Goal: Task Accomplishment & Management: Manage account settings

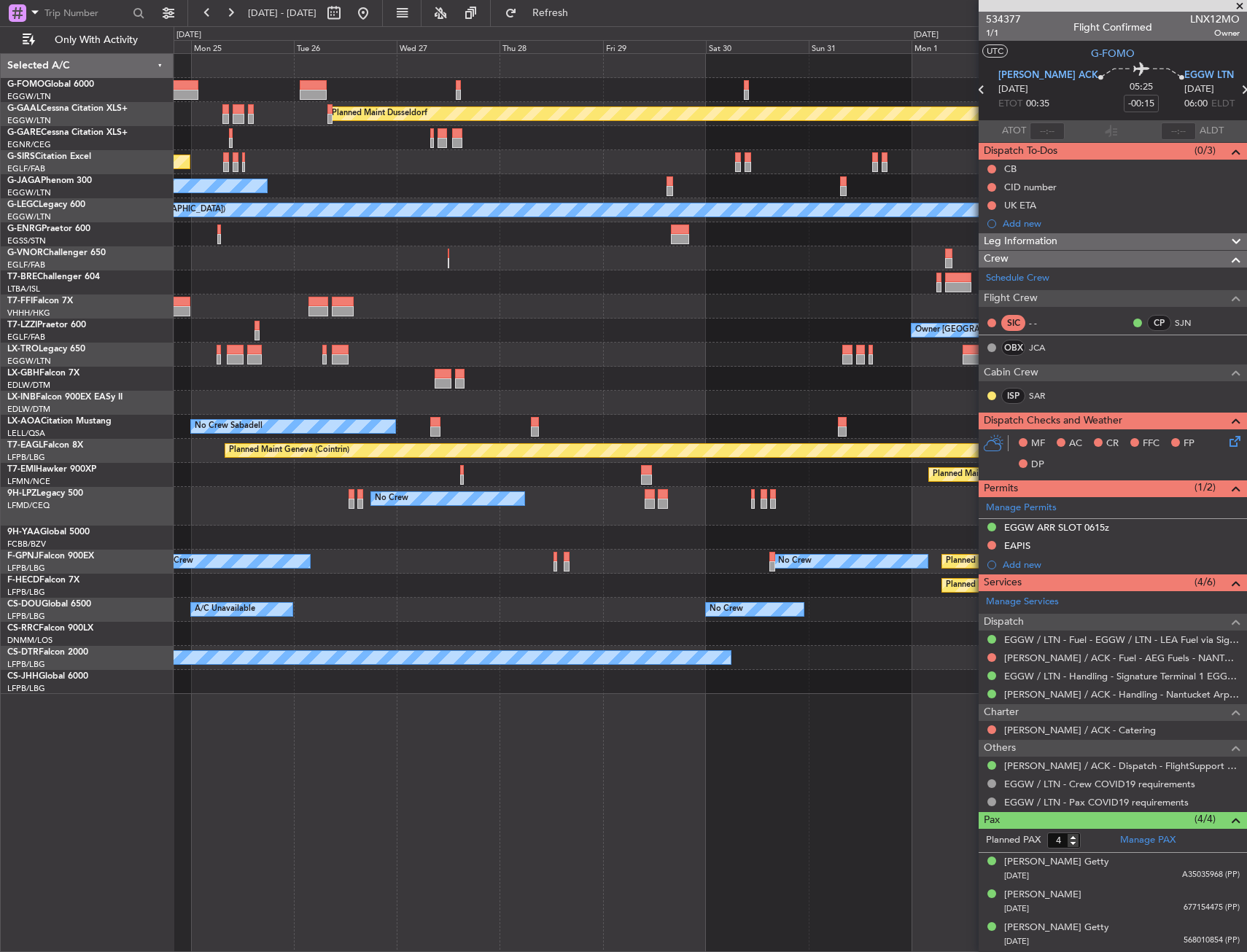
click at [203, 582] on div "Planned Maint [GEOGRAPHIC_DATA] ([GEOGRAPHIC_DATA]) Planned Maint [GEOGRAPHIC_D…" at bounding box center [710, 585] width 1073 height 24
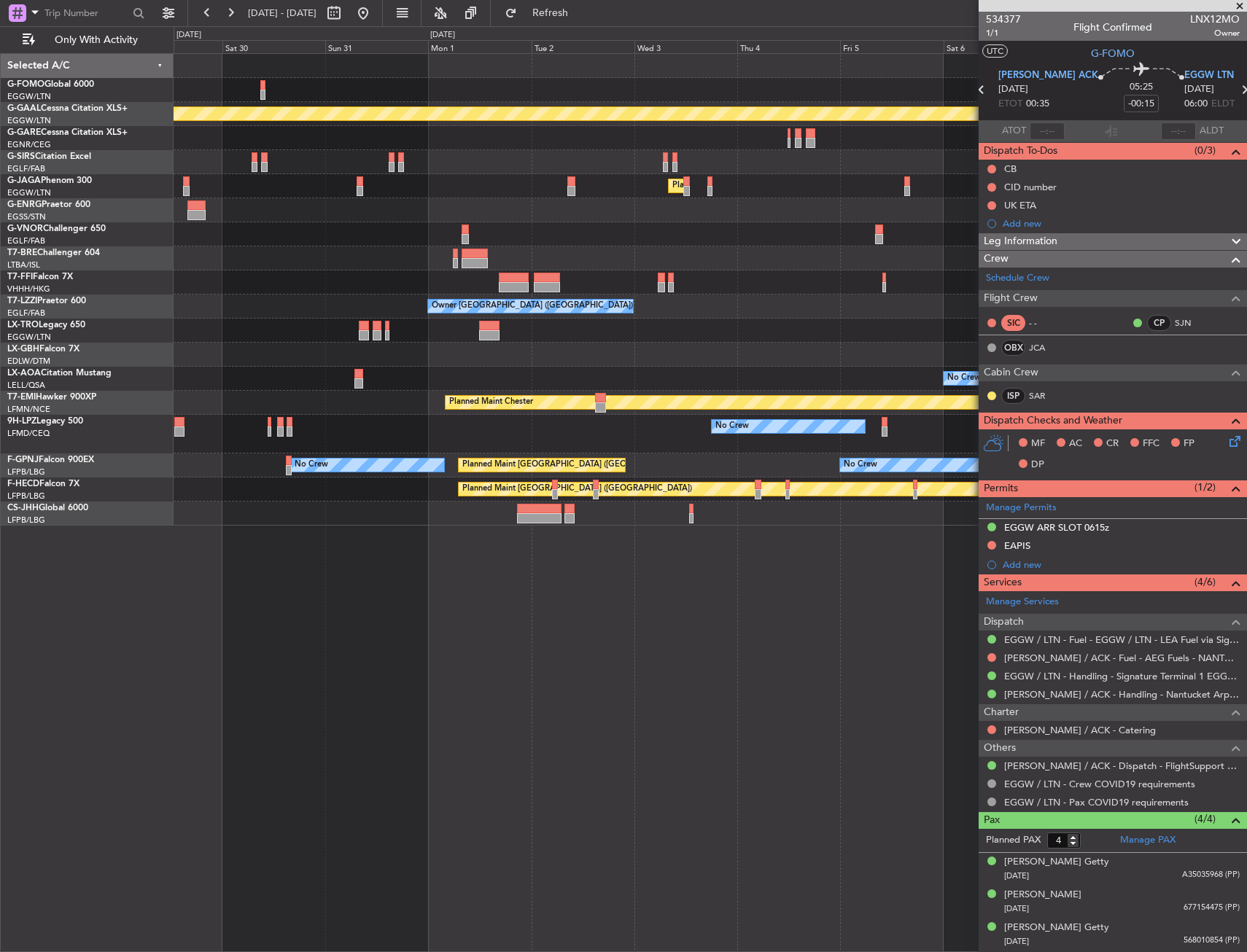
click at [323, 302] on div "Planned Maint Dusseldorf Planned Maint [GEOGRAPHIC_DATA] ([GEOGRAPHIC_DATA]) Ow…" at bounding box center [710, 289] width 1073 height 472
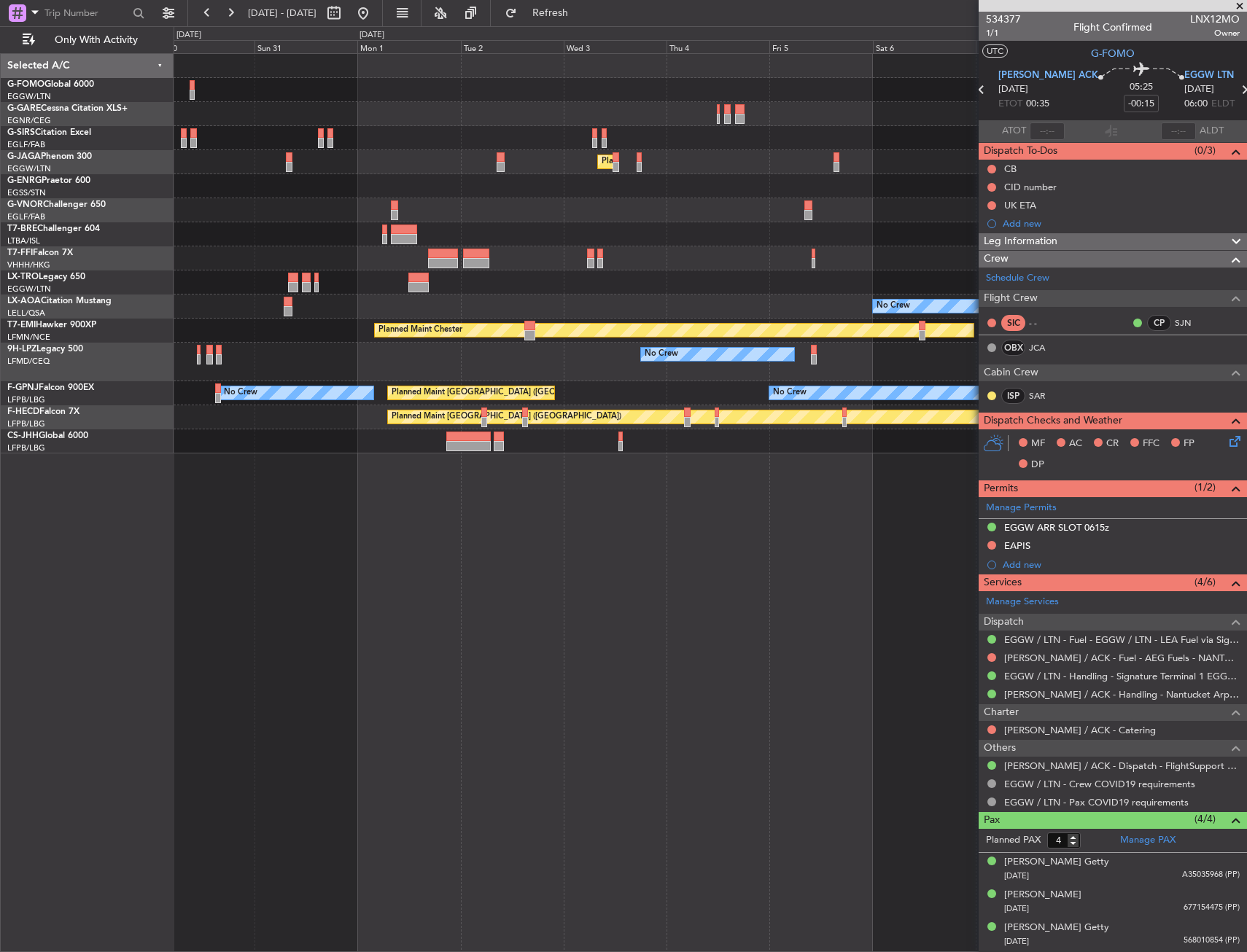
click at [329, 328] on div "Planned Maint [GEOGRAPHIC_DATA] ([GEOGRAPHIC_DATA]) Owner Planned Maint Geneva …" at bounding box center [710, 253] width 1073 height 400
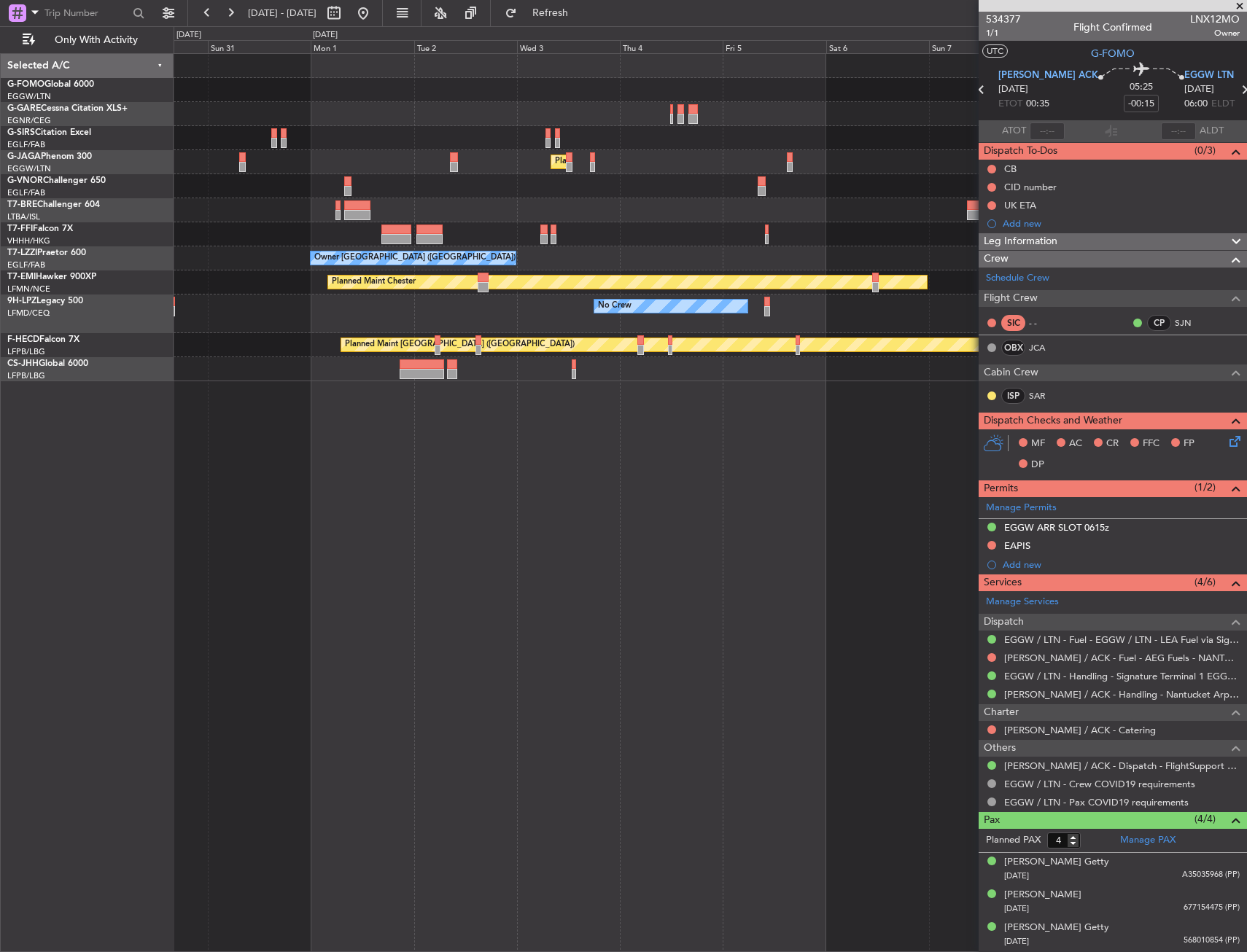
click at [687, 392] on div "Planned Maint [GEOGRAPHIC_DATA] ([GEOGRAPHIC_DATA]) Planned Maint Geneva ([GEOG…" at bounding box center [710, 502] width 1073 height 899
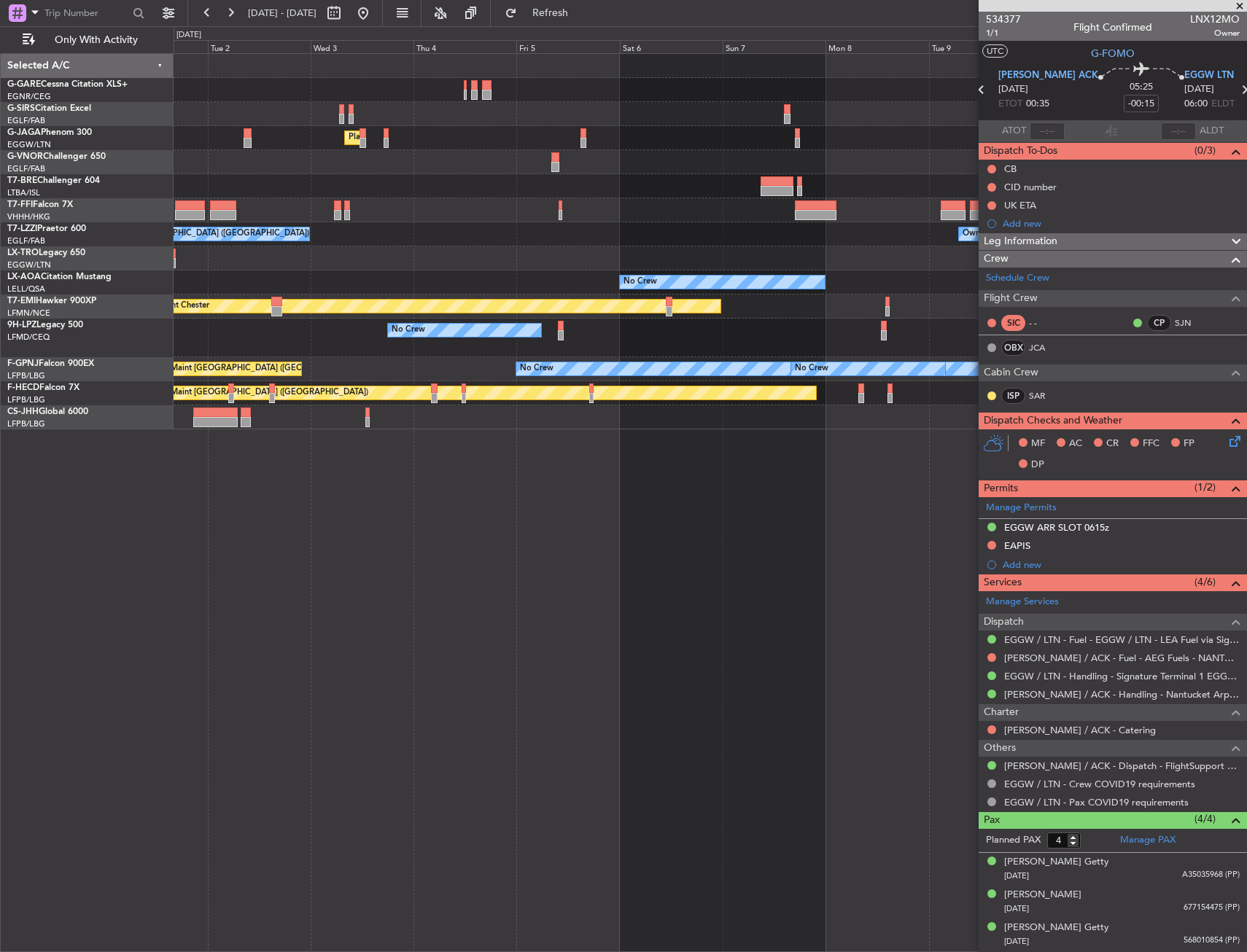
click at [73, 435] on div "Planned Maint [GEOGRAPHIC_DATA] ([GEOGRAPHIC_DATA]) Planned Maint Geneva ([GEOG…" at bounding box center [623, 489] width 1247 height 926
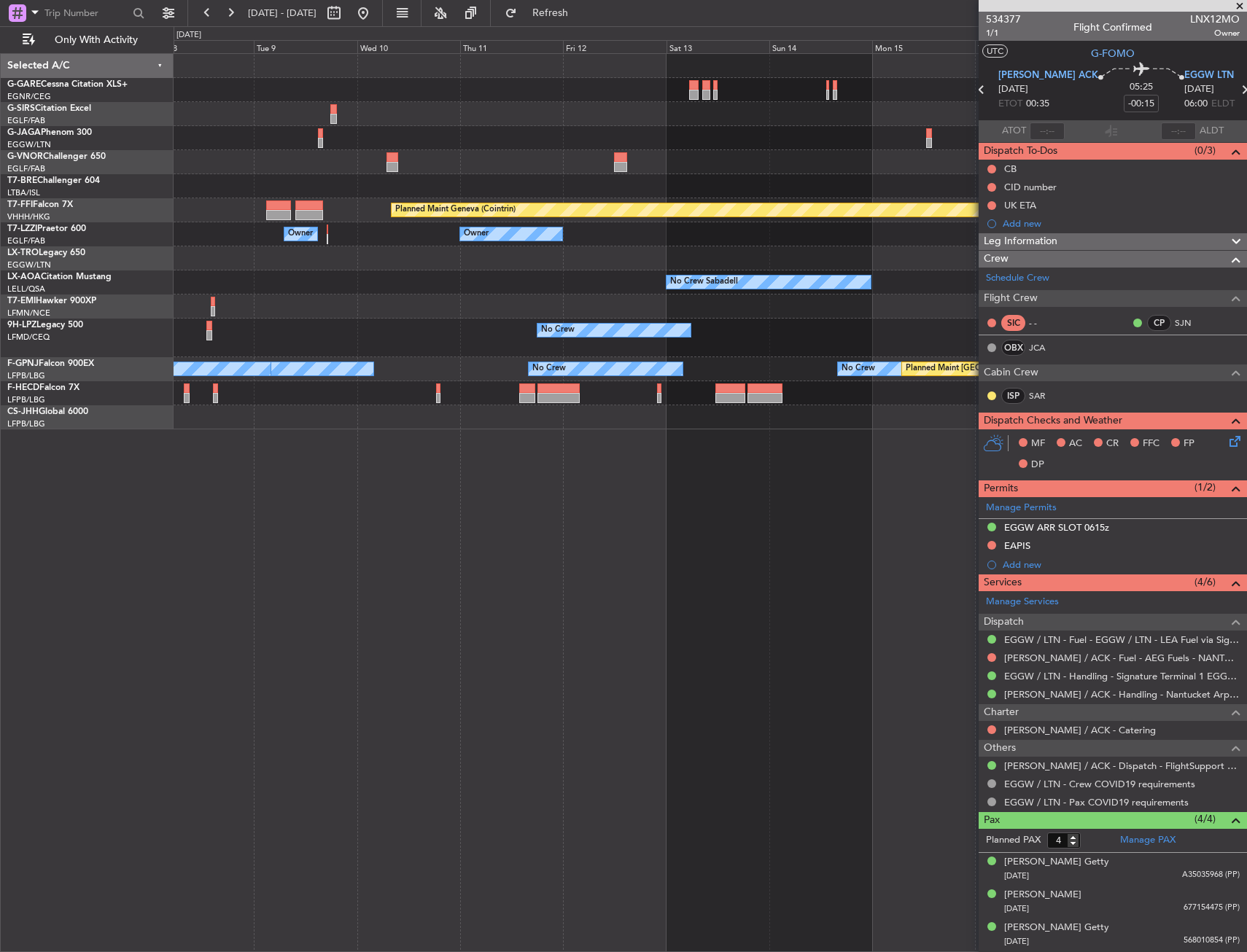
click at [212, 411] on div "Planned Maint Geneva (Cointrin) Owner Owner Owner No Crew Sabadell No Crew No C…" at bounding box center [710, 241] width 1073 height 375
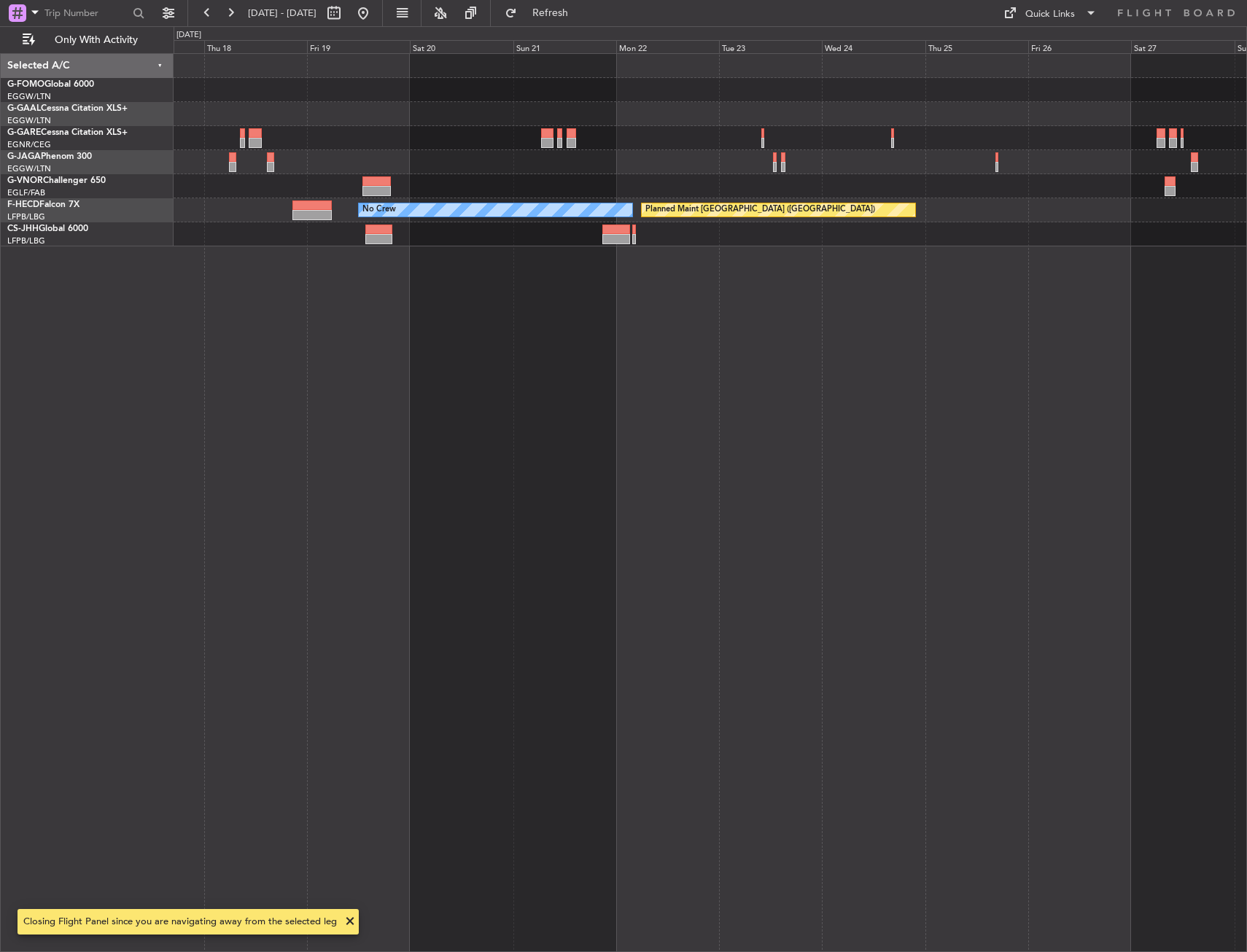
click at [207, 303] on div "Planned Maint Dusseldorf No Crew Planned Maint [GEOGRAPHIC_DATA] ([GEOGRAPHIC_D…" at bounding box center [710, 502] width 1073 height 899
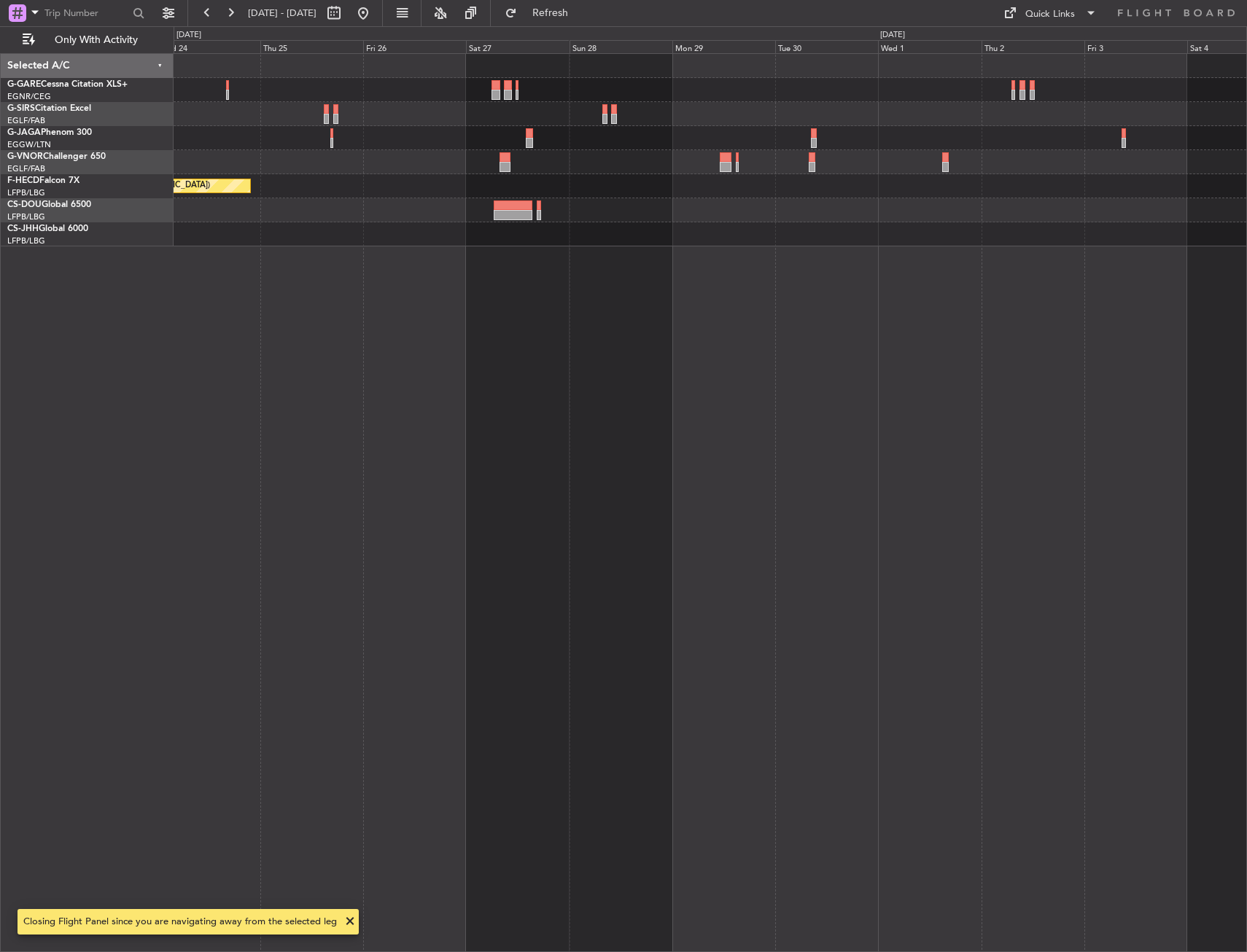
click at [357, 282] on div "Planned Maint [GEOGRAPHIC_DATA] ([GEOGRAPHIC_DATA]) No Crew" at bounding box center [710, 502] width 1073 height 899
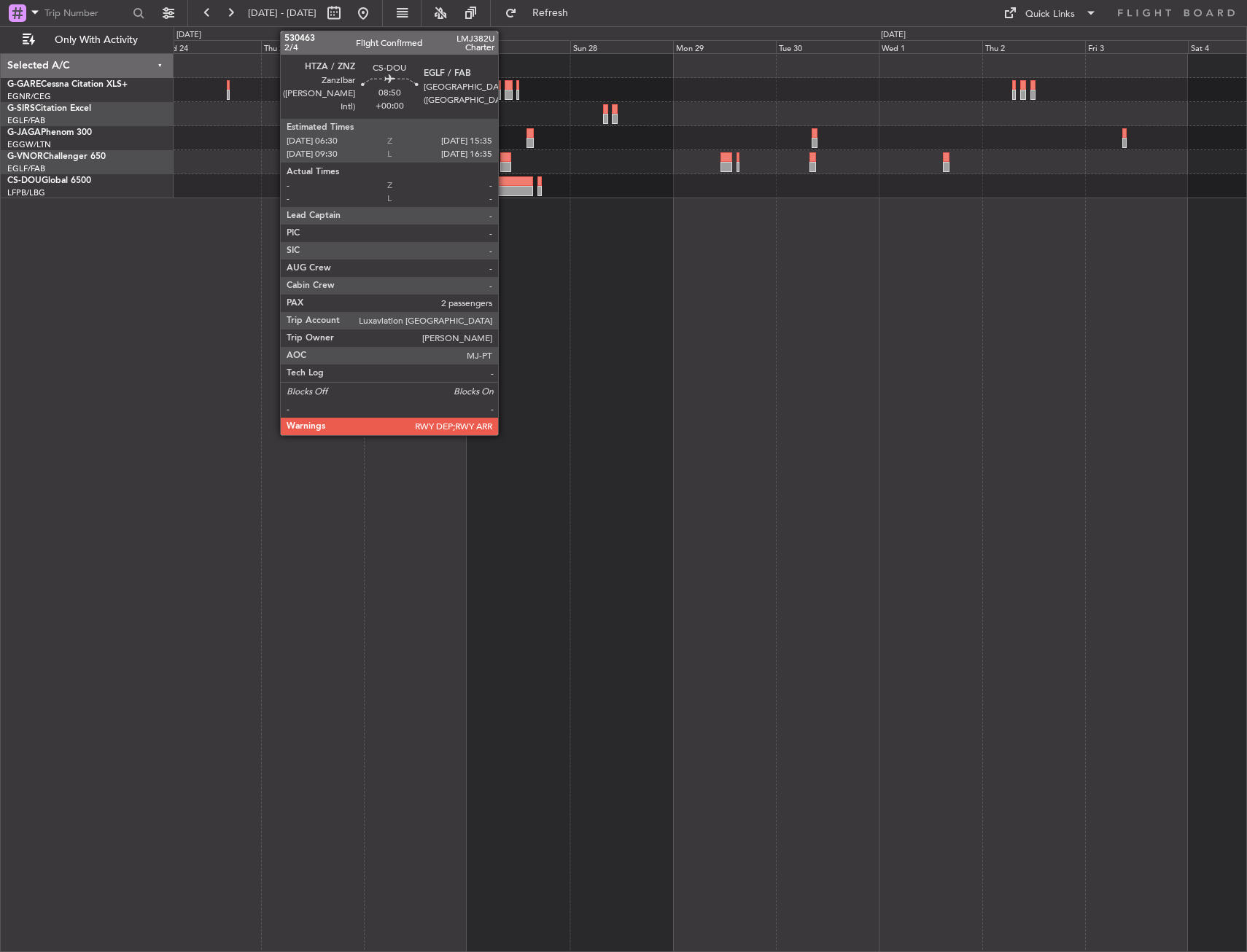
click at [505, 180] on div at bounding box center [514, 181] width 39 height 10
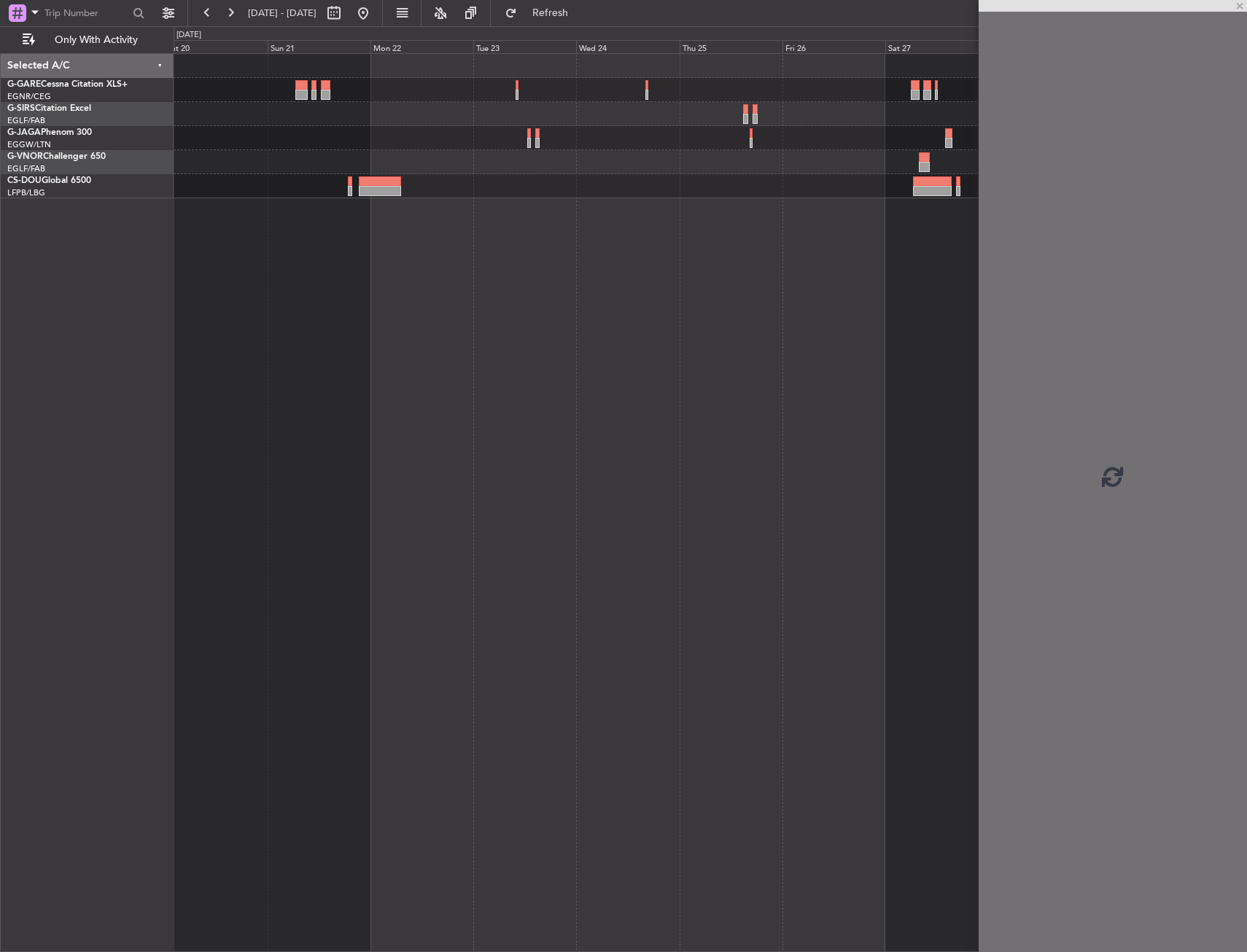
click at [791, 200] on div at bounding box center [710, 502] width 1073 height 899
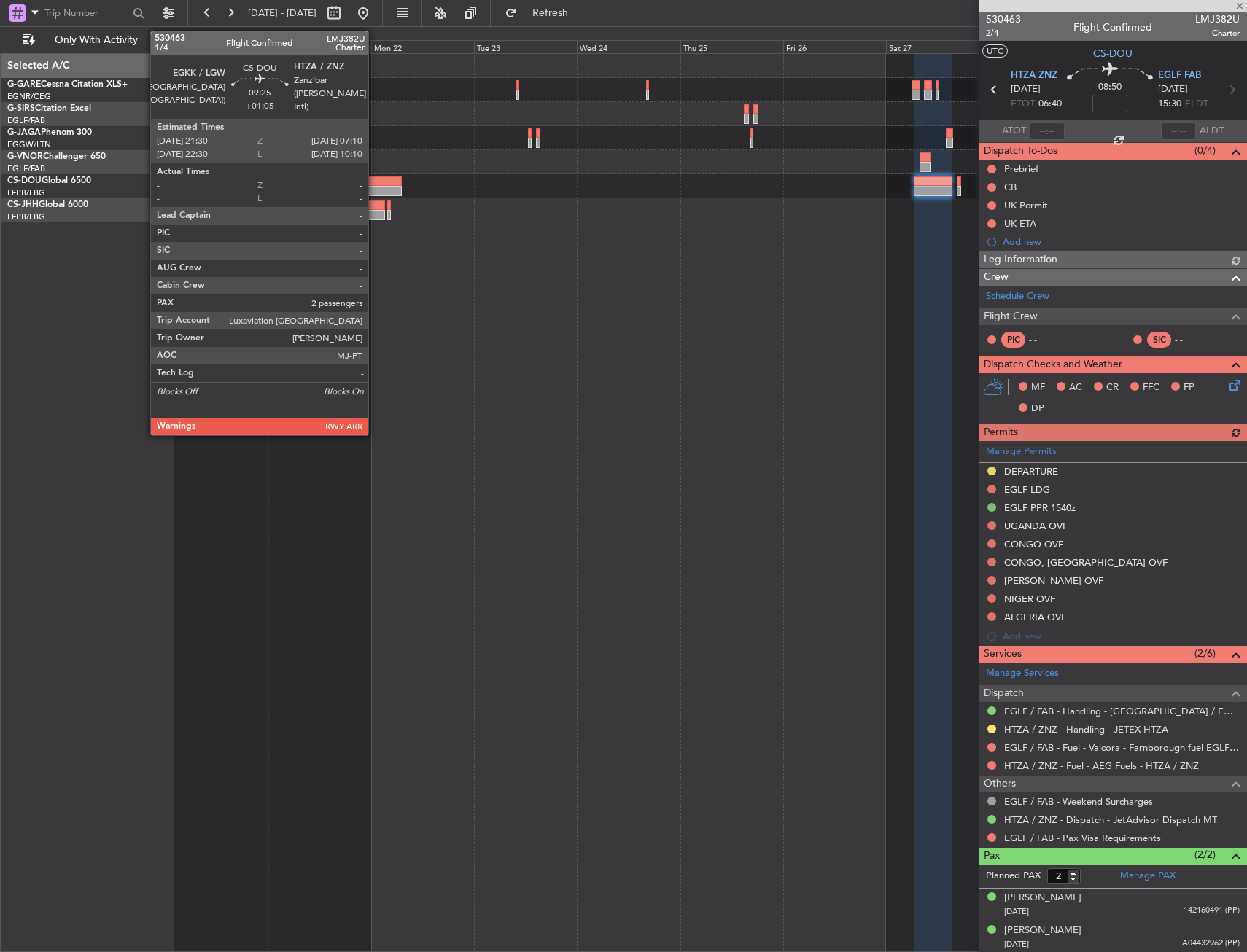
click at [375, 184] on div at bounding box center [380, 181] width 42 height 10
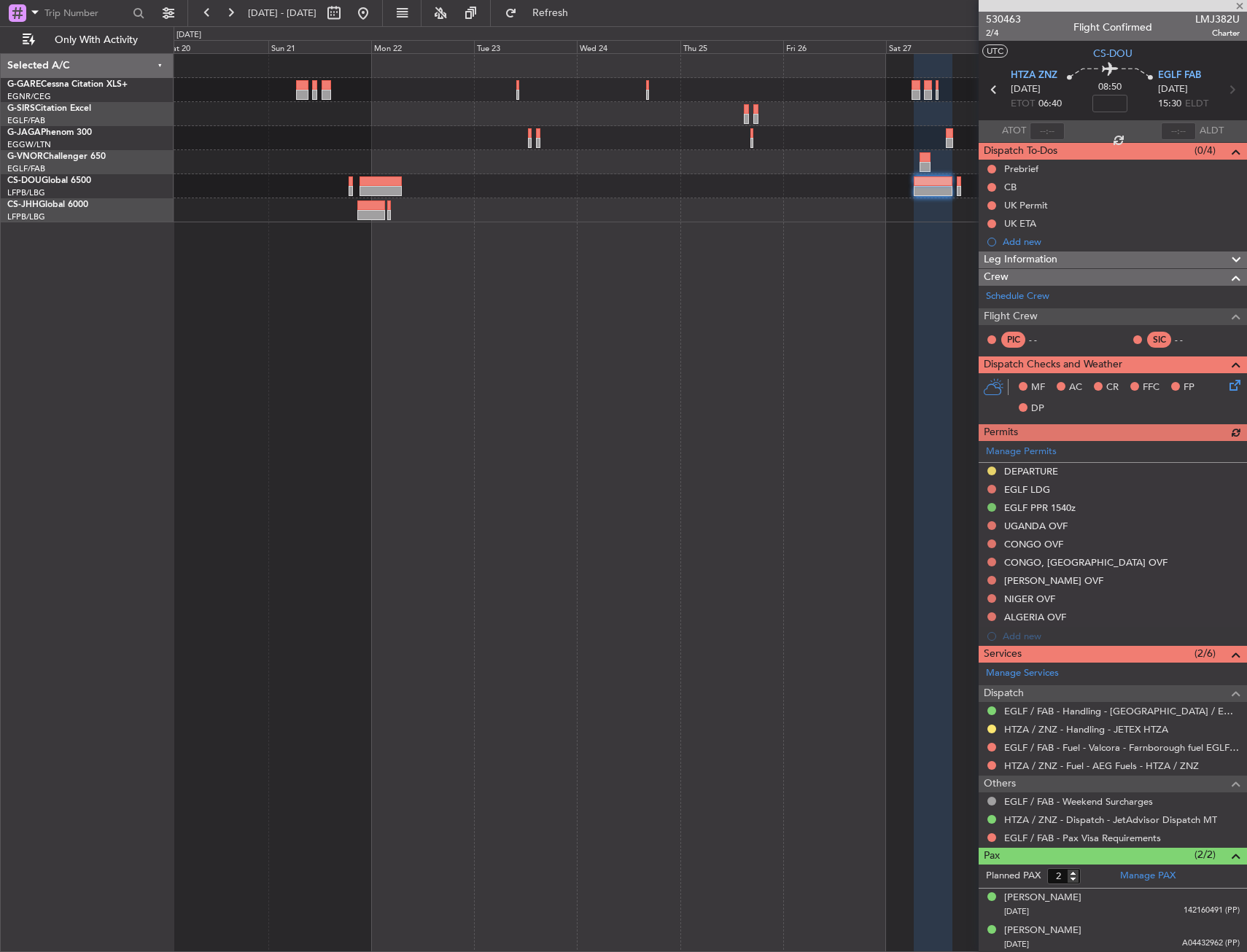
type input "+01:05"
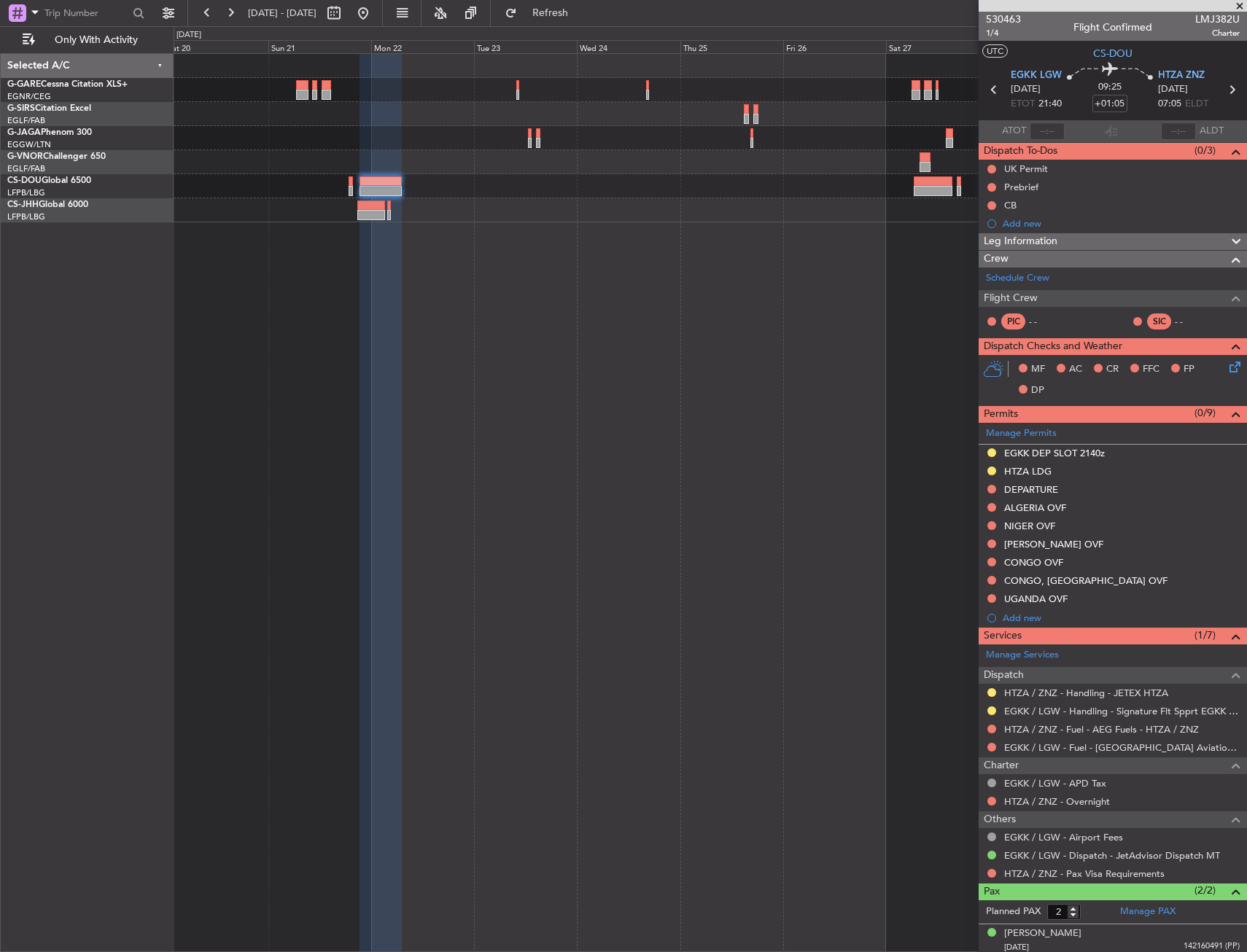
click at [766, 137] on div at bounding box center [710, 138] width 1073 height 169
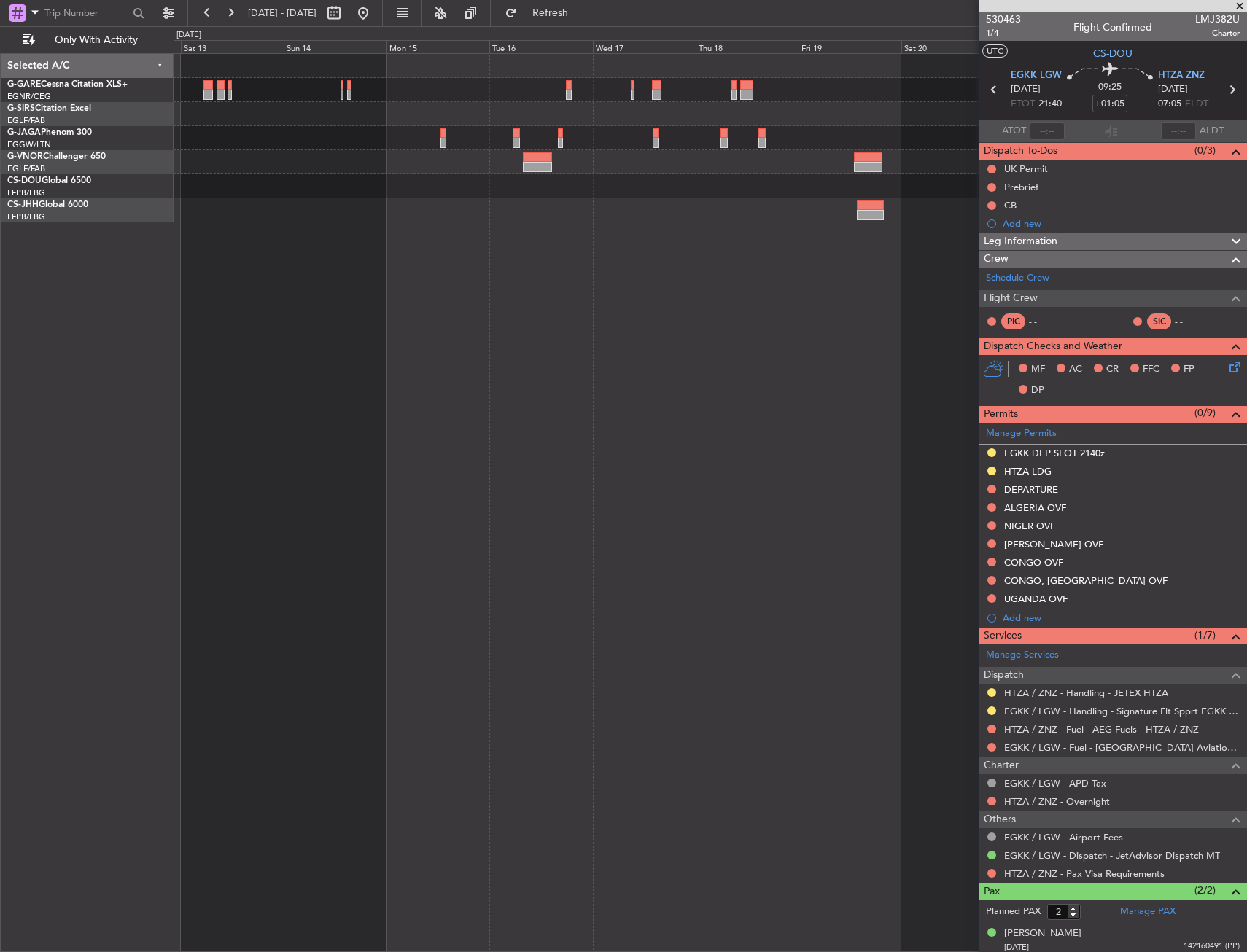
click at [672, 140] on div at bounding box center [710, 138] width 1073 height 169
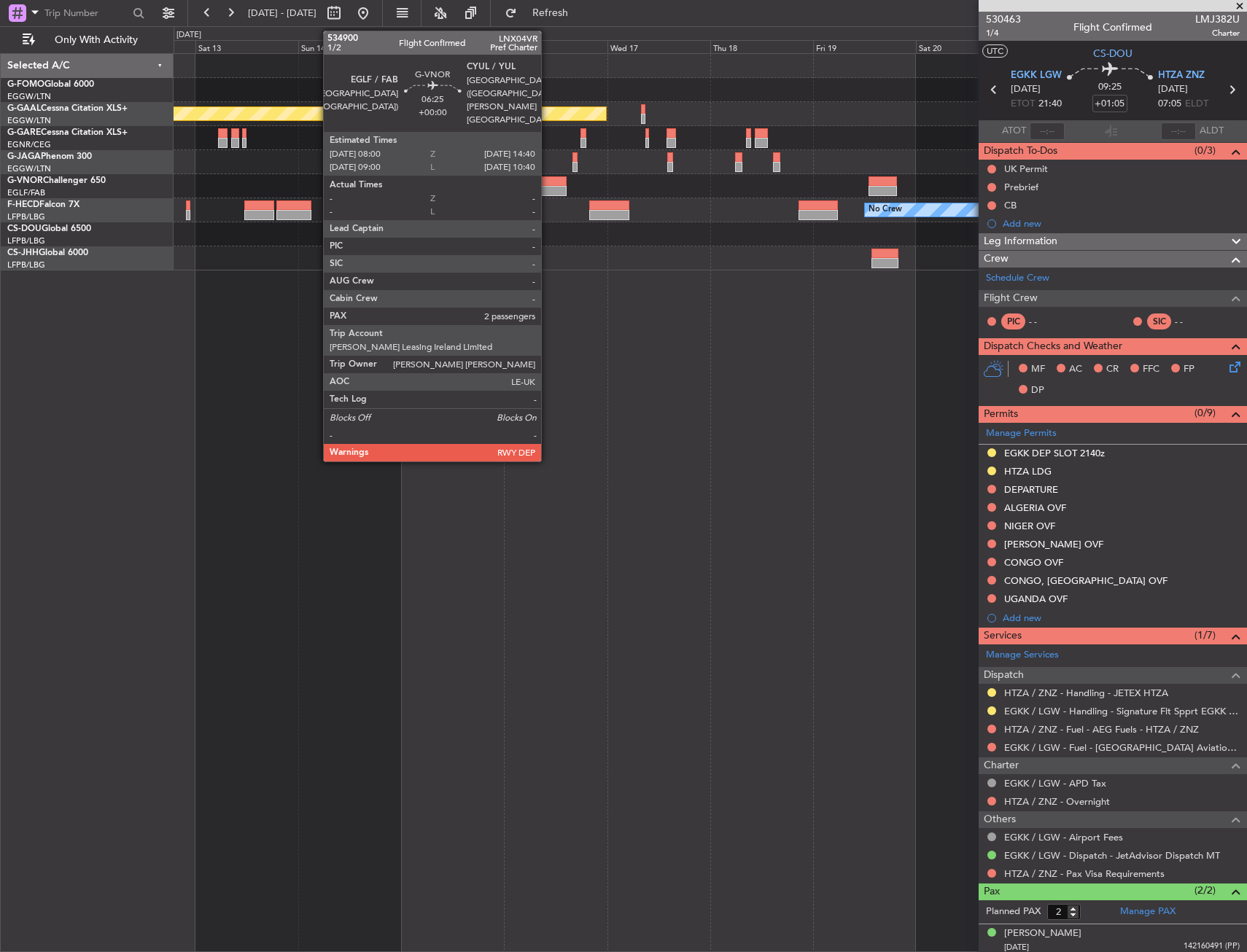
click at [547, 181] on div at bounding box center [551, 181] width 29 height 10
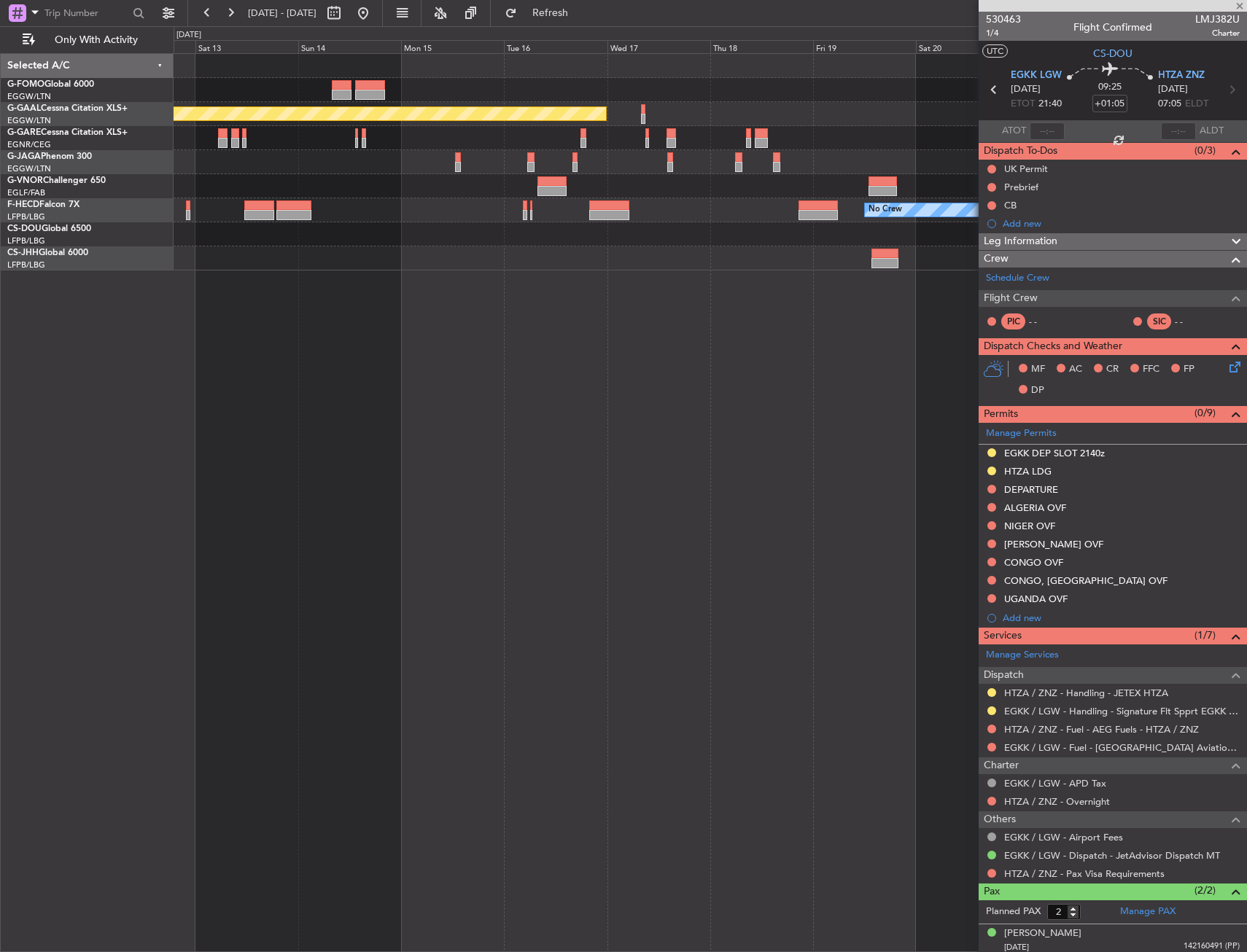
click at [924, 230] on div at bounding box center [710, 234] width 1073 height 24
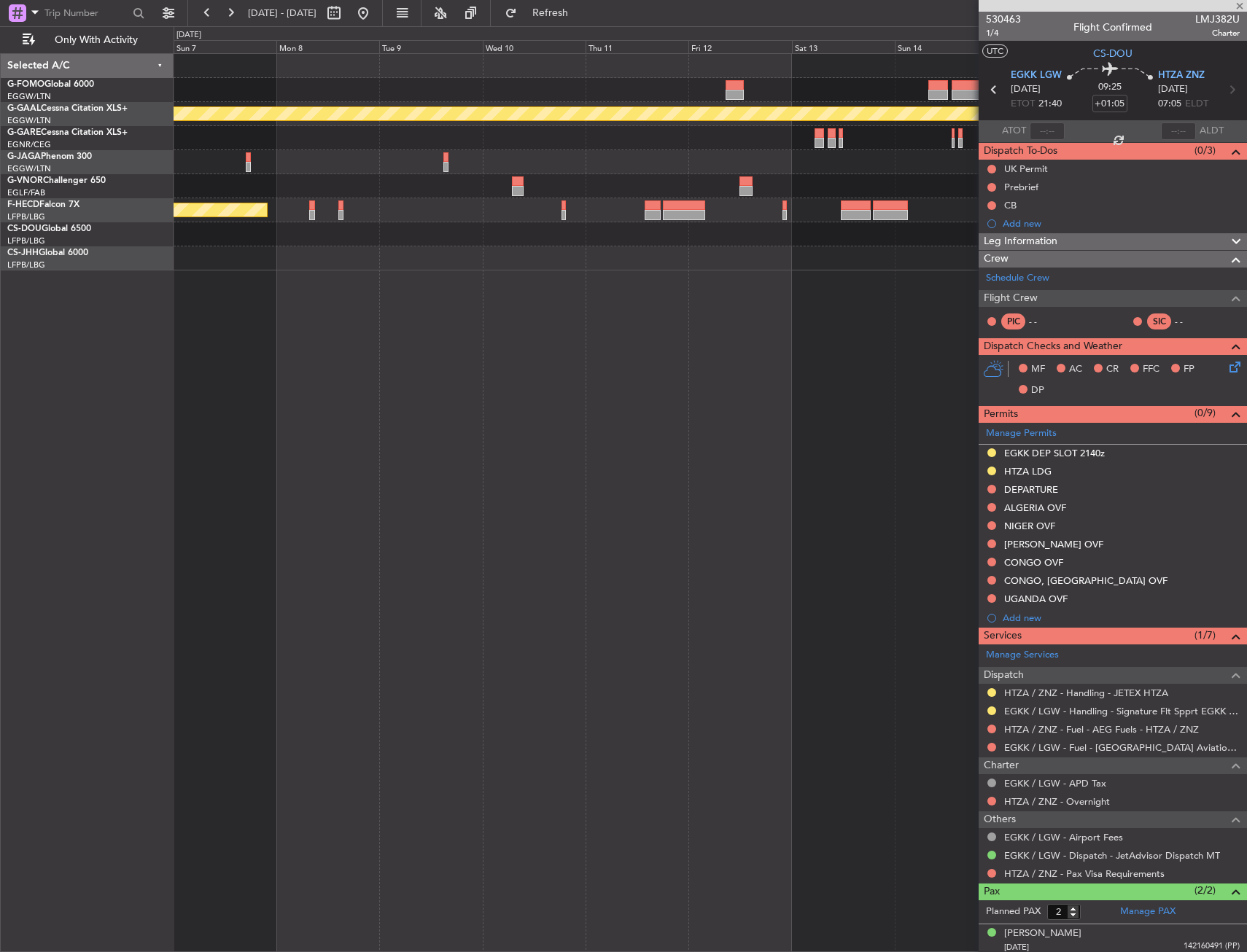
click at [844, 220] on div "Planned Maint Dusseldorf Planned Maint [GEOGRAPHIC_DATA] ([GEOGRAPHIC_DATA]) No…" at bounding box center [710, 162] width 1073 height 217
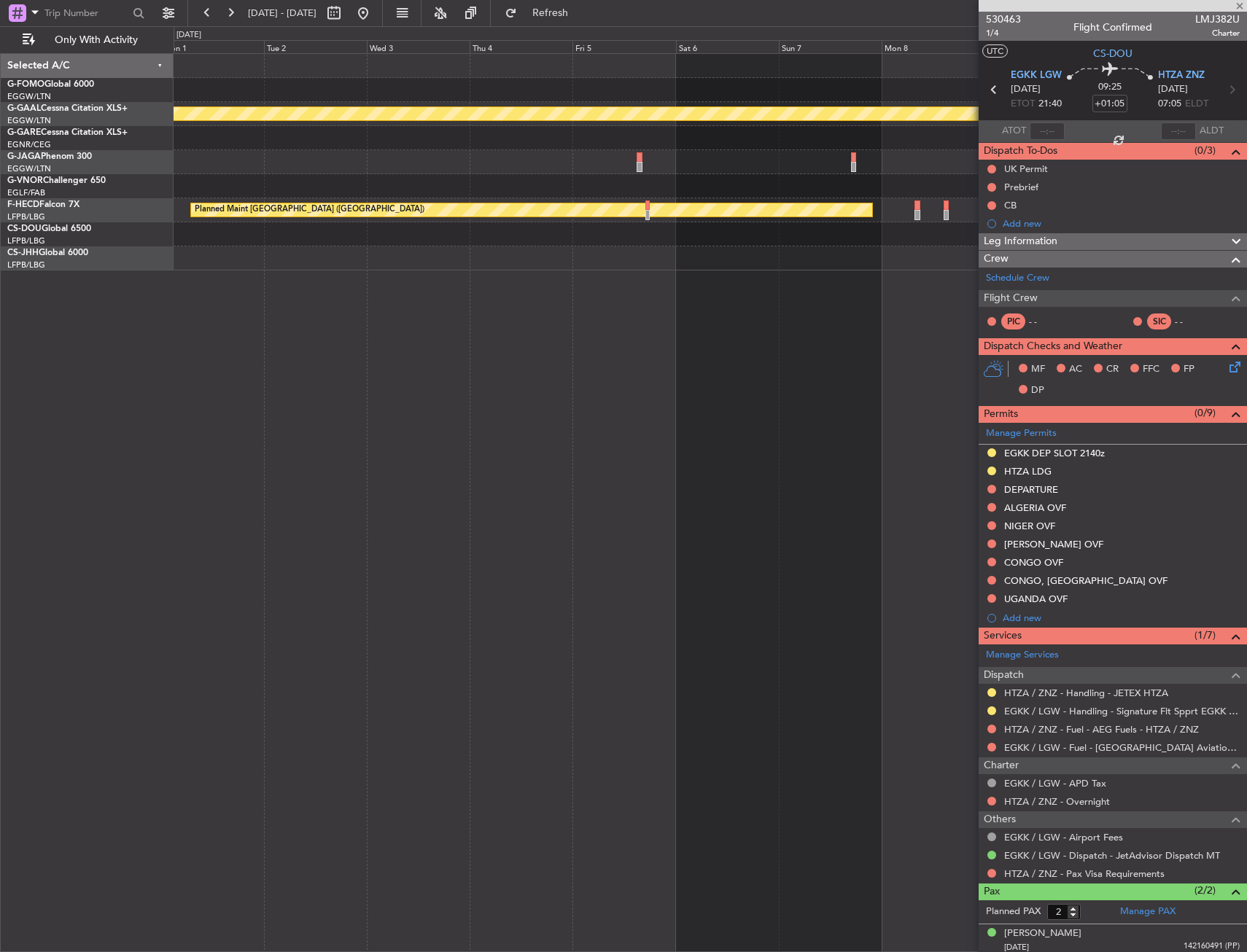
click at [909, 216] on div "Planned Maint Dusseldorf Planned Maint [GEOGRAPHIC_DATA] ([GEOGRAPHIC_DATA])" at bounding box center [710, 162] width 1073 height 217
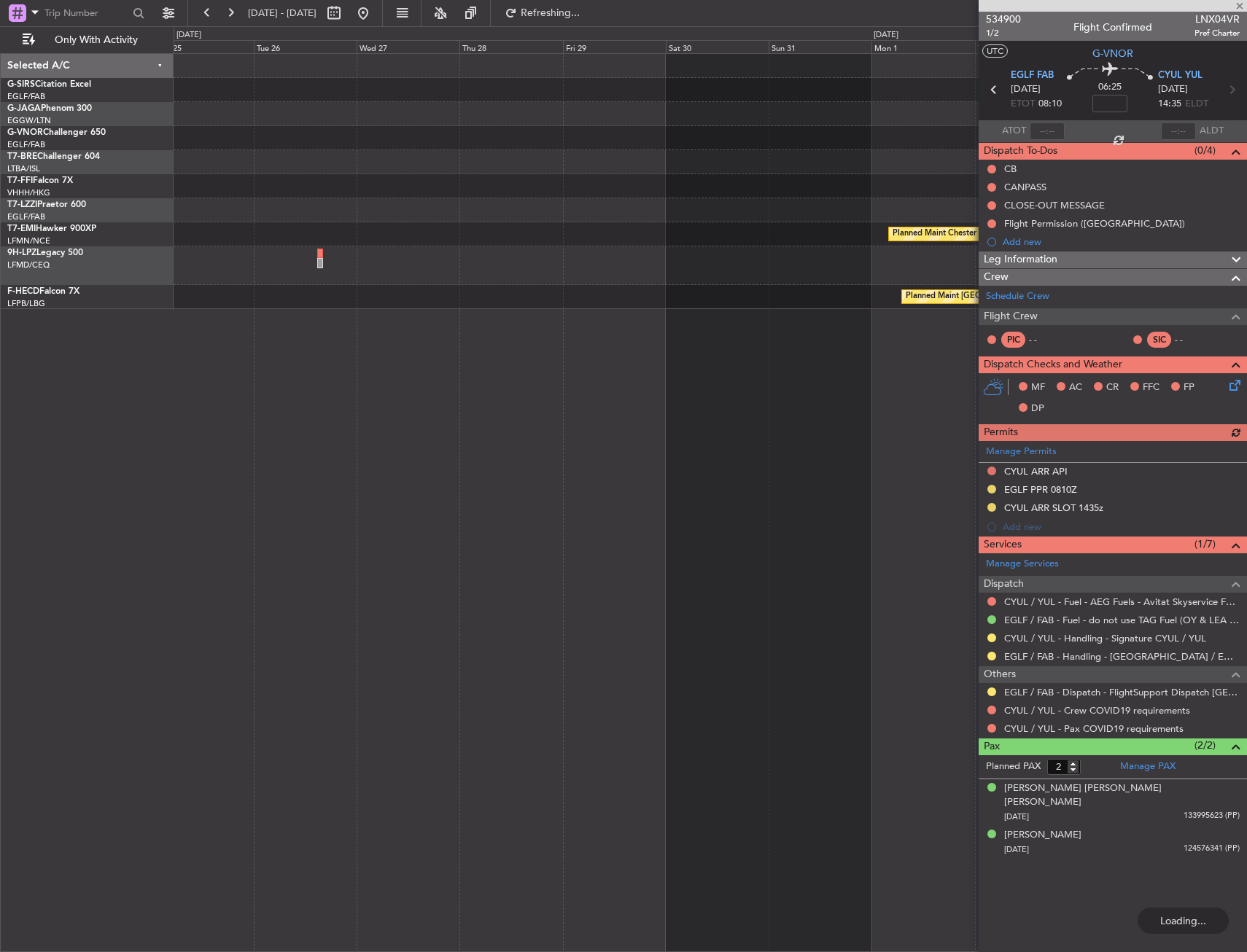
click at [859, 163] on div "Unplanned Maint Oxford ([GEOGRAPHIC_DATA]) Planned Maint [PERSON_NAME] No Crew …" at bounding box center [710, 181] width 1073 height 256
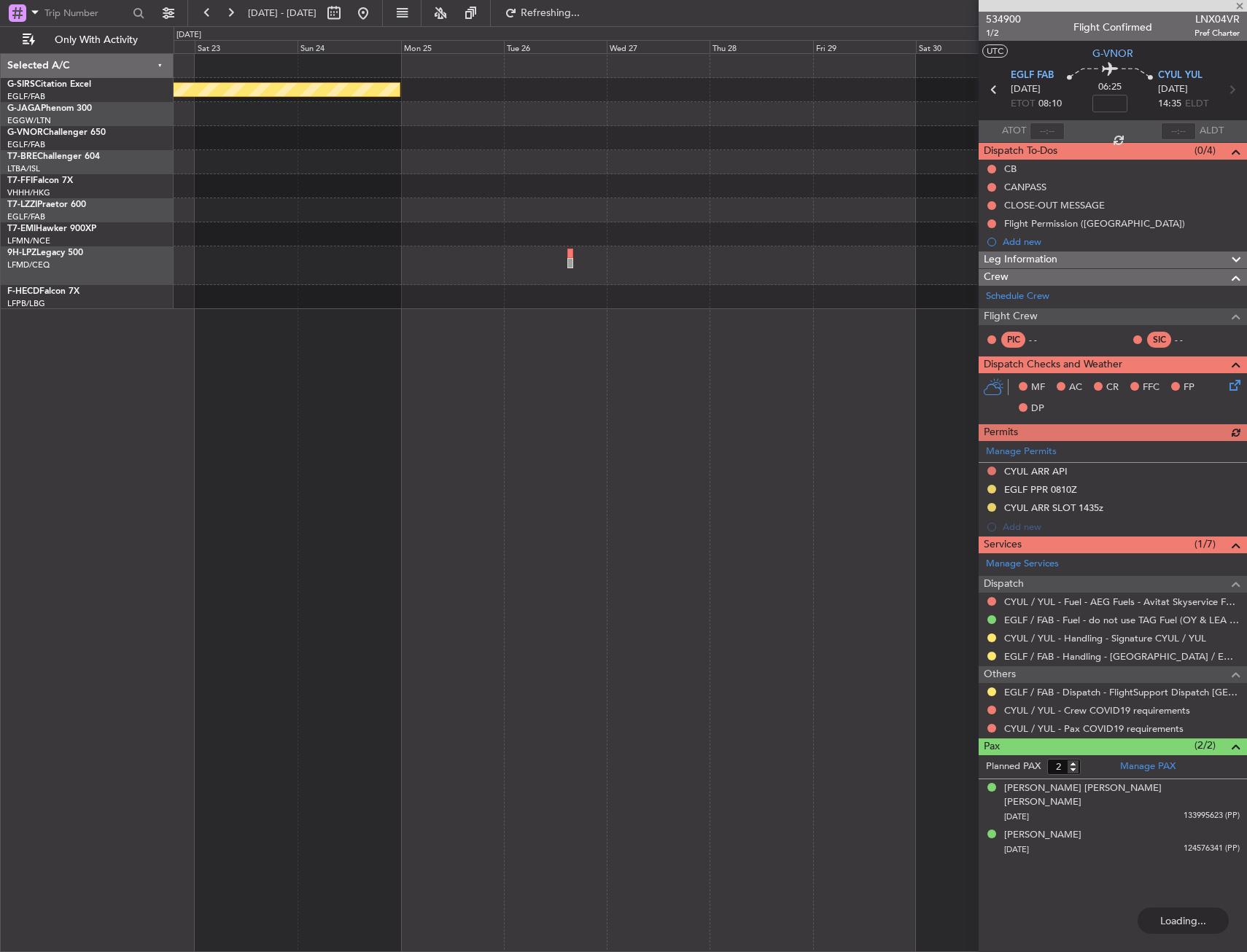
click at [1026, 162] on fb-app "[DATE] - [DATE] Refreshing... Quick Links Only With Activity Unplanned Maint [G…" at bounding box center [623, 481] width 1247 height 941
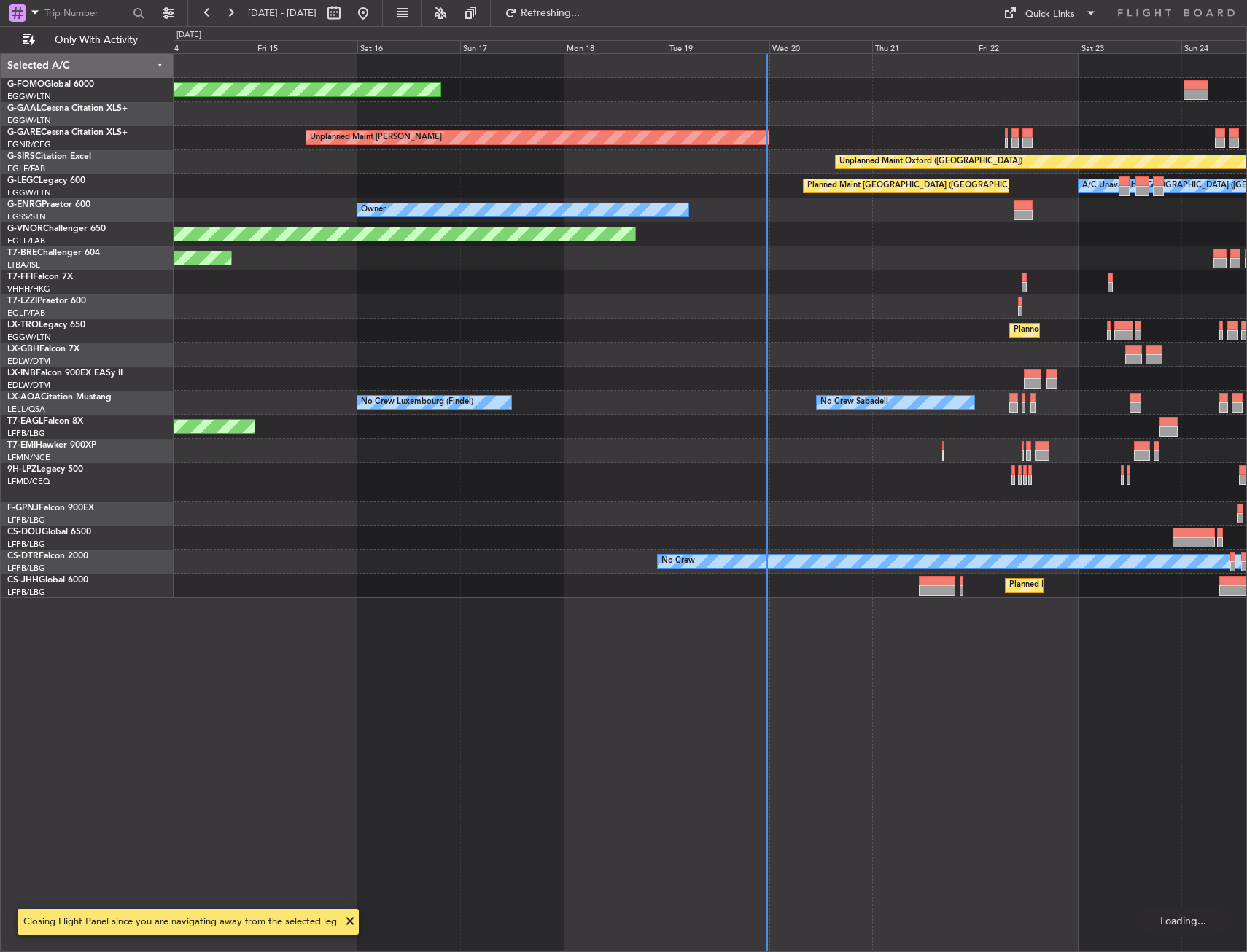
click at [902, 321] on div "Planned Maint Windsor Locks ([PERSON_NAME] Intl) Planned [GEOGRAPHIC_DATA] Unpl…" at bounding box center [710, 326] width 1073 height 544
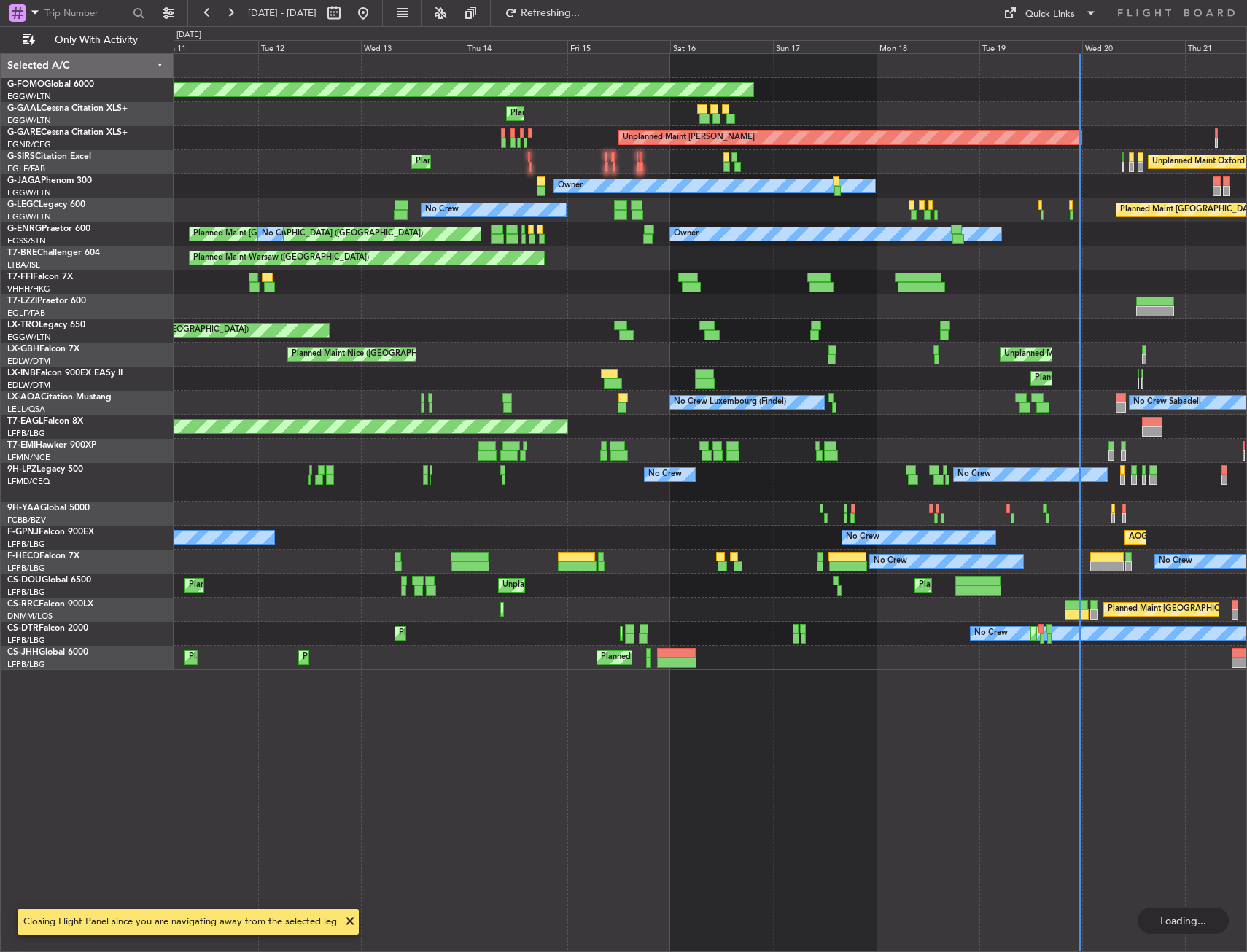
click at [881, 301] on div at bounding box center [710, 306] width 1073 height 24
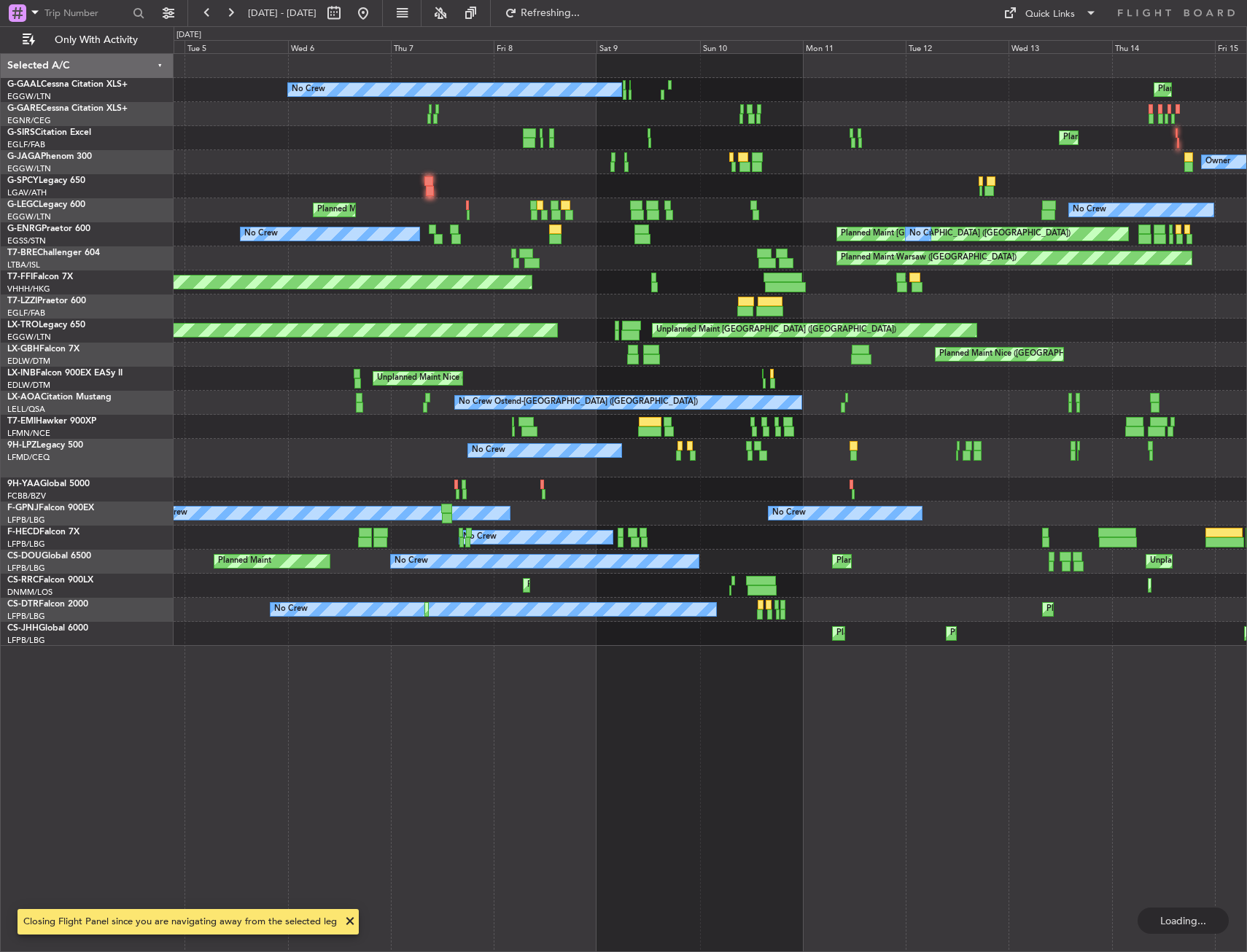
click at [1039, 319] on div "No Crew Planned Maint Unplanned Maint [PERSON_NAME] Planned Maint [GEOGRAPHIC_D…" at bounding box center [710, 349] width 1073 height 592
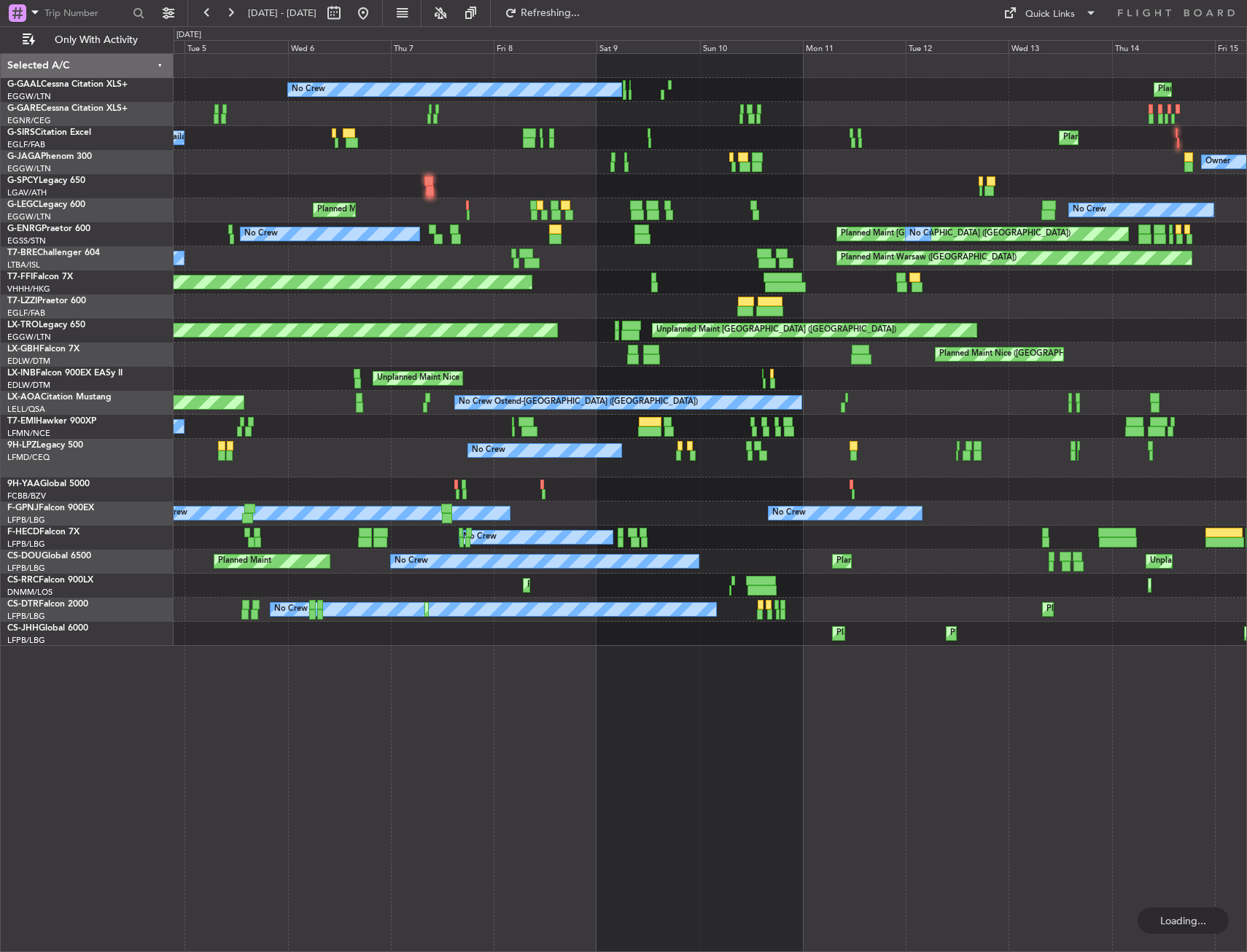
click at [978, 293] on div "No Crew Planned Maint Unplanned Maint [PERSON_NAME] Planned Maint [GEOGRAPHIC_D…" at bounding box center [710, 349] width 1073 height 592
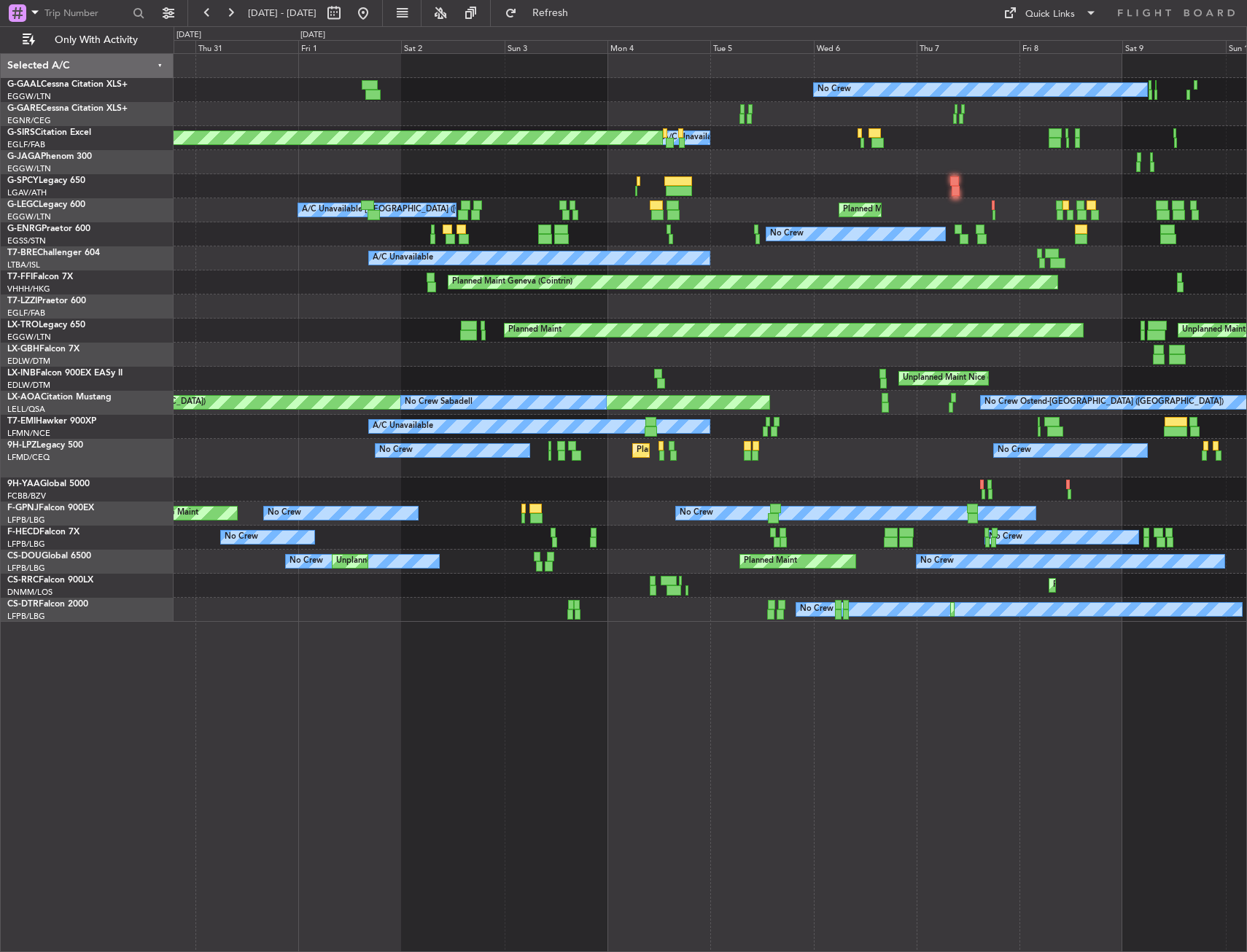
click at [1069, 253] on div "A/C Unavailable Planned Maint [GEOGRAPHIC_DATA] ([GEOGRAPHIC_DATA])" at bounding box center [710, 258] width 1073 height 24
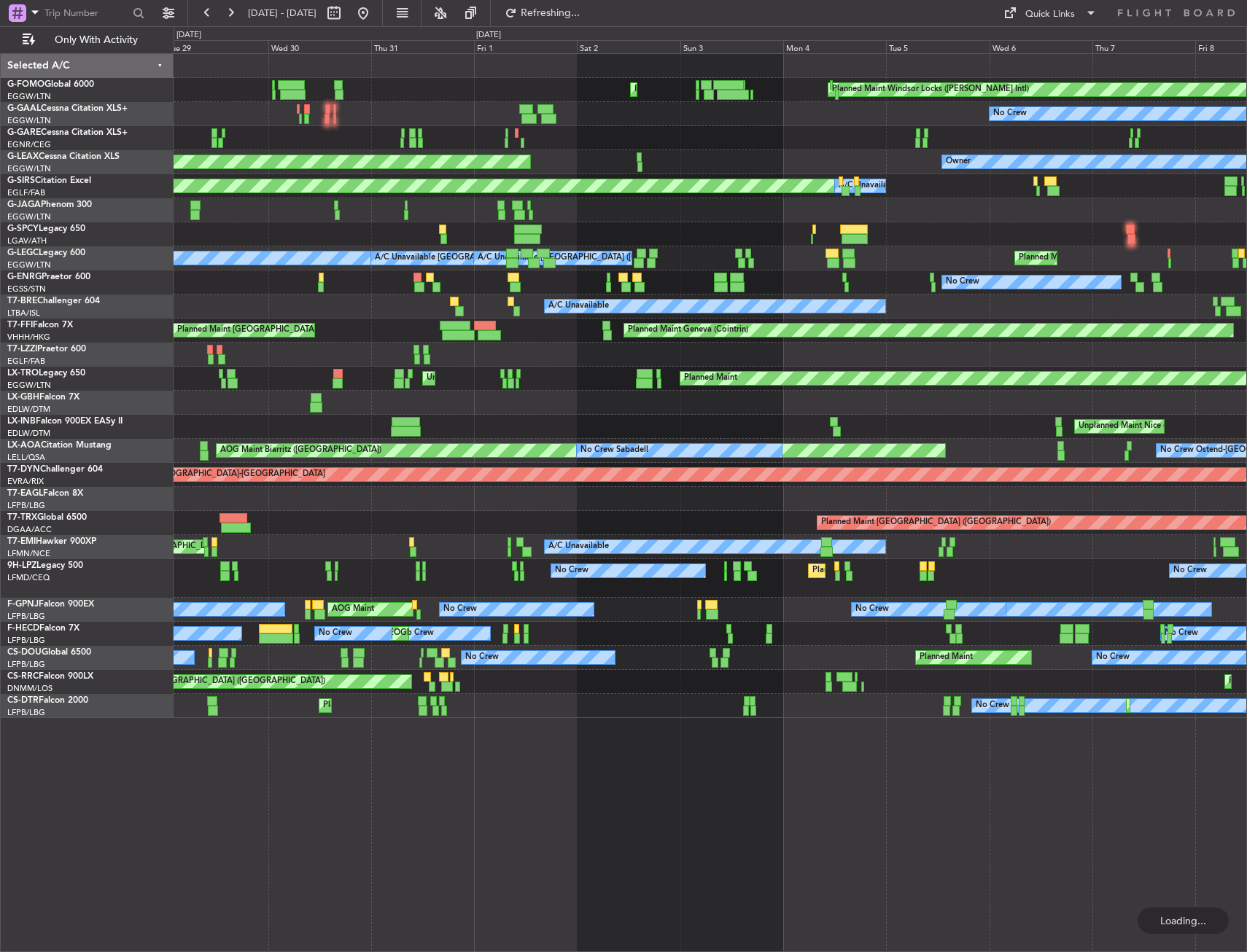
click at [626, 264] on div "Planned Maint [GEOGRAPHIC_DATA] Planned Maint Windsor Locks ([PERSON_NAME] Intl…" at bounding box center [710, 386] width 1073 height 664
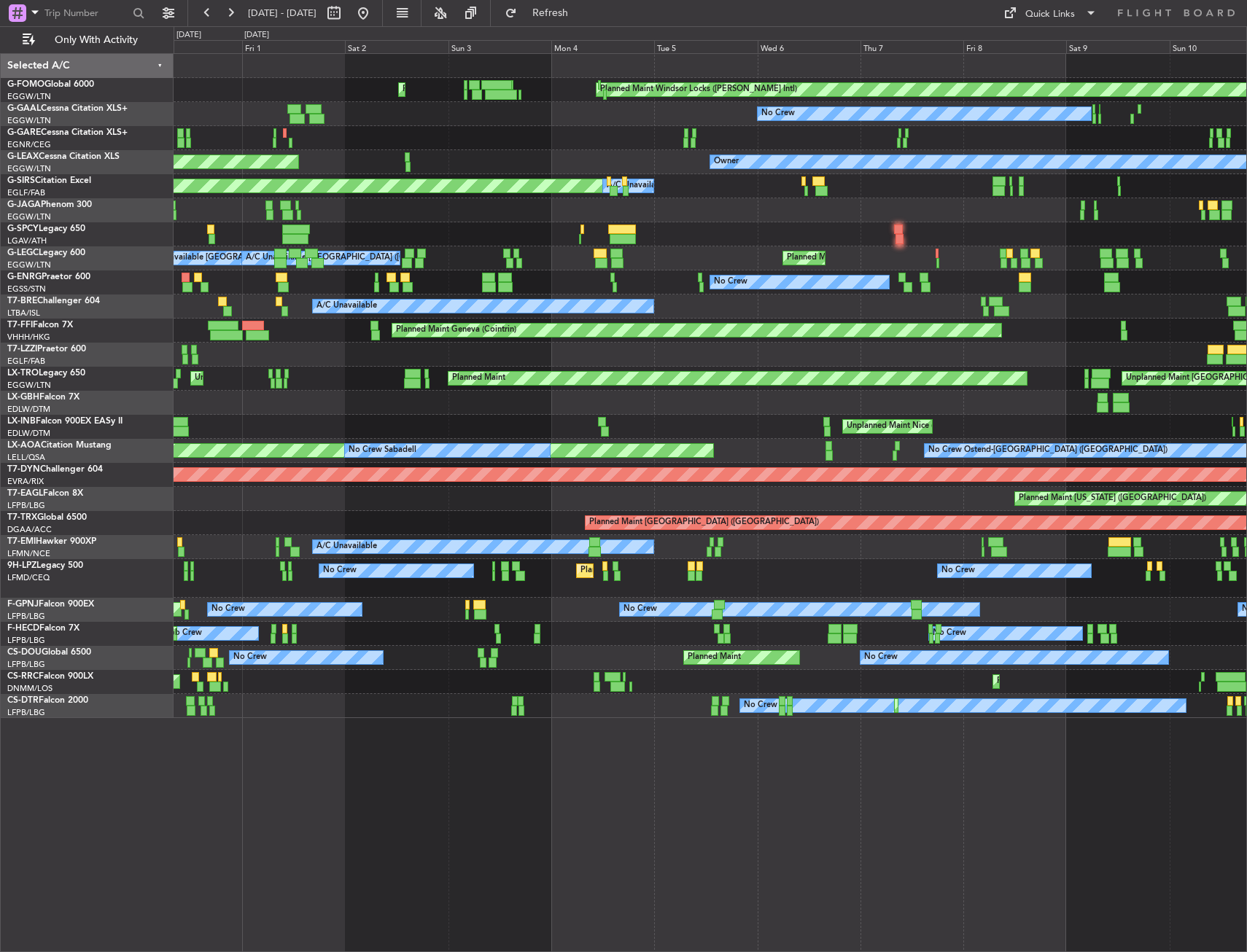
click at [513, 226] on div "Planned Maint Windsor Locks ([PERSON_NAME] Intl) Planned Maint [GEOGRAPHIC_DATA…" at bounding box center [710, 386] width 1073 height 664
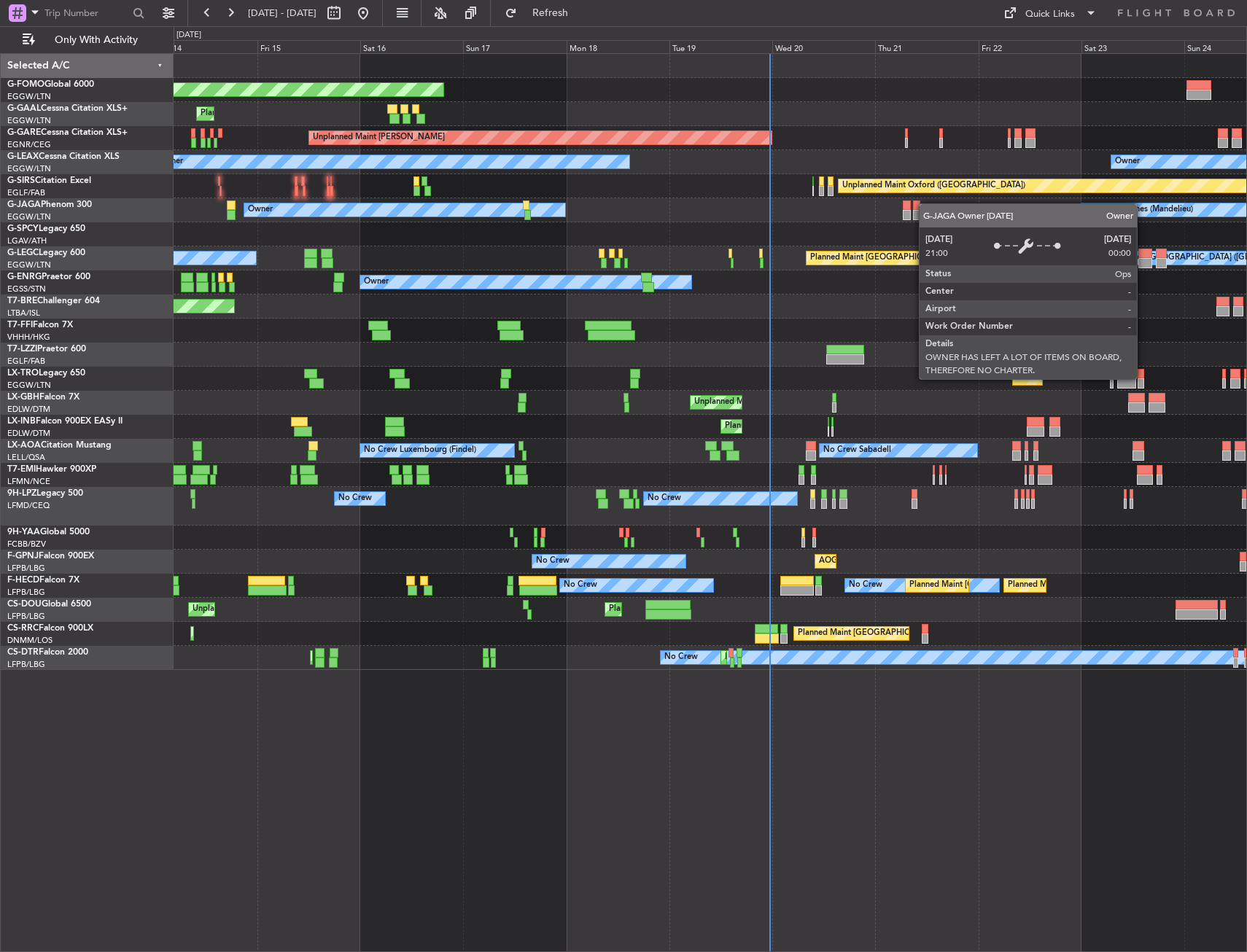
click at [552, 215] on div "Planned Maint Windsor Locks ([PERSON_NAME] Intl) Planned Maint Planned [GEOGRAP…" at bounding box center [710, 361] width 1073 height 616
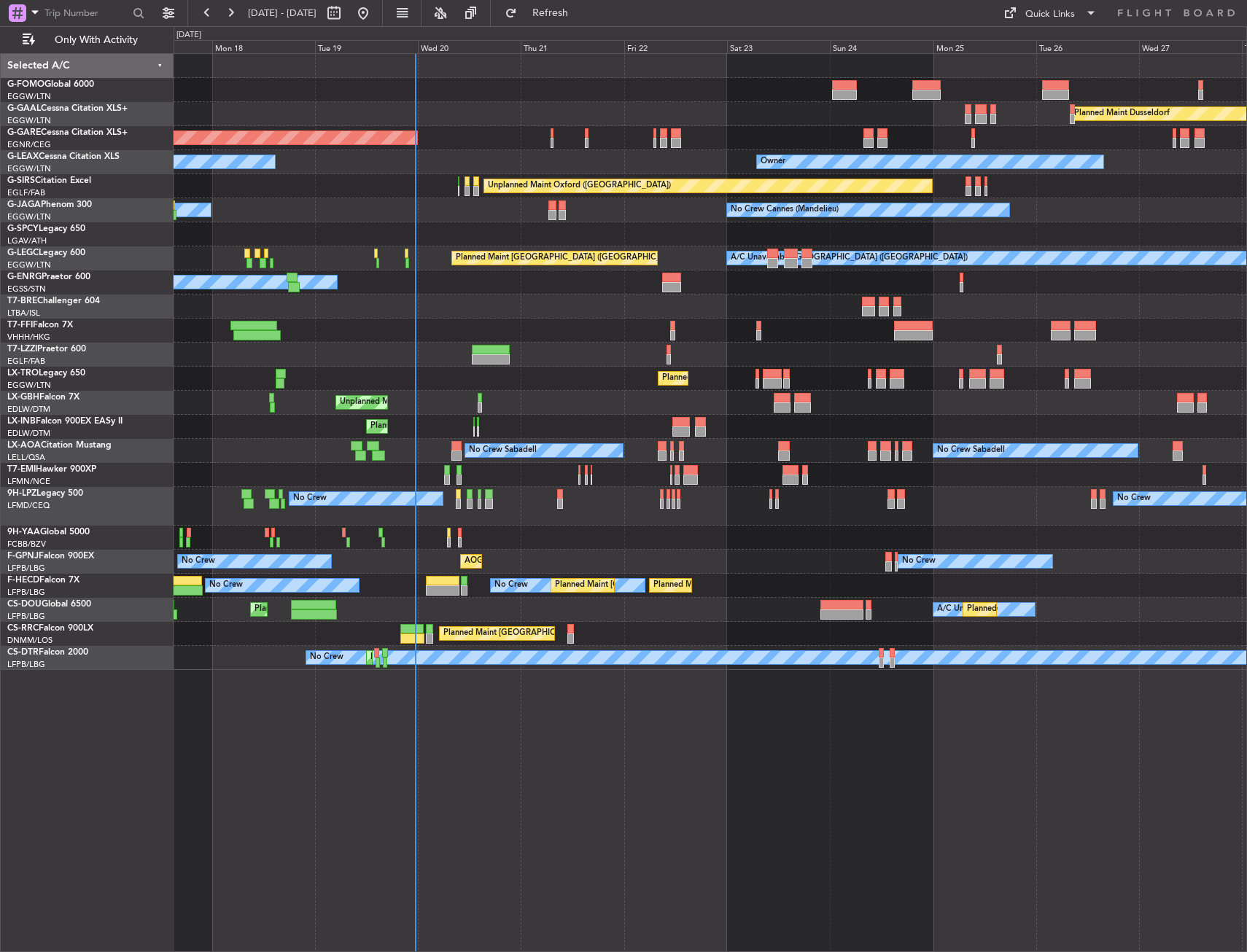
click at [673, 204] on div "Planned Maint Windsor Locks ([PERSON_NAME] Intl) Planned [GEOGRAPHIC_DATA] Unpl…" at bounding box center [710, 361] width 1073 height 616
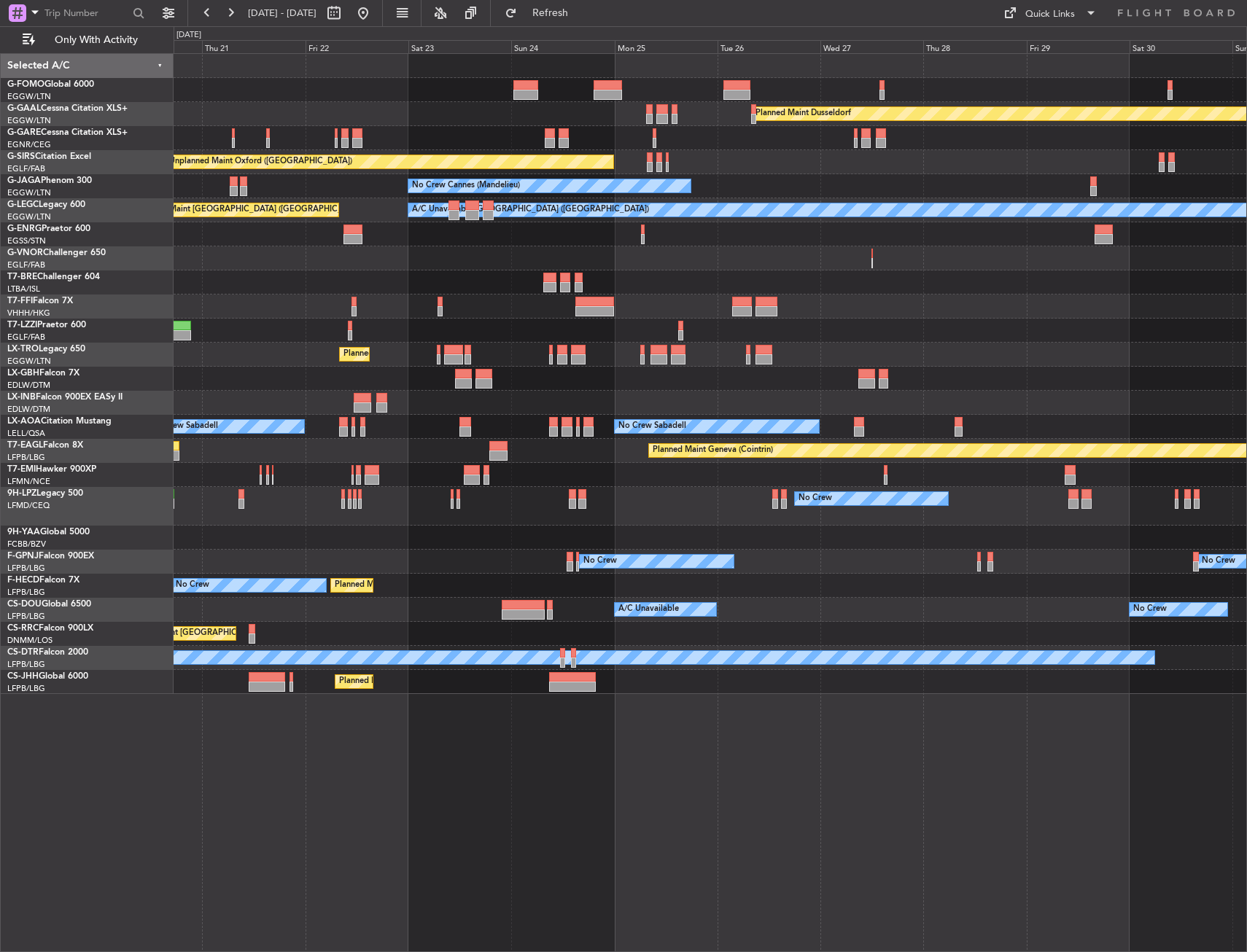
click at [140, 429] on div "Planned Maint Dusseldorf Unplanned Maint [PERSON_NAME] Unplanned Maint [GEOGRAP…" at bounding box center [623, 489] width 1247 height 926
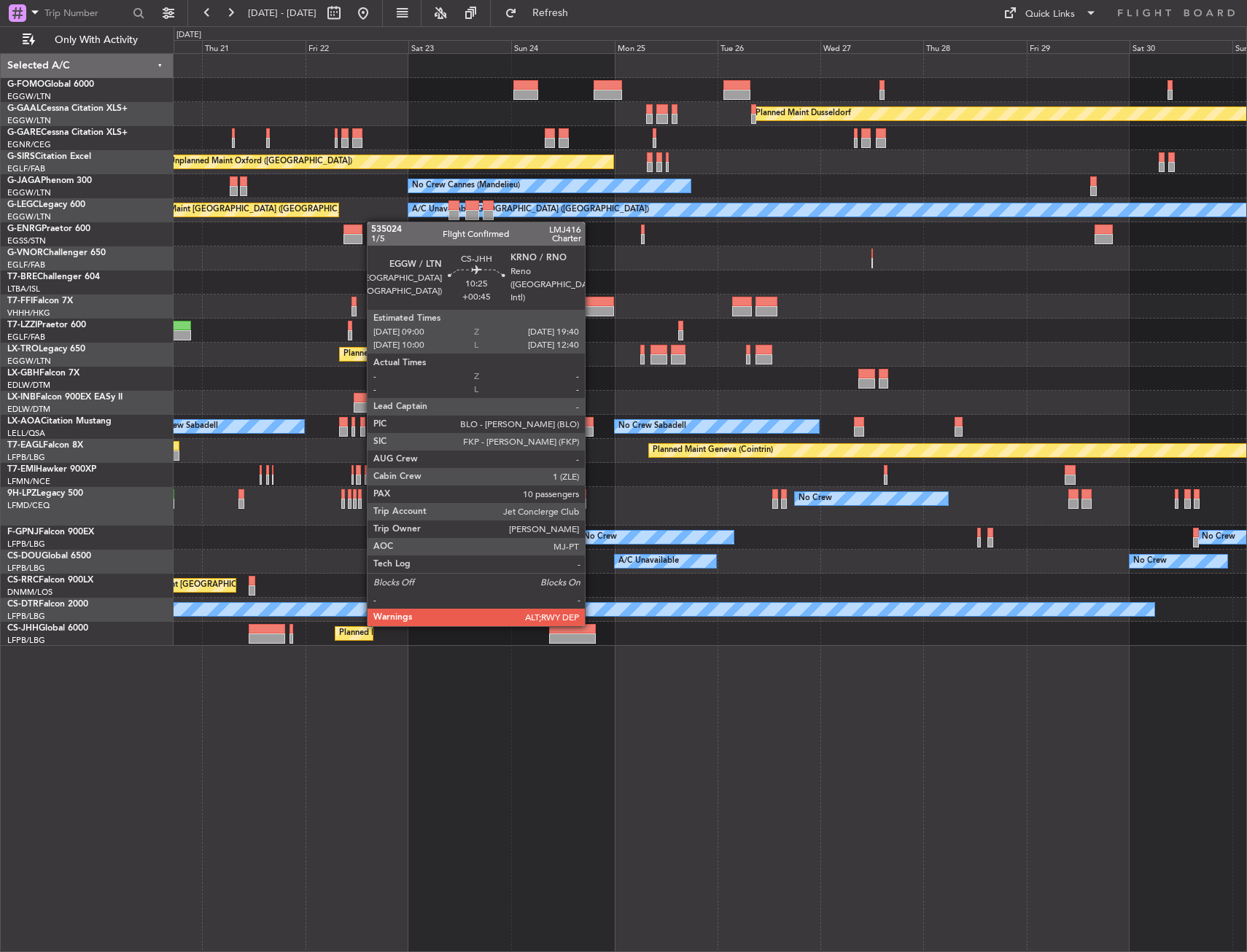
click at [948, 648] on div "Planned Maint Dusseldorf Unplanned Maint [PERSON_NAME] Unplanned Maint [GEOGRAP…" at bounding box center [710, 502] width 1073 height 899
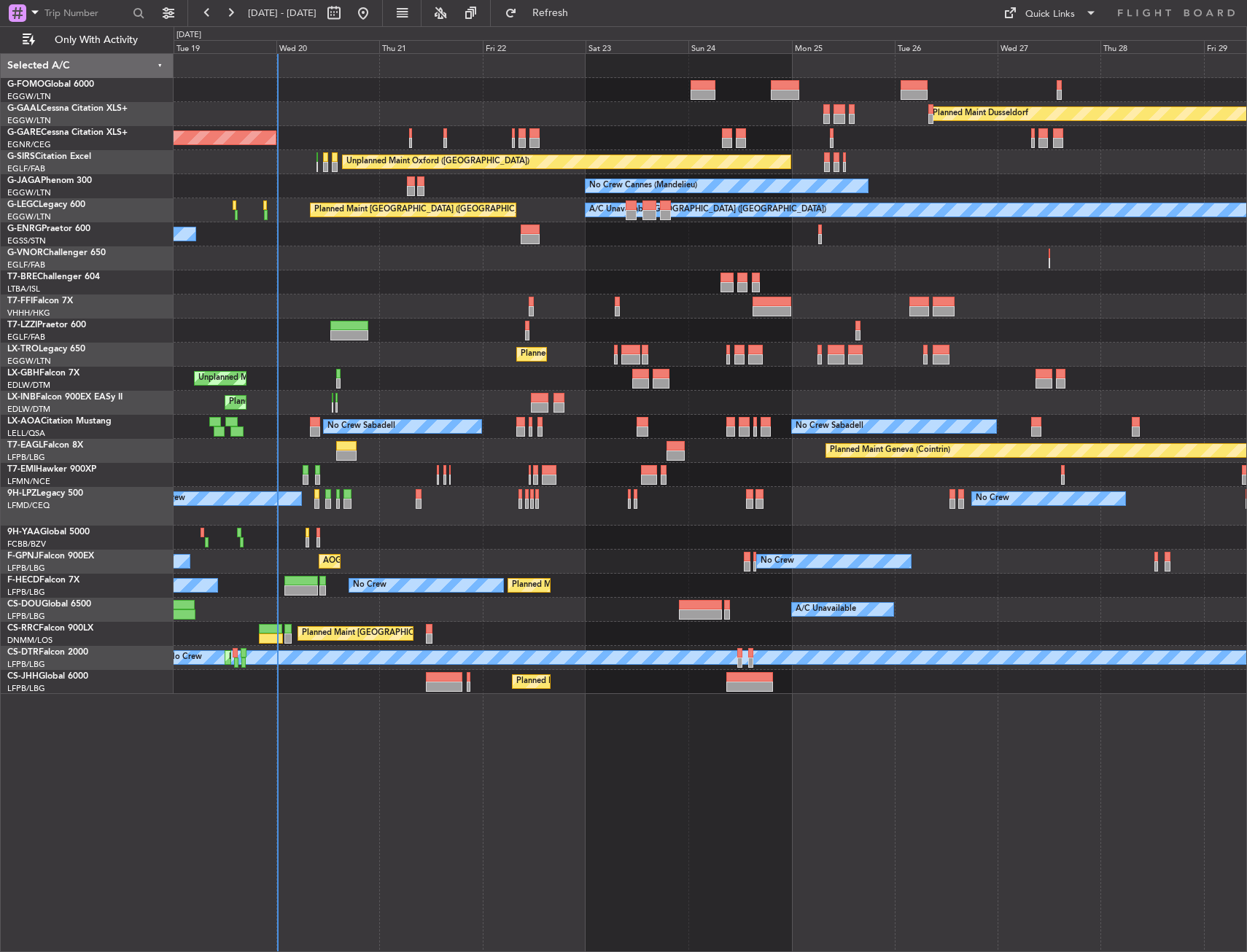
click at [330, 724] on div "Planned Maint Windsor Locks ([PERSON_NAME] Intl) Planned [GEOGRAPHIC_DATA] Unpl…" at bounding box center [710, 502] width 1073 height 899
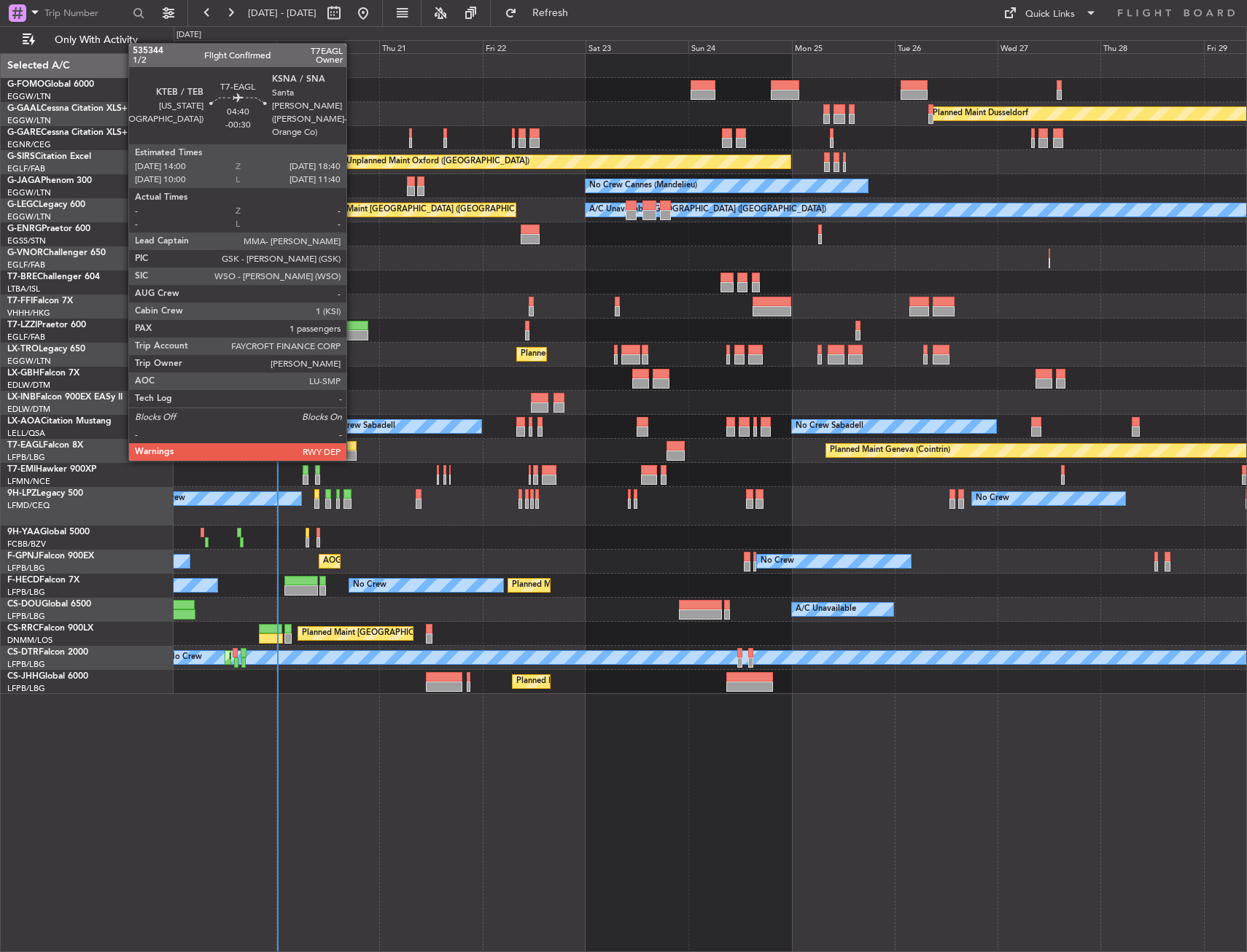
click at [353, 446] on div at bounding box center [346, 446] width 21 height 10
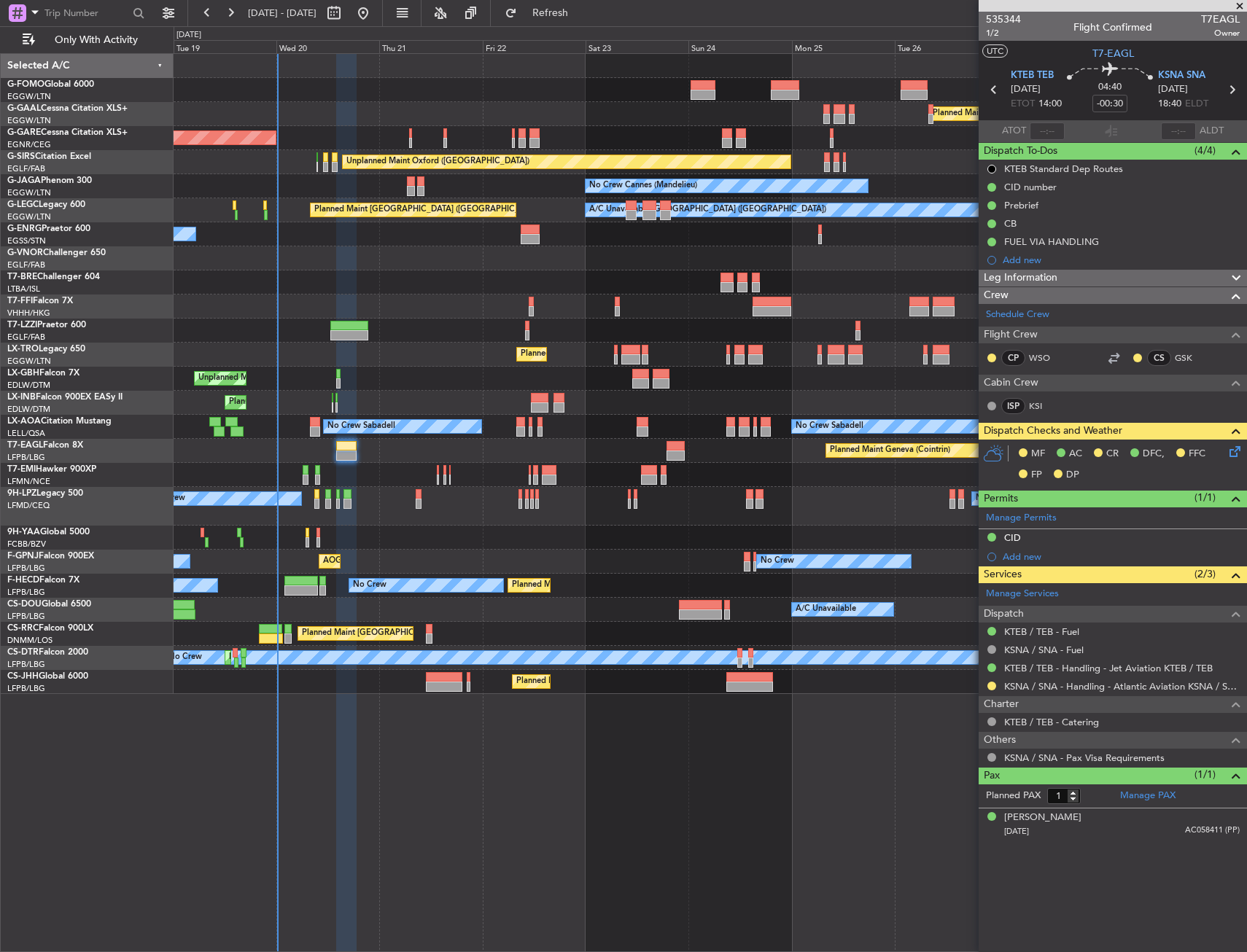
click at [1238, 447] on icon at bounding box center [1232, 449] width 12 height 12
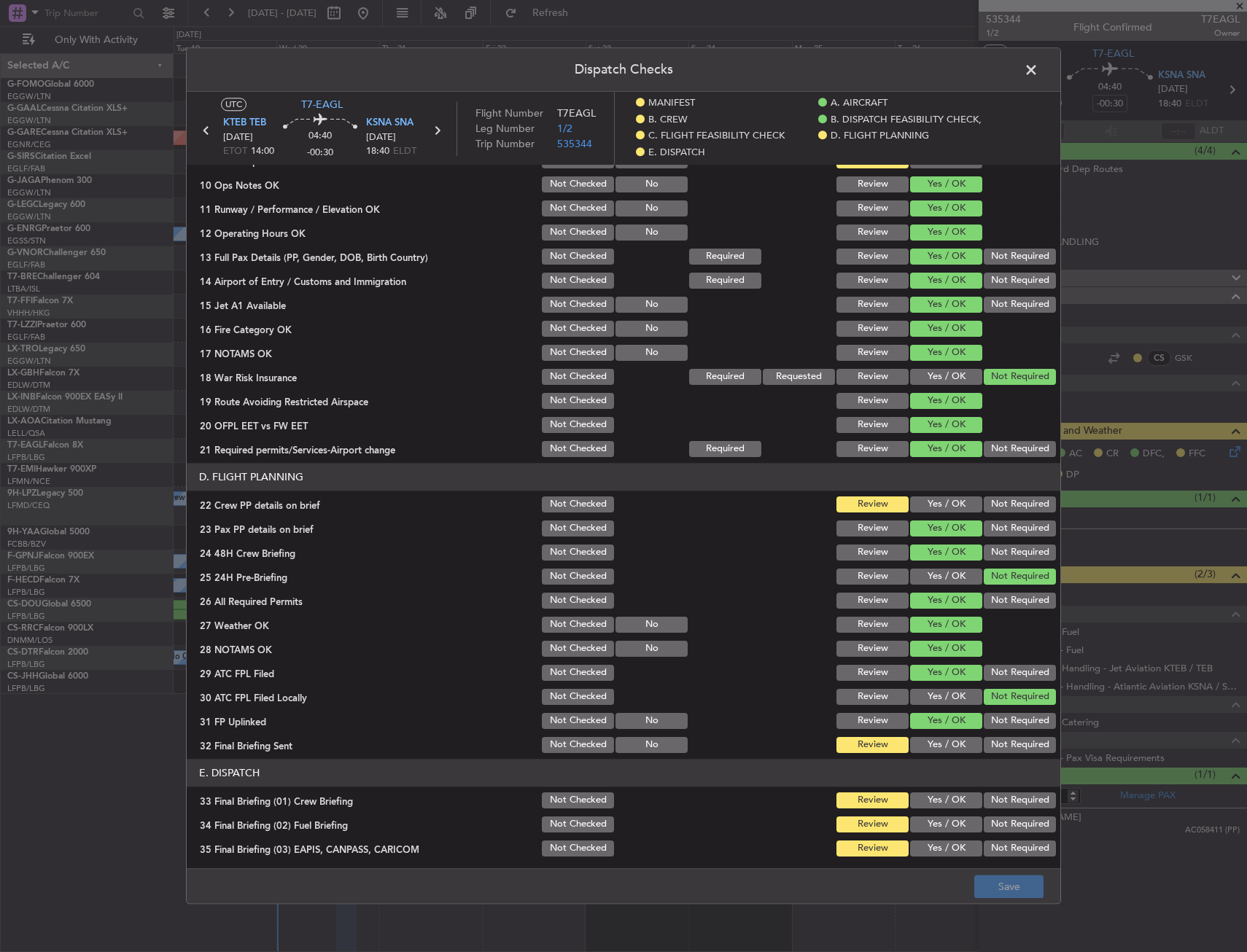
scroll to position [510, 0]
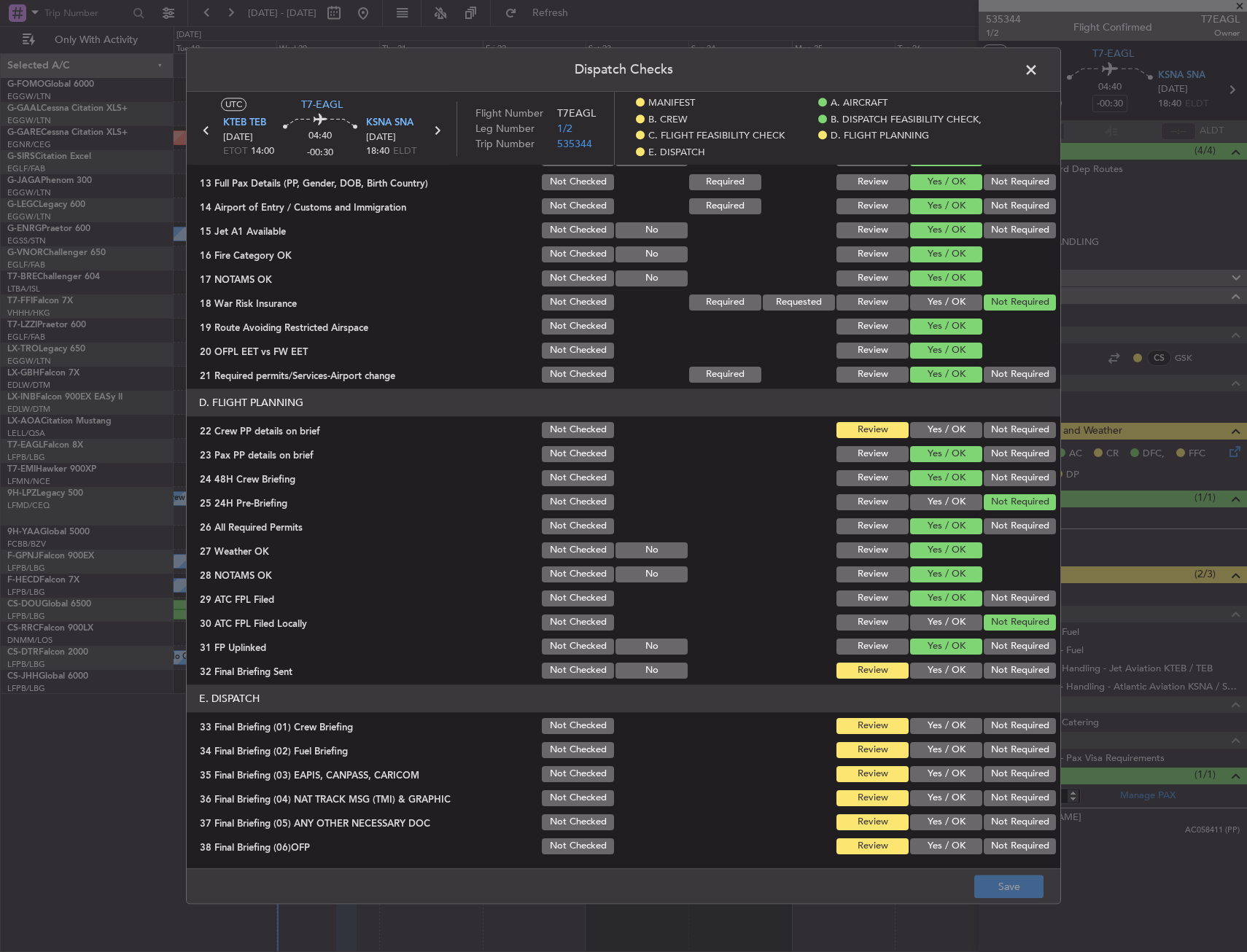
click at [940, 427] on button "Yes / OK" at bounding box center [946, 430] width 73 height 16
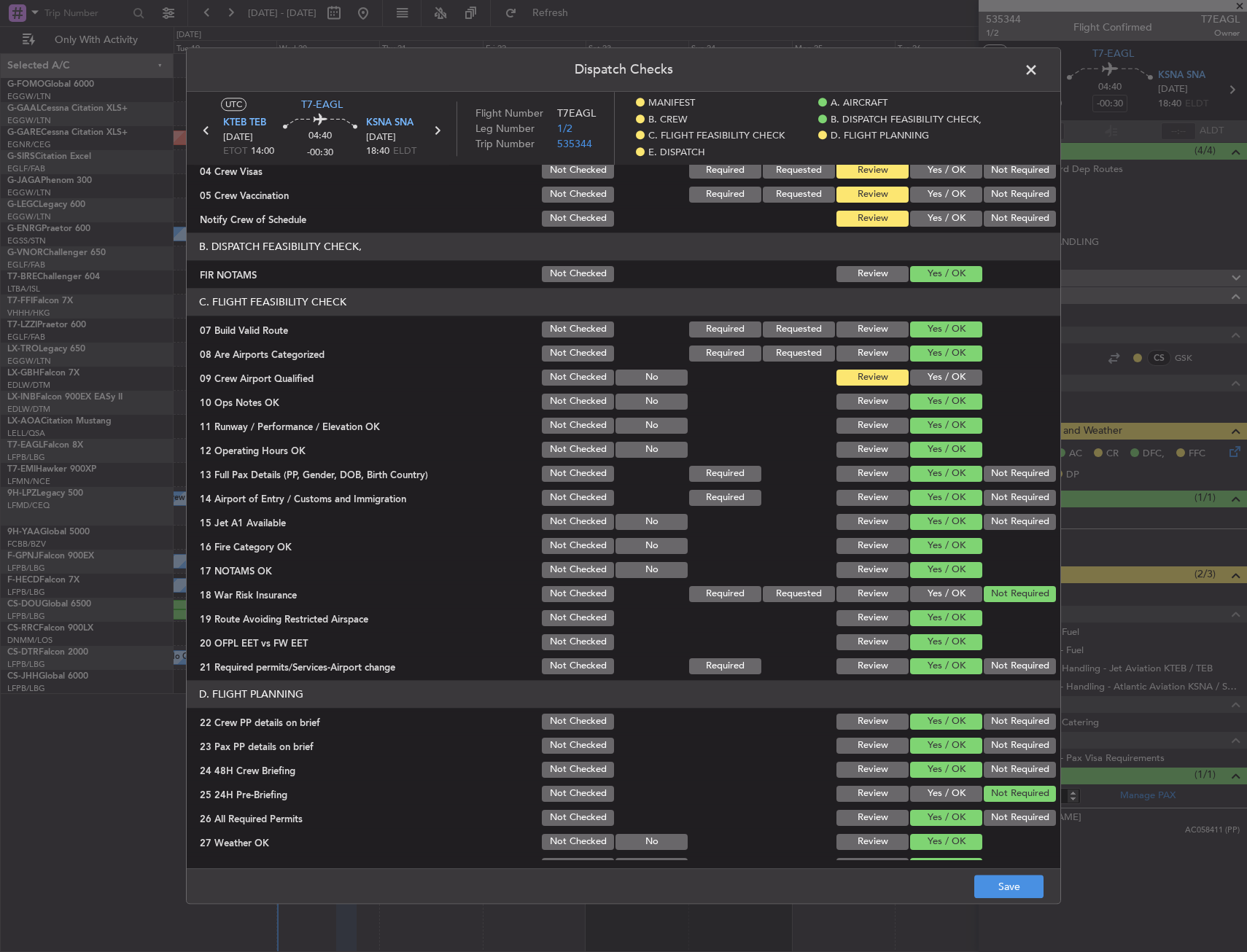
click at [1038, 62] on span at bounding box center [1038, 73] width 0 height 29
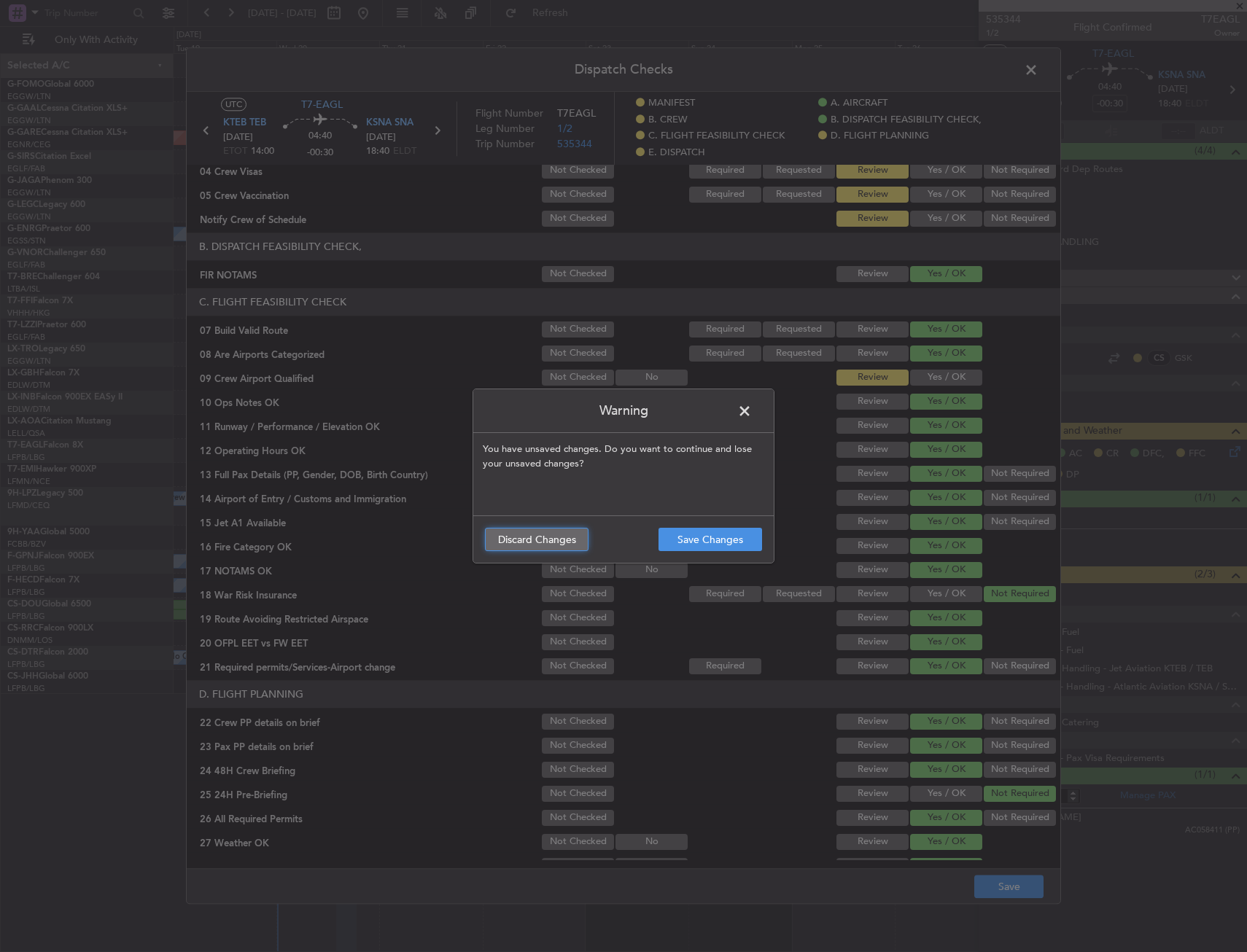
click at [505, 549] on button "Discard Changes" at bounding box center [536, 539] width 103 height 24
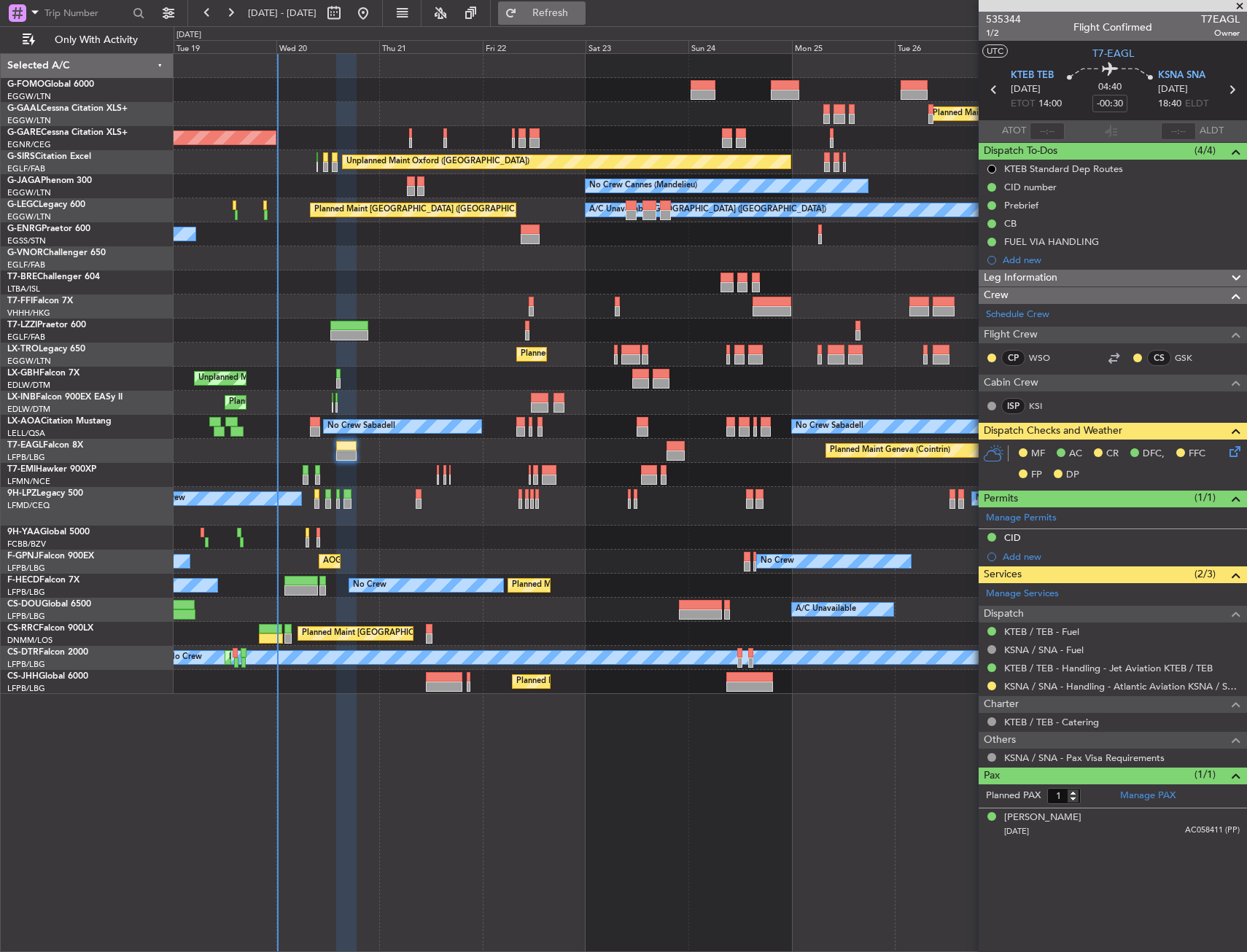
click at [585, 2] on button "Refresh" at bounding box center [541, 13] width 88 height 24
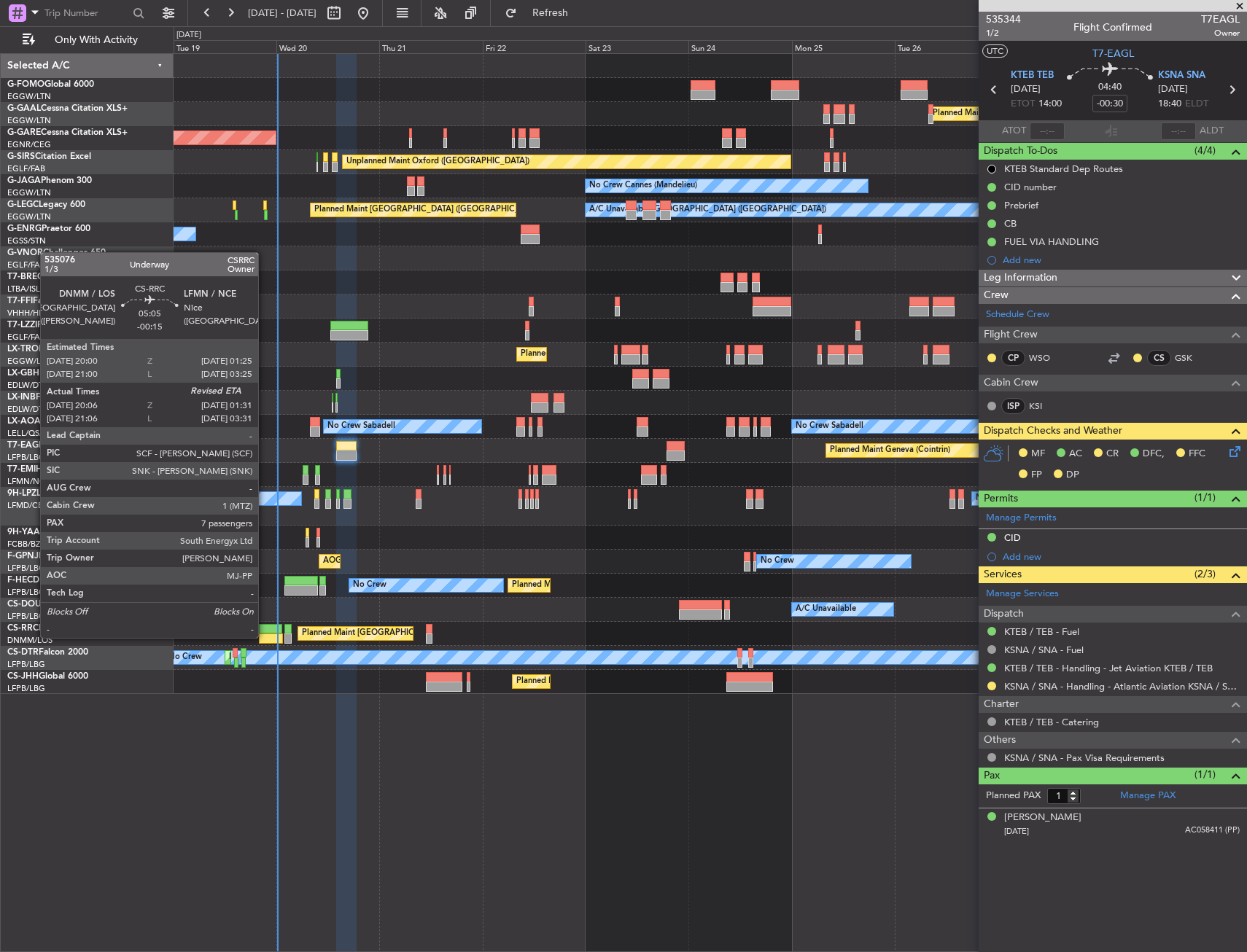
click at [265, 637] on div at bounding box center [271, 638] width 24 height 10
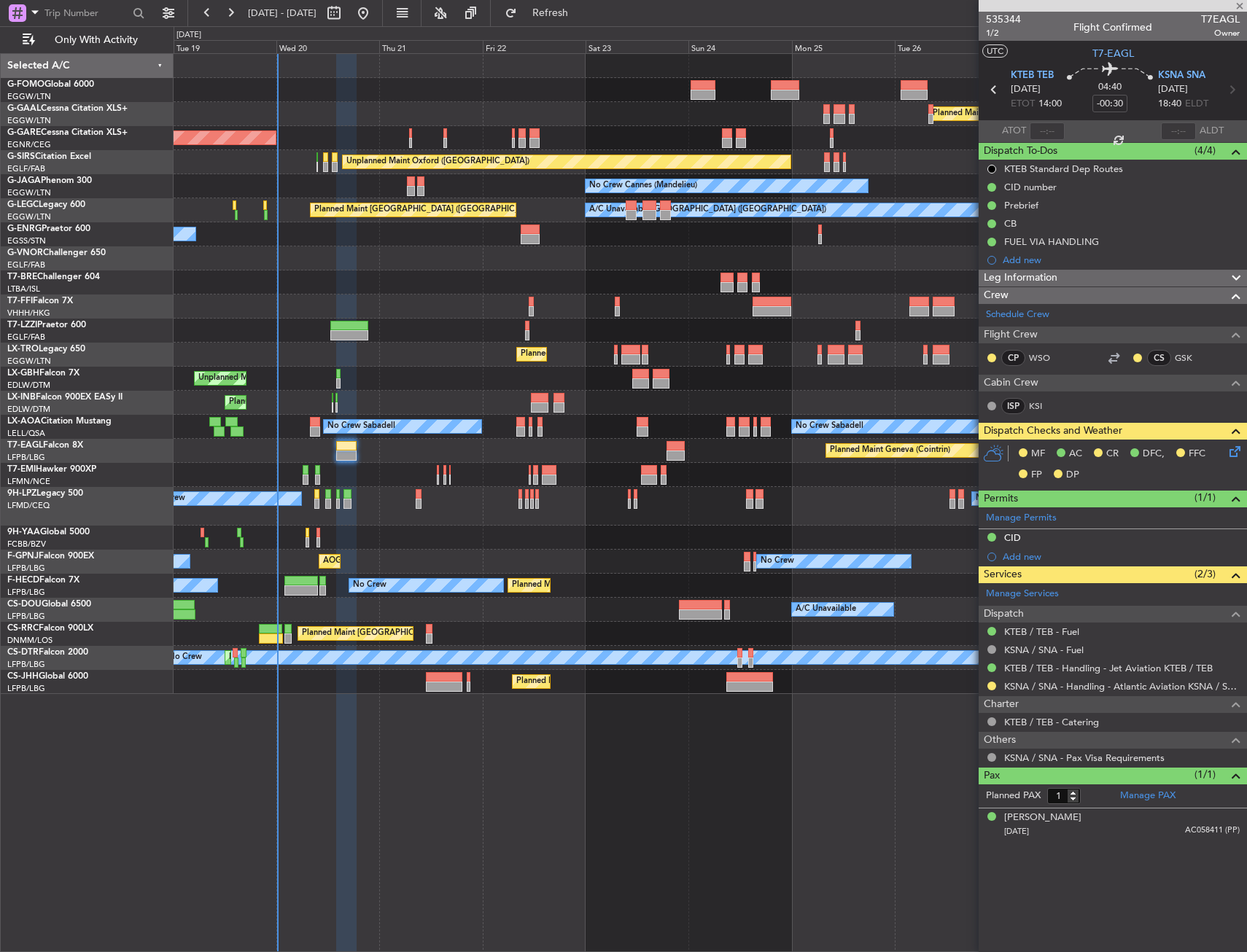
type input "-00:15"
type input "20:21"
type input "7"
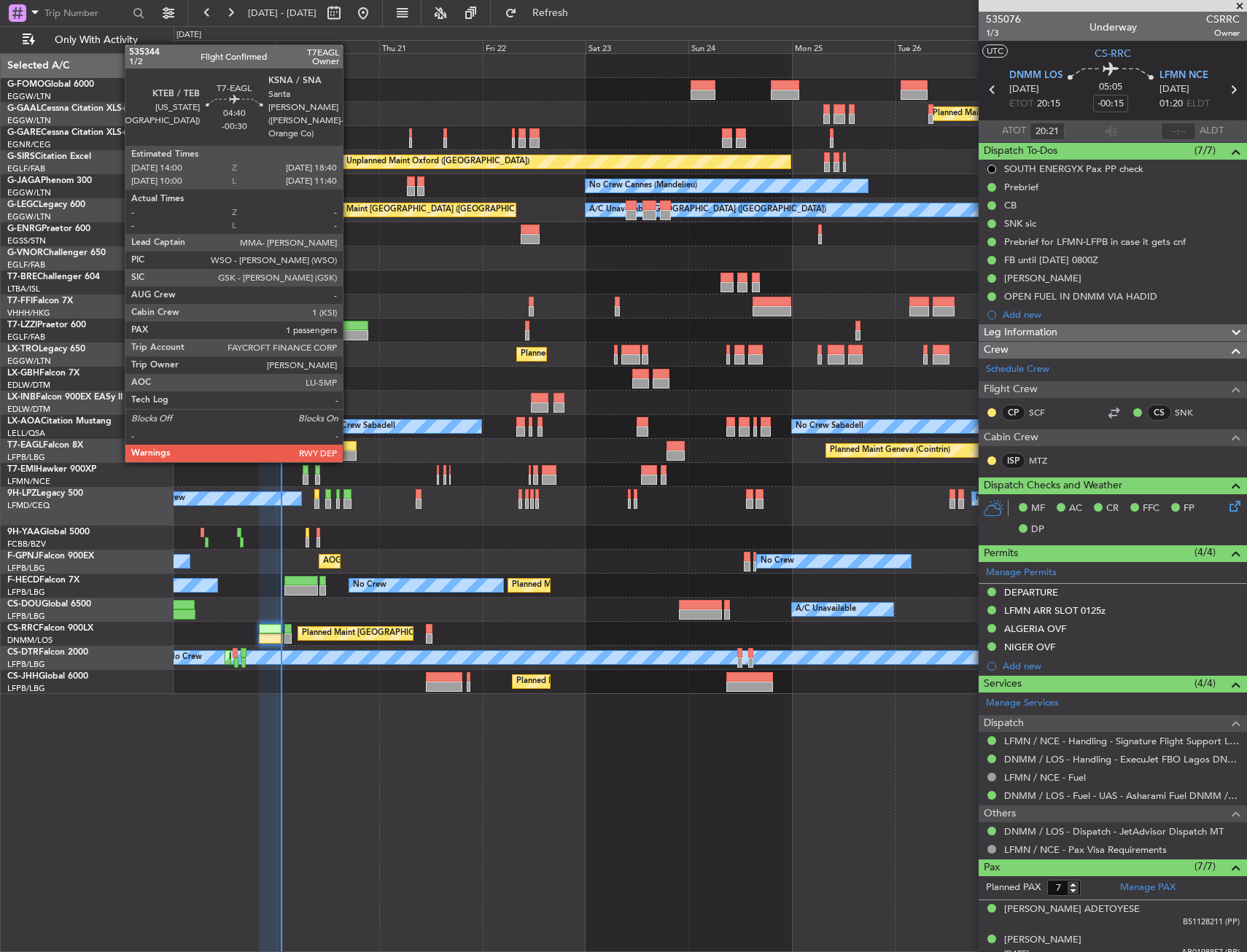
click at [349, 448] on div at bounding box center [346, 446] width 21 height 10
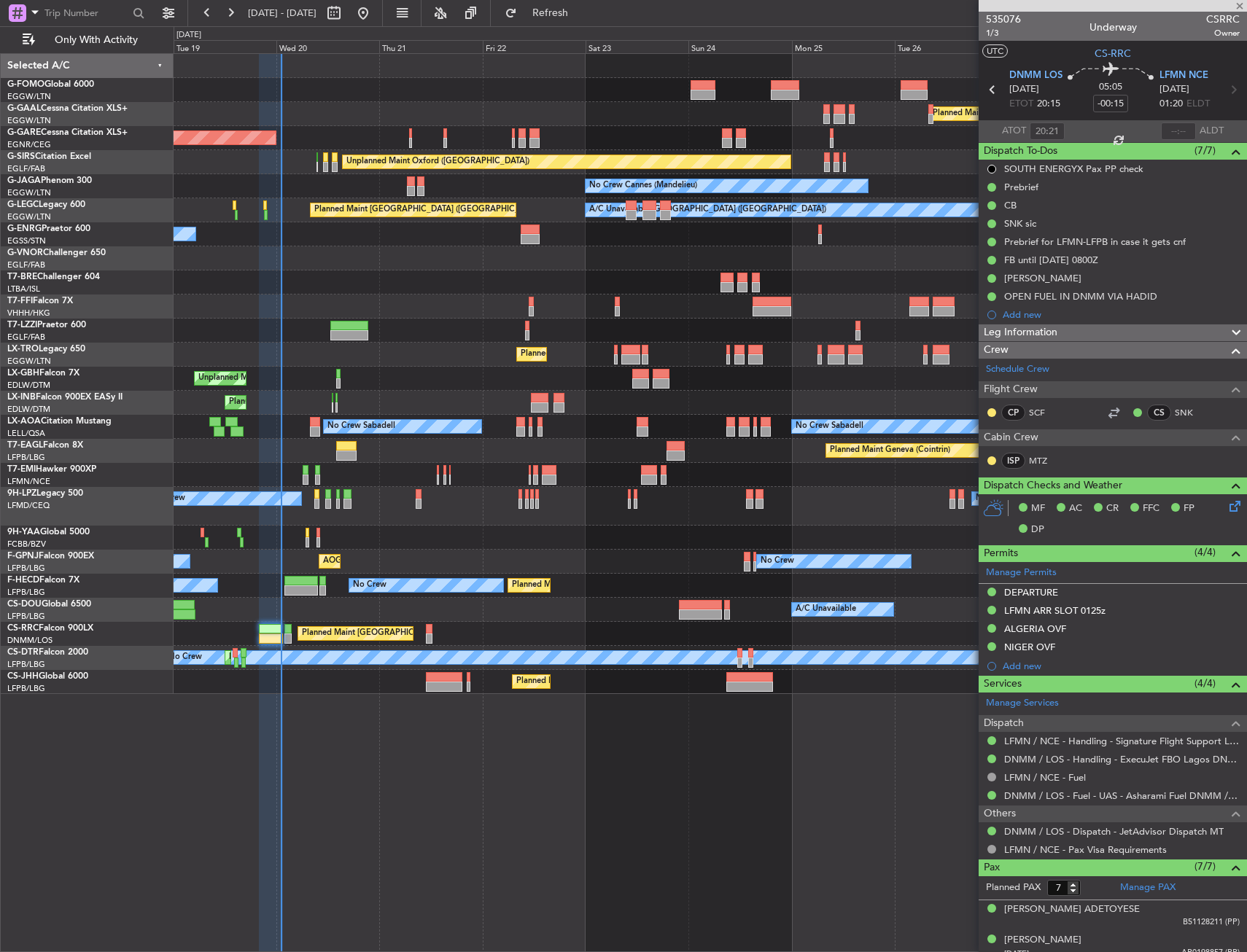
type input "-00:30"
type input "1"
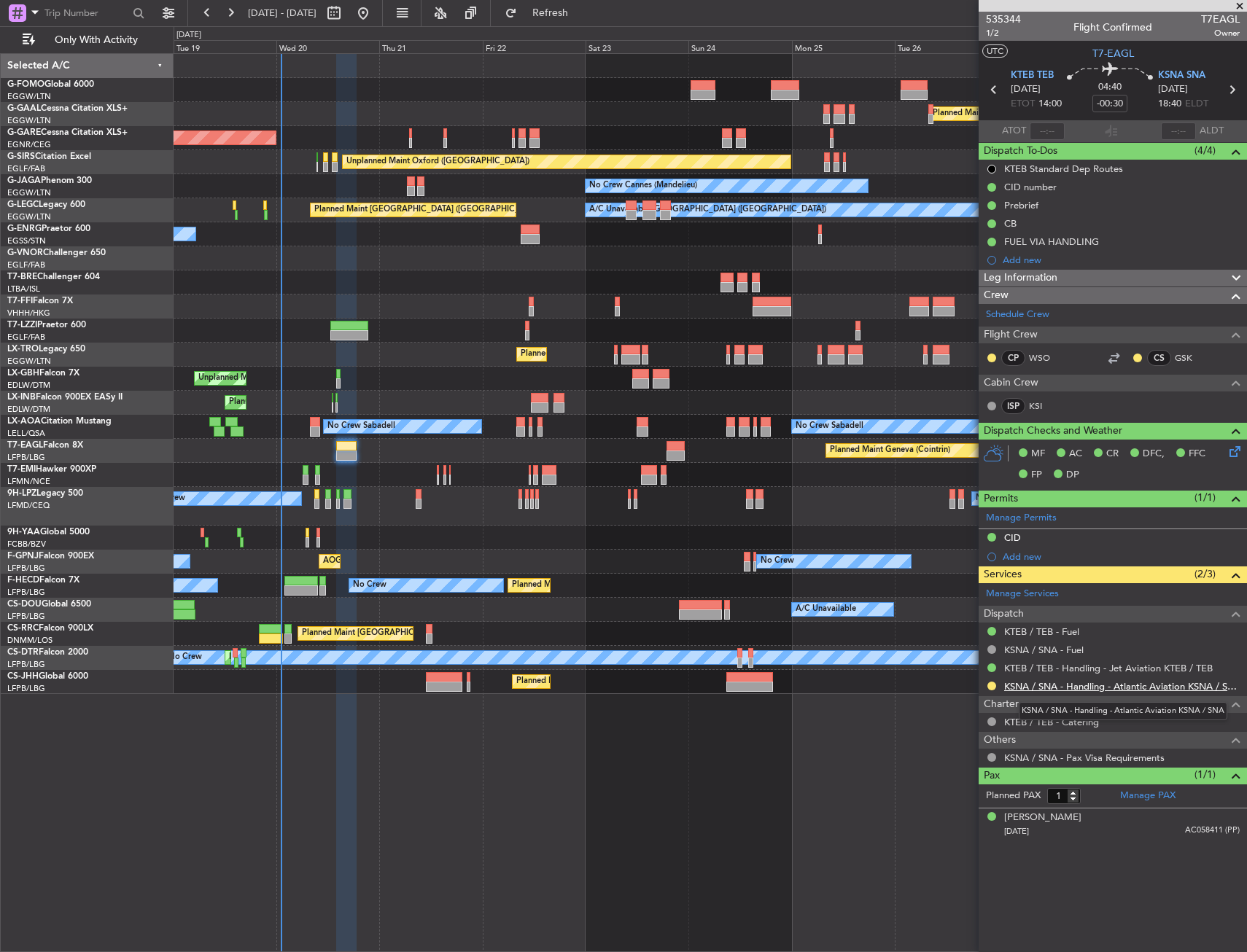
click at [1199, 689] on link "KSNA / SNA - Handling - Atlantic Aviation KSNA / SNA" at bounding box center [1122, 686] width 236 height 13
click at [1062, 689] on link "KSNA / SNA - Handling - Atlantic Aviation KSNA / SNA" at bounding box center [1122, 686] width 236 height 13
click at [1089, 689] on link "KSNA / SNA - Handling - Atlantic Aviation KSNA / SNA" at bounding box center [1122, 686] width 236 height 13
click at [1181, 696] on div "Charter KTEB / TEB - Catering" at bounding box center [1112, 713] width 268 height 35
click at [1183, 690] on link "KSNA / SNA - Handling - Atlantic Aviation KSNA / SNA" at bounding box center [1122, 686] width 236 height 13
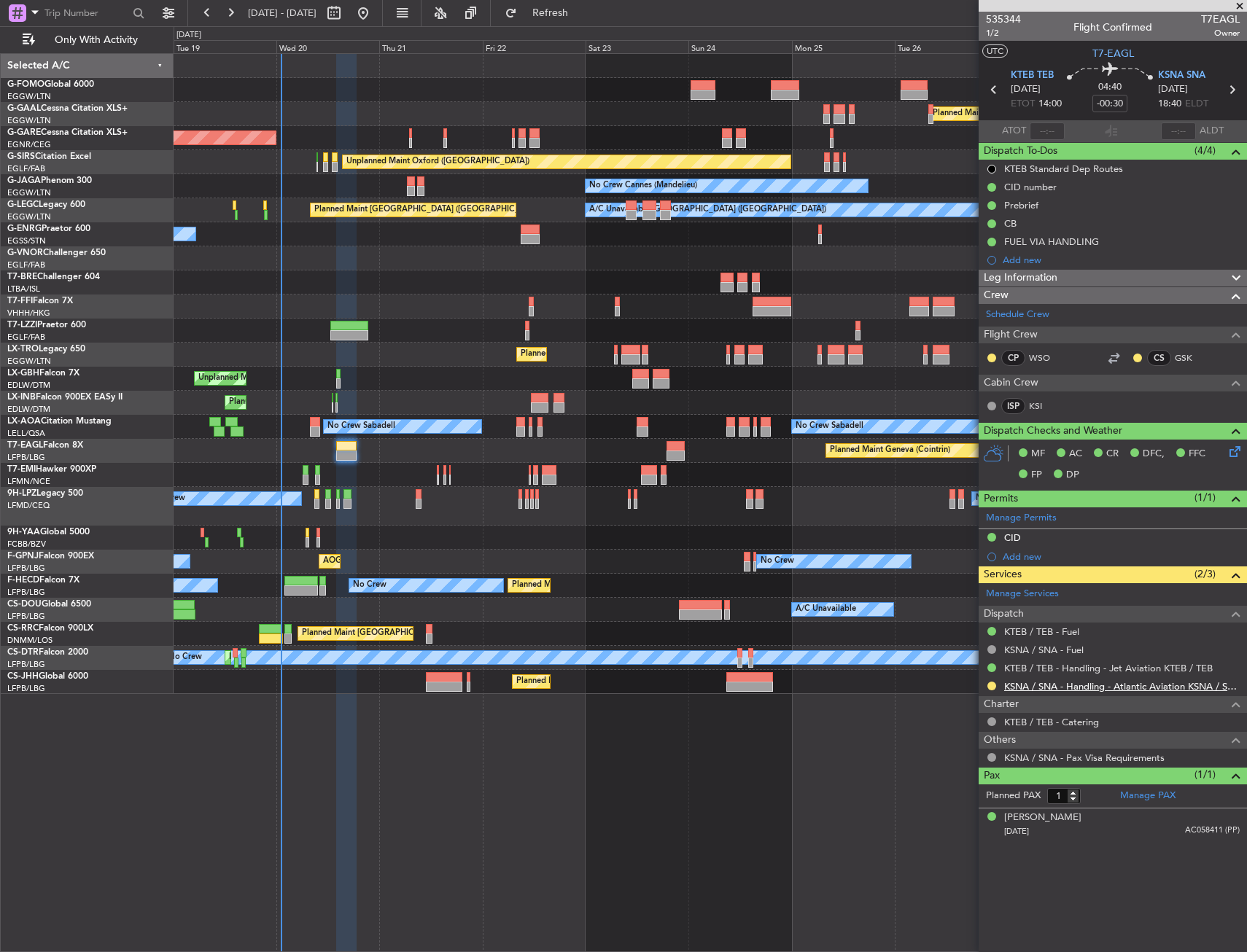
click at [1088, 684] on link "KSNA / SNA - Handling - Atlantic Aviation KSNA / SNA" at bounding box center [1122, 686] width 236 height 13
click at [1147, 689] on link "KSNA / SNA - Handling - Atlantic Aviation KSNA / SNA" at bounding box center [1122, 686] width 236 height 13
click at [1132, 675] on div "KTEB / TEB - Handling - Jet Aviation KTEB / TEB" at bounding box center [1112, 668] width 268 height 18
click at [1125, 683] on link "KSNA / SNA - Handling - Atlantic Aviation KSNA / SNA" at bounding box center [1122, 686] width 236 height 13
click at [1099, 693] on div "KSNA / SNA - Handling - Atlantic Aviation KSNA / SNA" at bounding box center [1112, 686] width 268 height 18
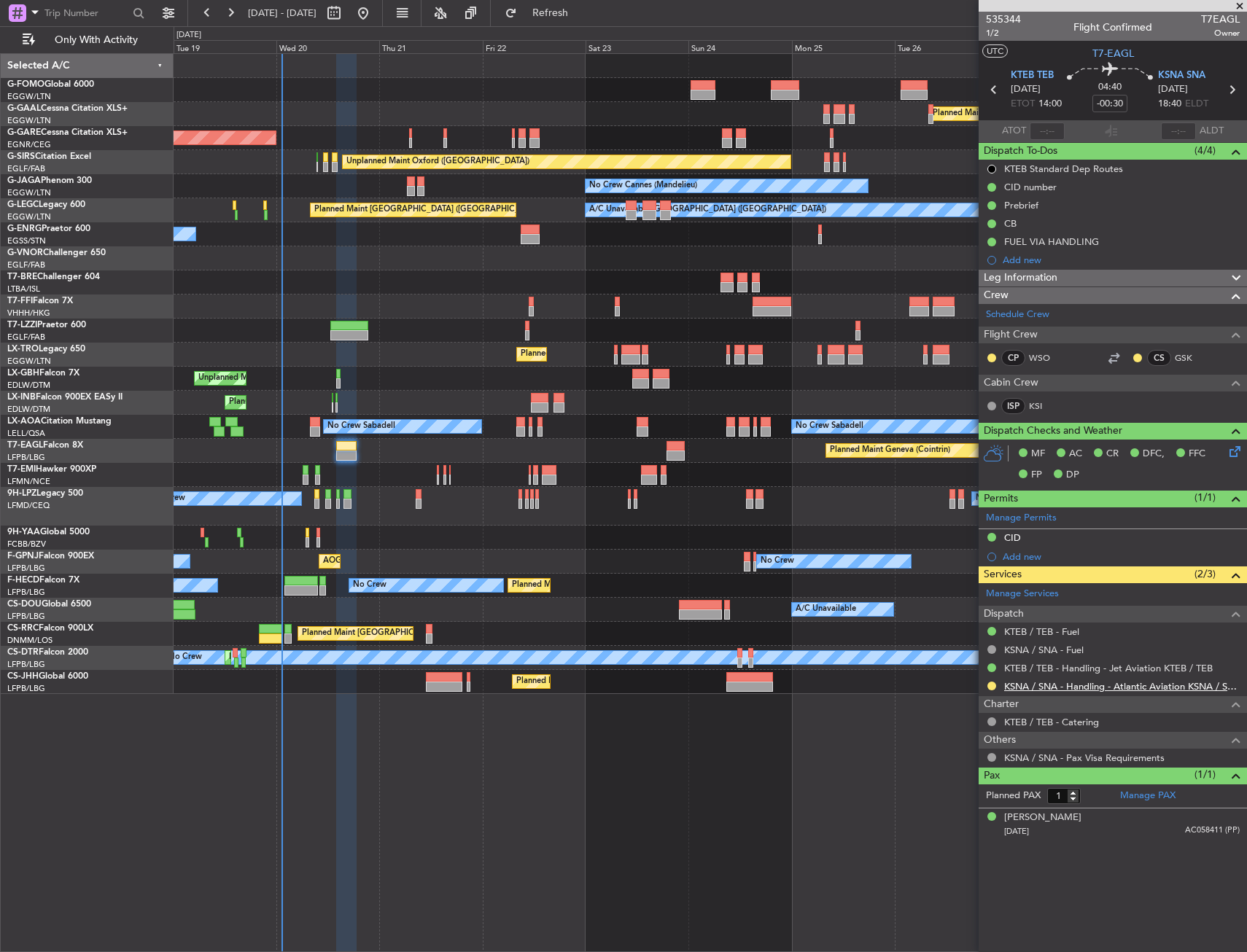
click at [1101, 689] on link "KSNA / SNA - Handling - Atlantic Aviation KSNA / SNA" at bounding box center [1122, 686] width 236 height 13
click at [1023, 73] on span "KTEB TEB" at bounding box center [1032, 76] width 43 height 14
click at [1193, 70] on span "KSNA SNA" at bounding box center [1182, 76] width 47 height 14
click at [1036, 816] on div "[PERSON_NAME]" at bounding box center [1043, 818] width 77 height 14
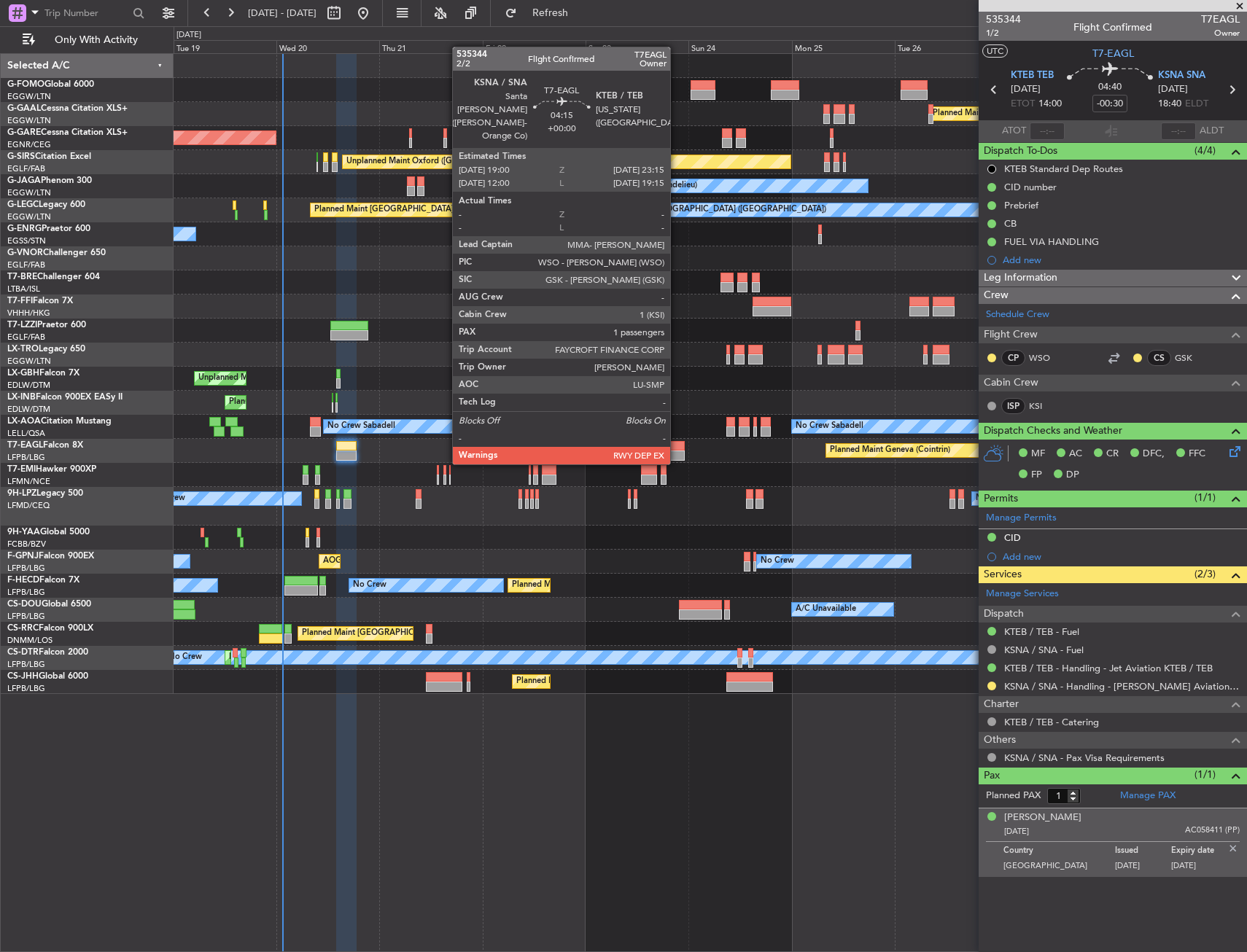
click at [678, 449] on div at bounding box center [676, 446] width 19 height 10
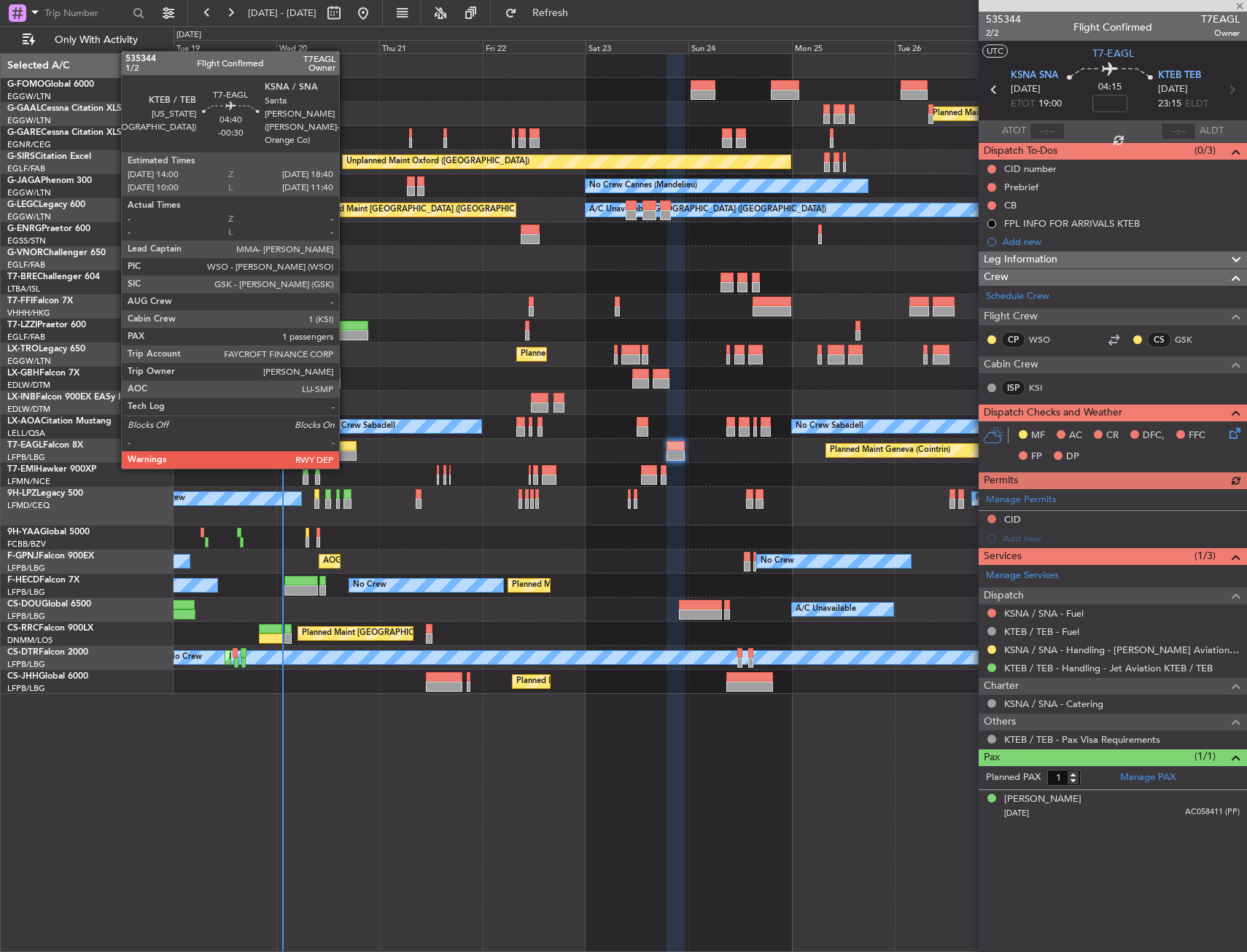
click at [345, 454] on div at bounding box center [346, 455] width 21 height 10
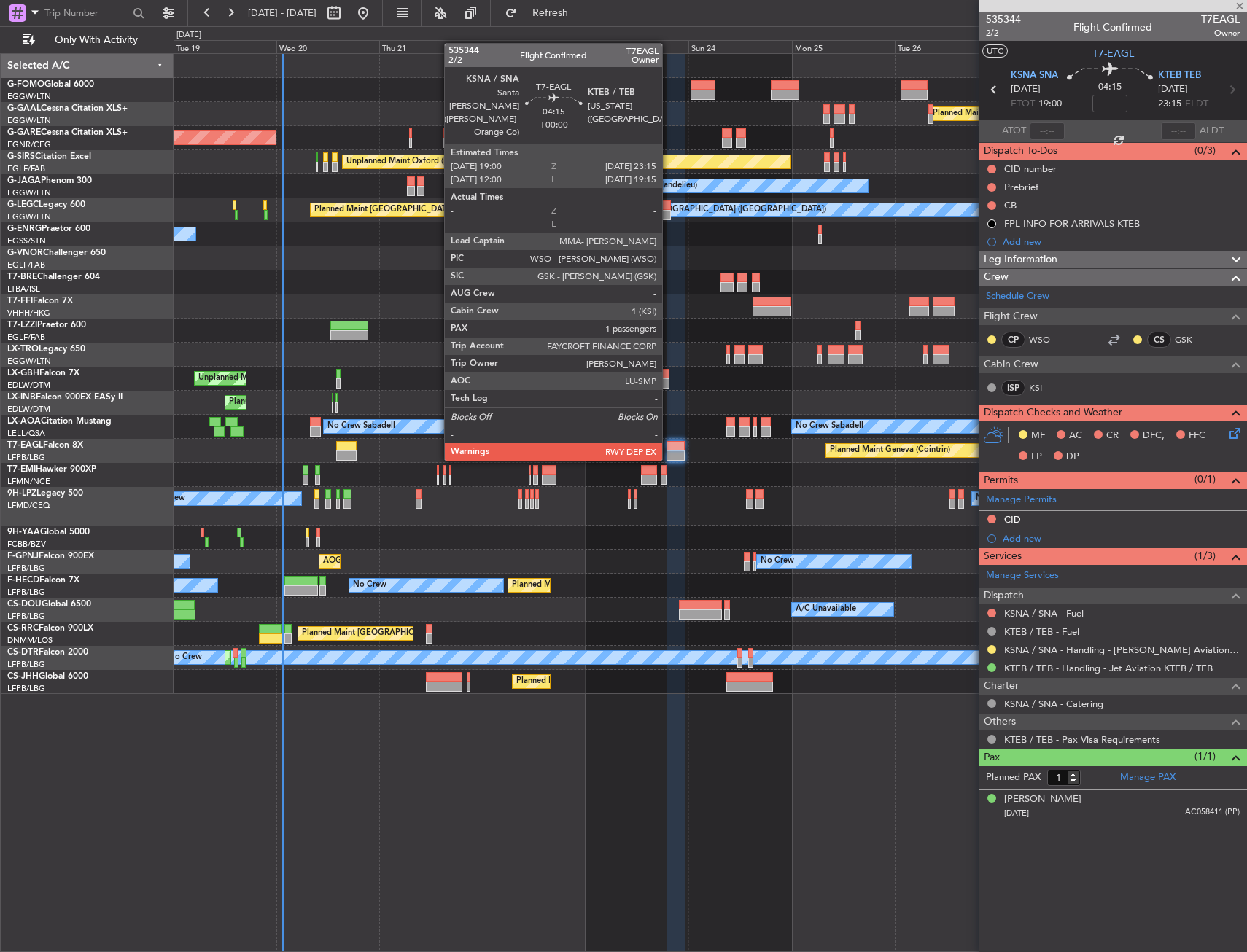
type input "-00:30"
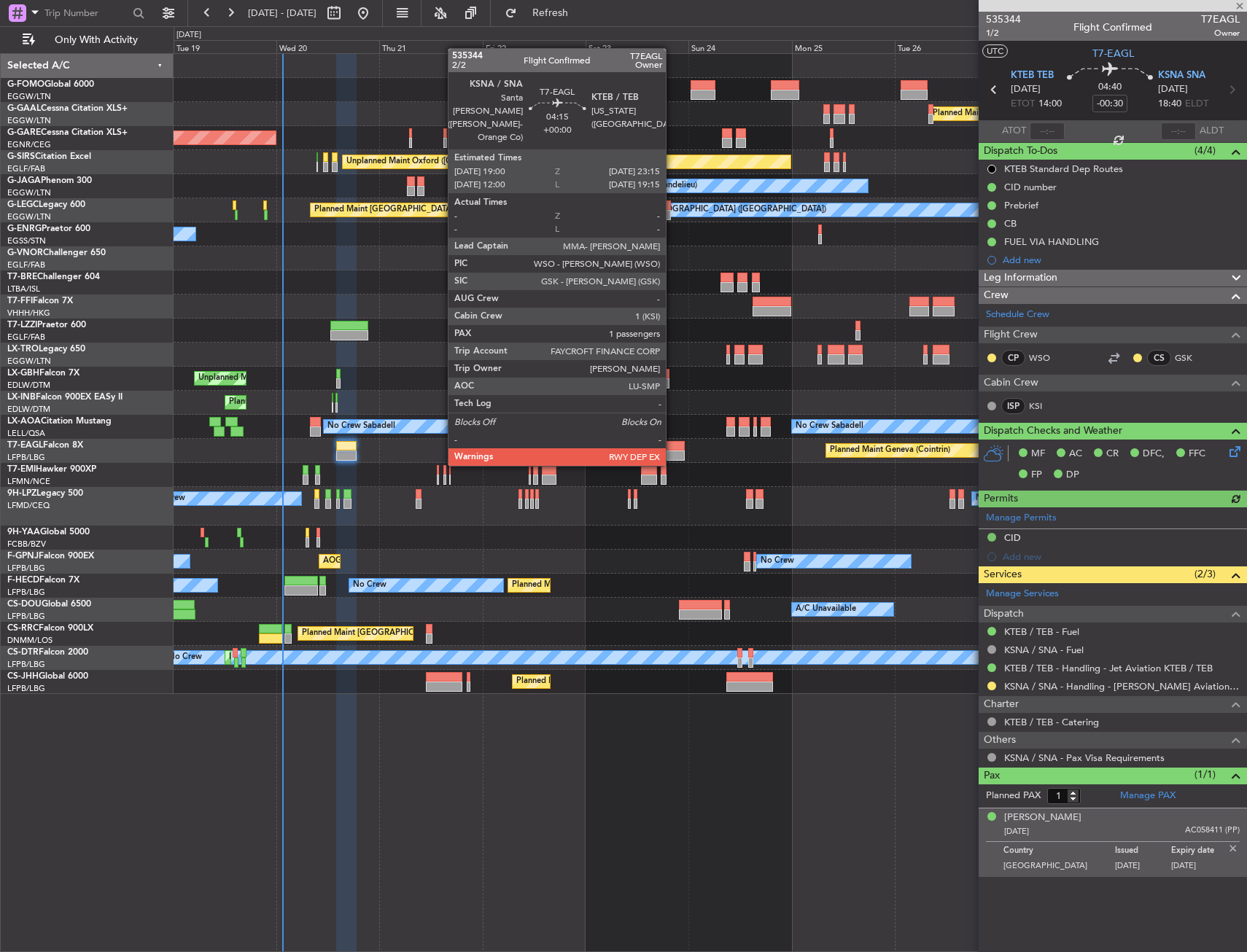
click at [672, 451] on div at bounding box center [676, 455] width 19 height 10
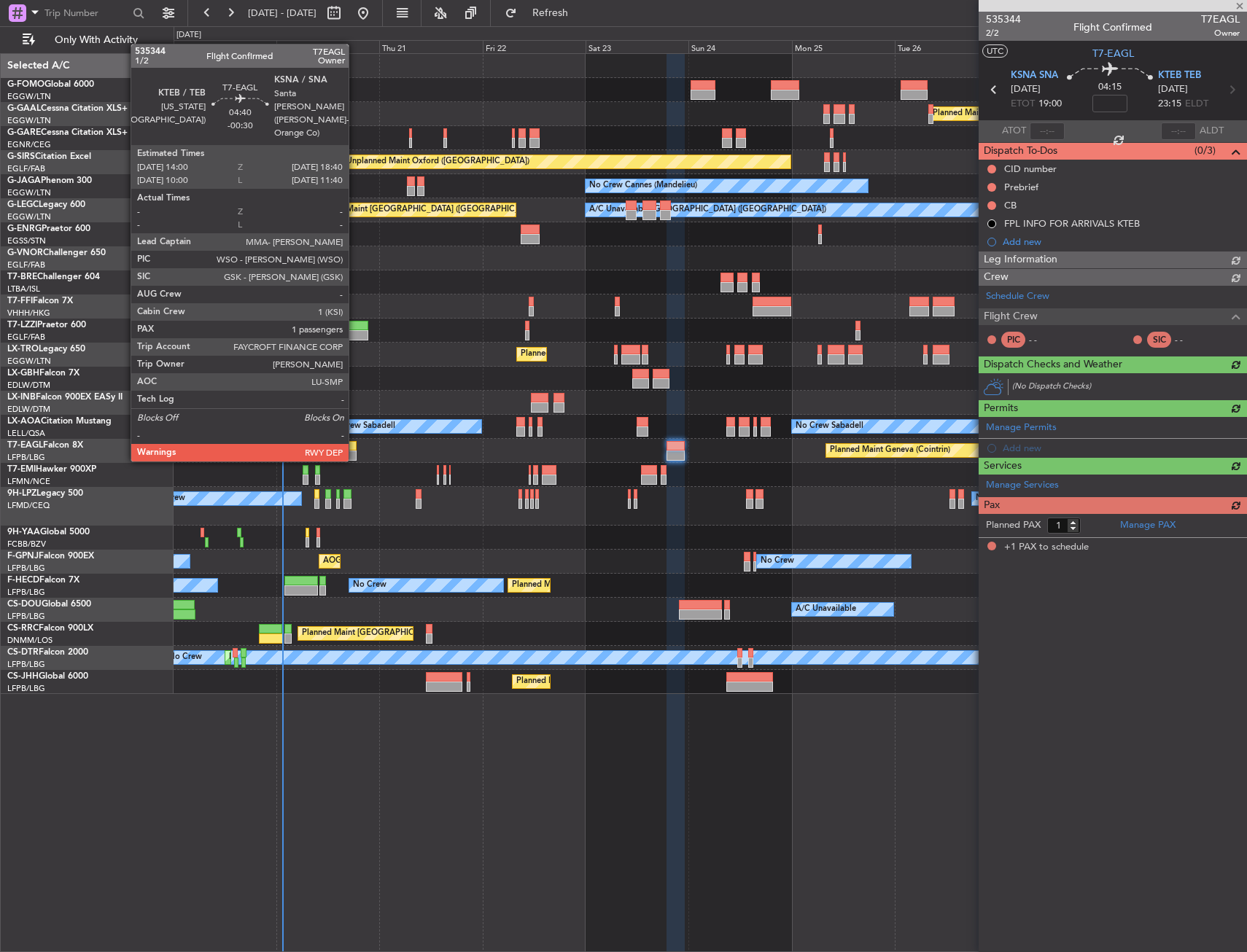
click at [355, 447] on div at bounding box center [346, 446] width 21 height 10
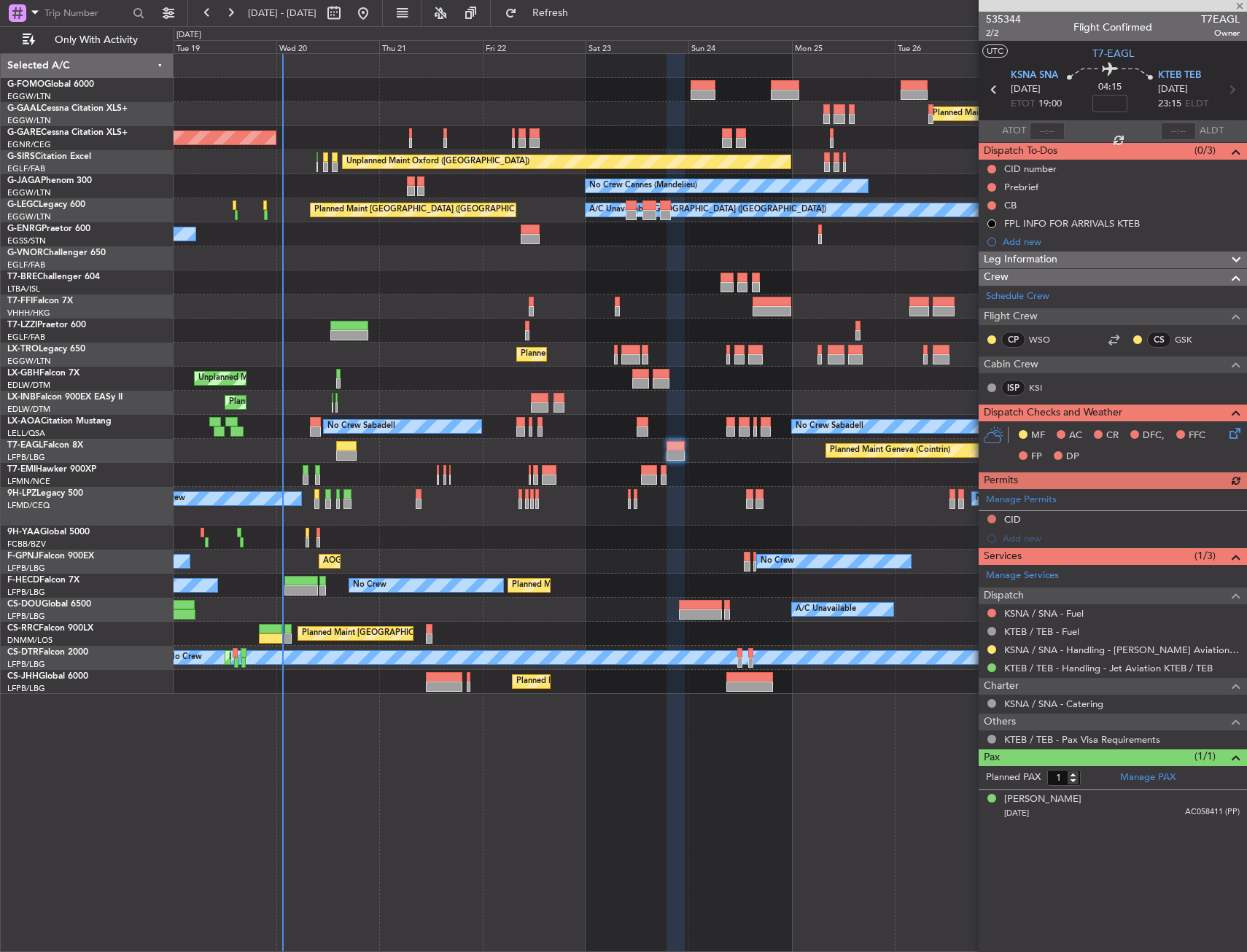
type input "-00:30"
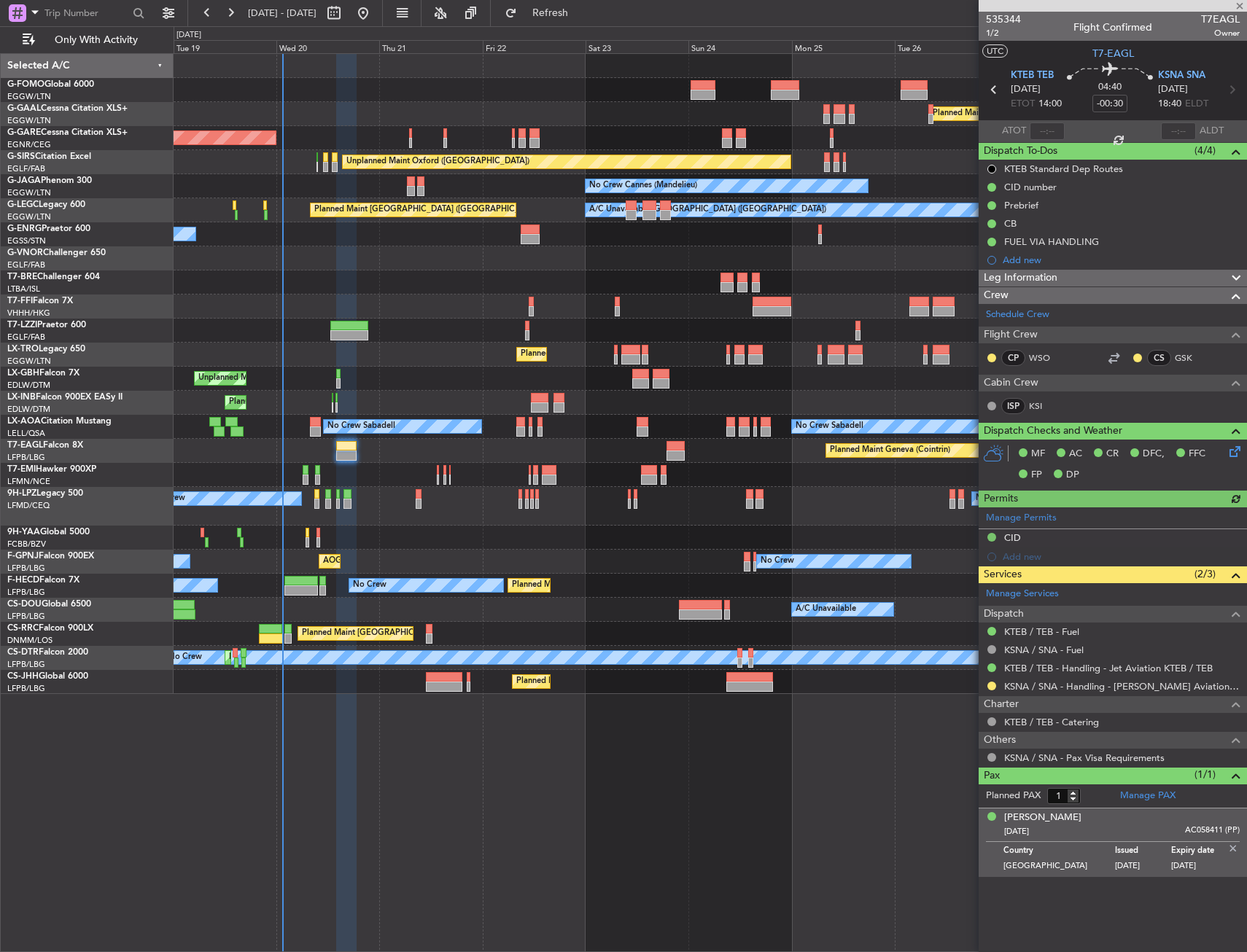
click at [1234, 846] on img at bounding box center [1233, 849] width 13 height 13
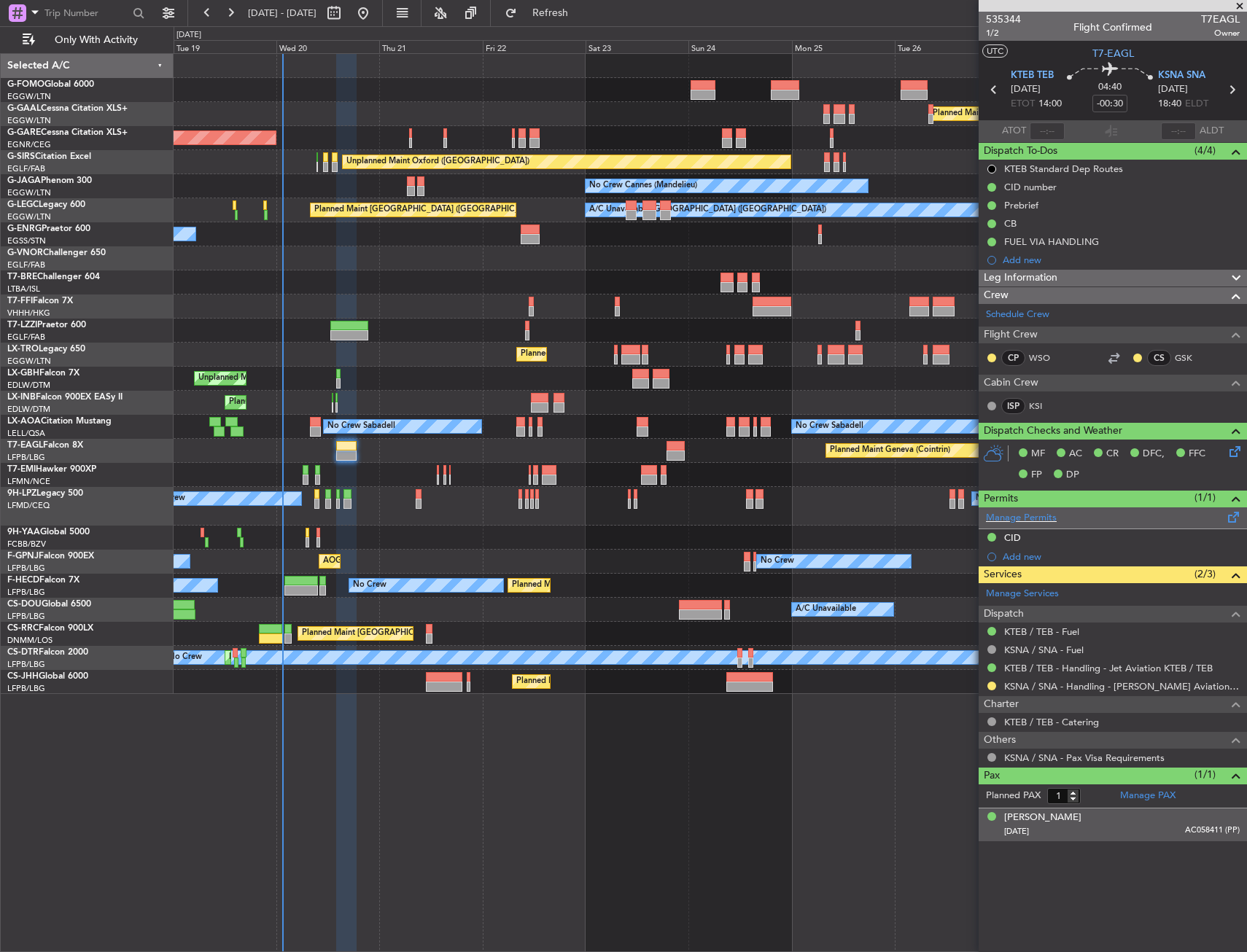
click at [1230, 515] on span at bounding box center [1234, 514] width 17 height 11
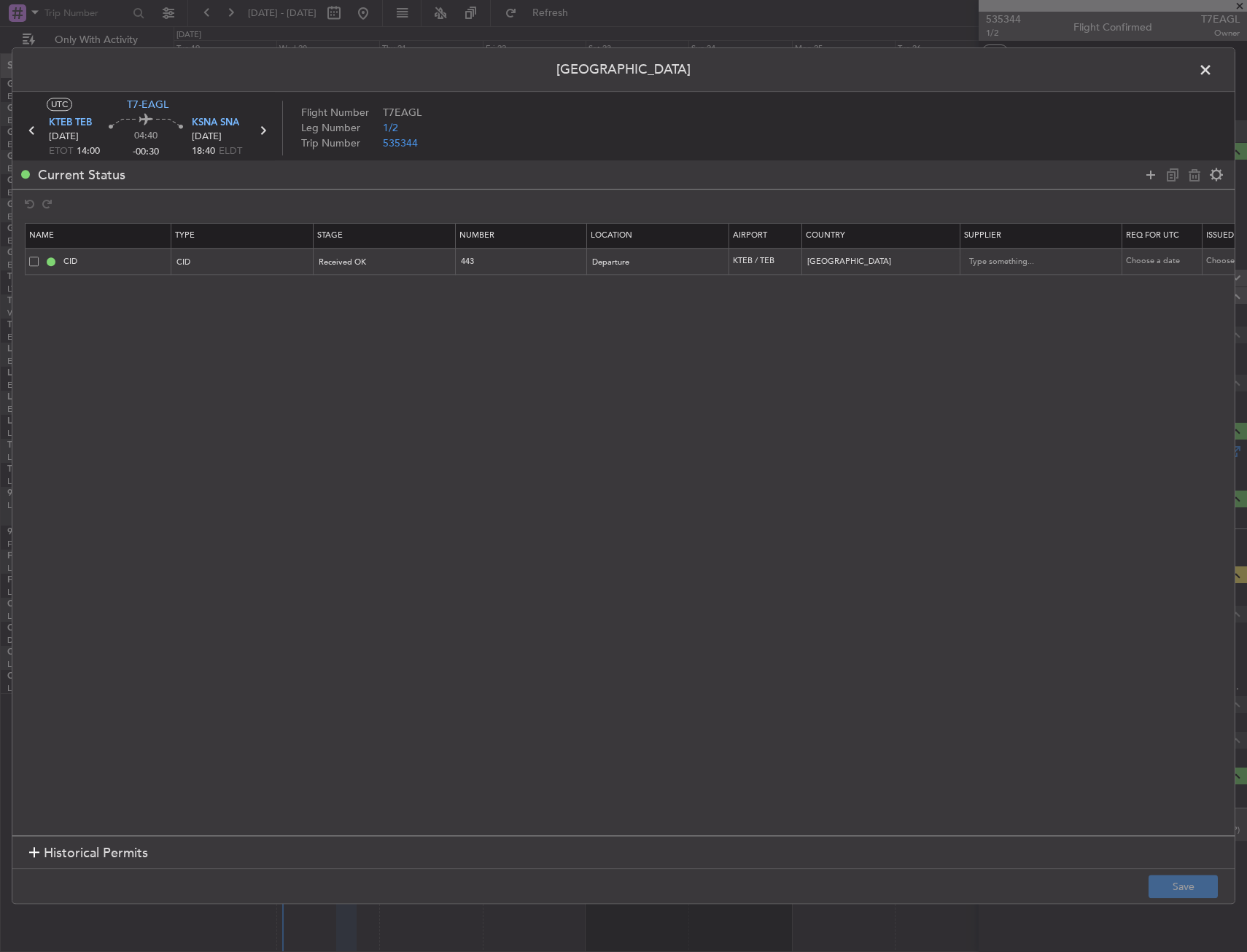
click at [1212, 70] on span at bounding box center [1212, 73] width 0 height 29
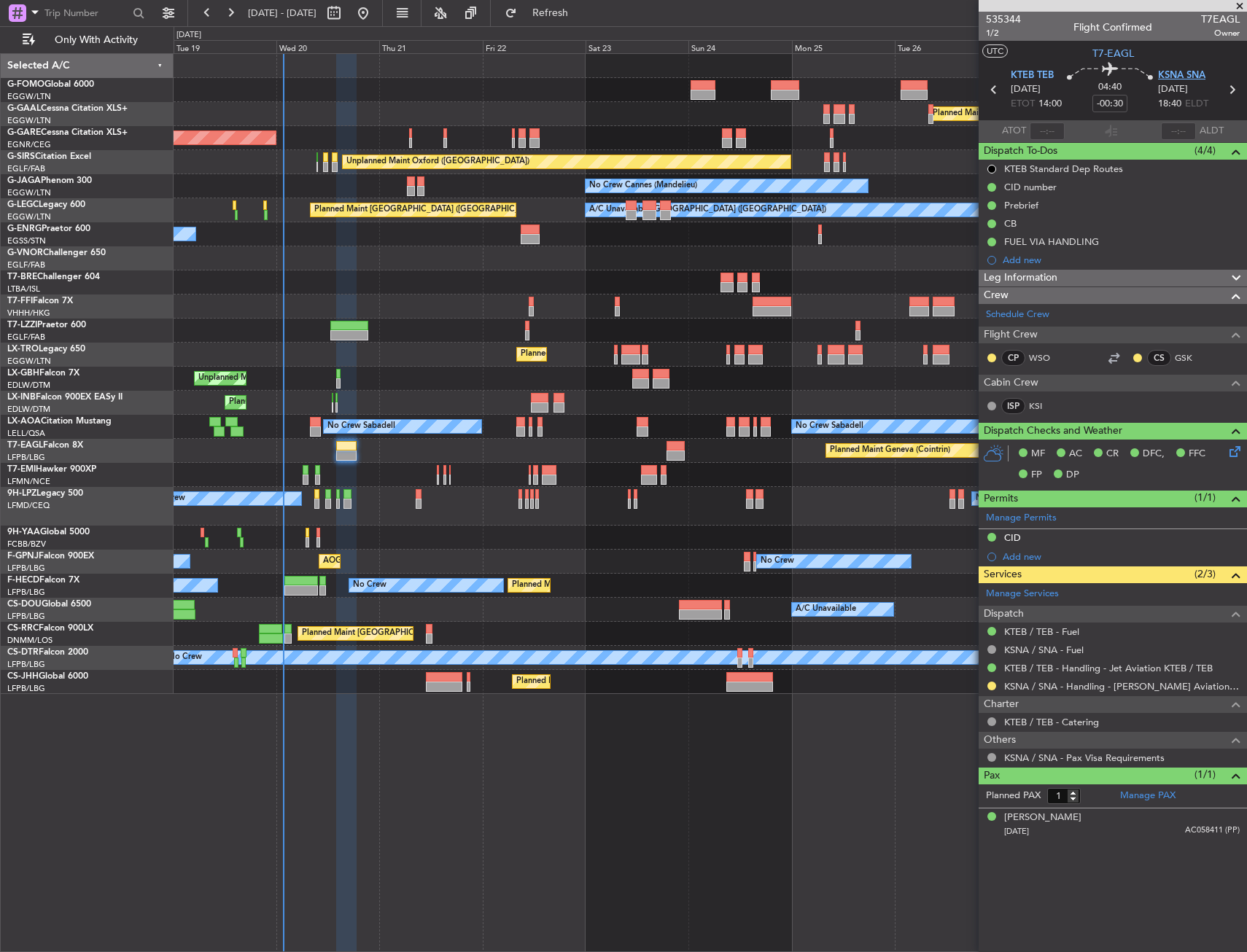
click at [1189, 74] on span "KSNA SNA" at bounding box center [1182, 76] width 47 height 14
click at [1196, 69] on span "KSNA SNA" at bounding box center [1182, 76] width 47 height 14
click at [1199, 69] on span "KSNA SNA" at bounding box center [1182, 76] width 47 height 14
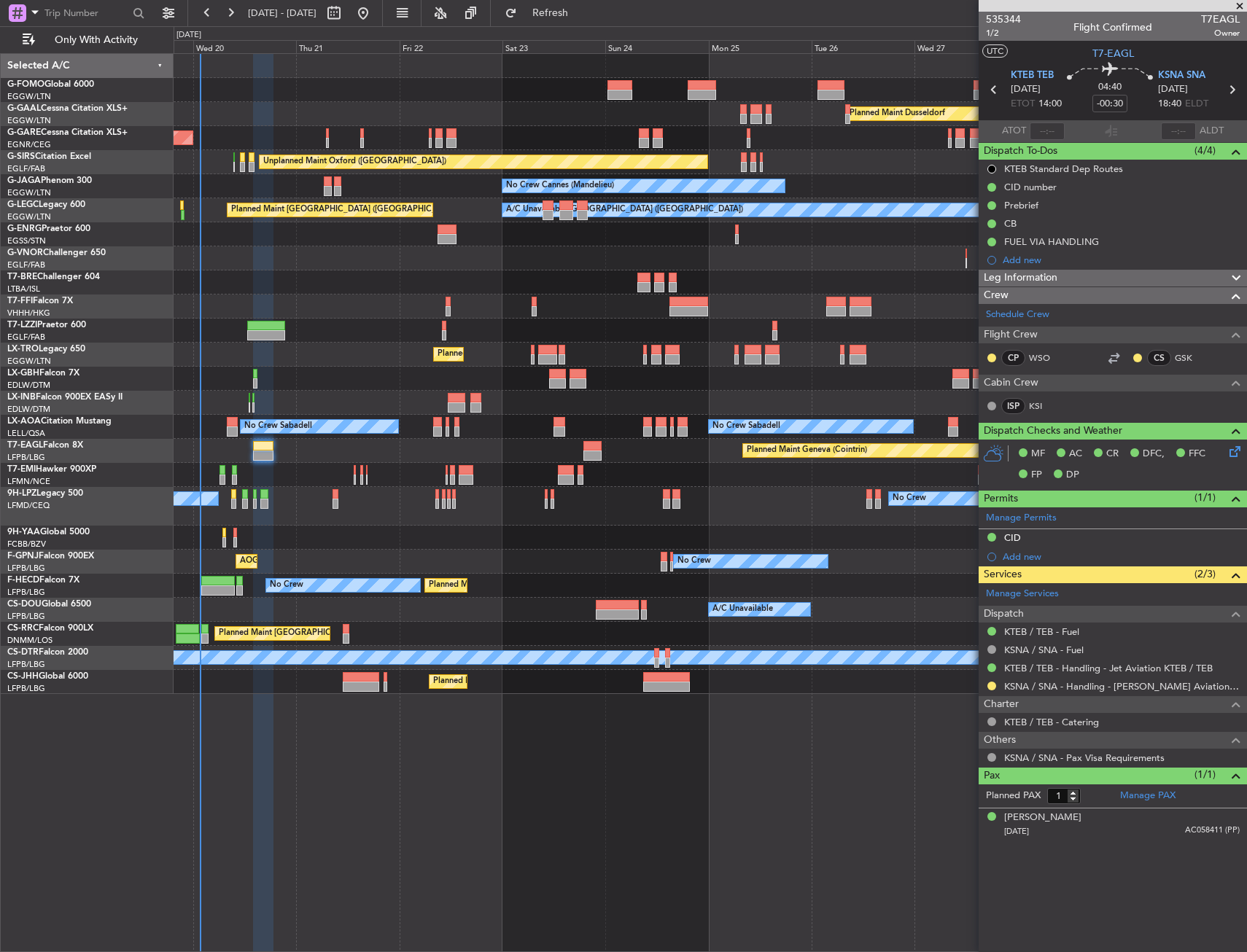
click at [550, 399] on div "Planned Maint Dusseldorf Unplanned Maint Chester Unplanned Maint Oxford (Kidlin…" at bounding box center [710, 374] width 1073 height 640
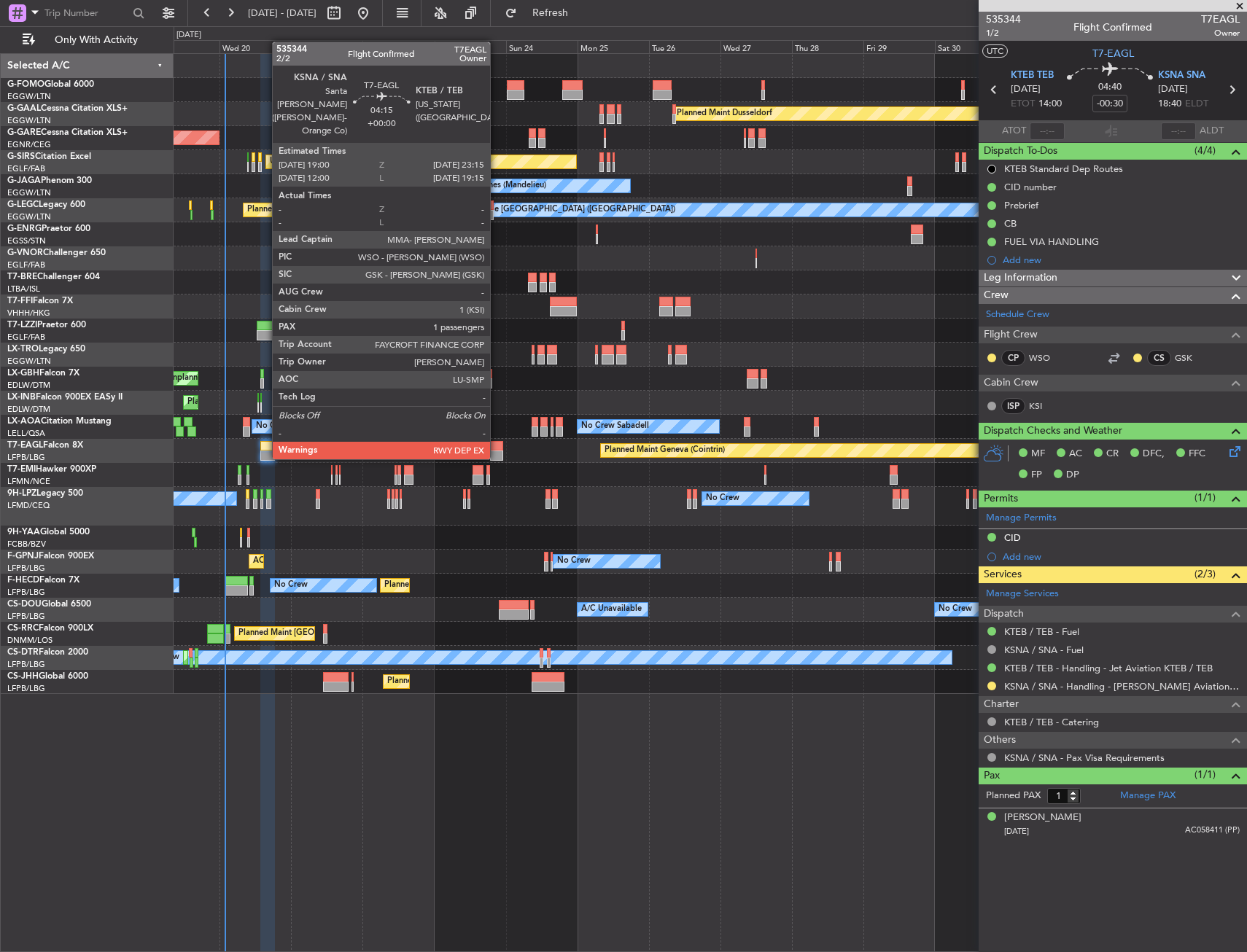
click at [497, 443] on div at bounding box center [496, 446] width 13 height 10
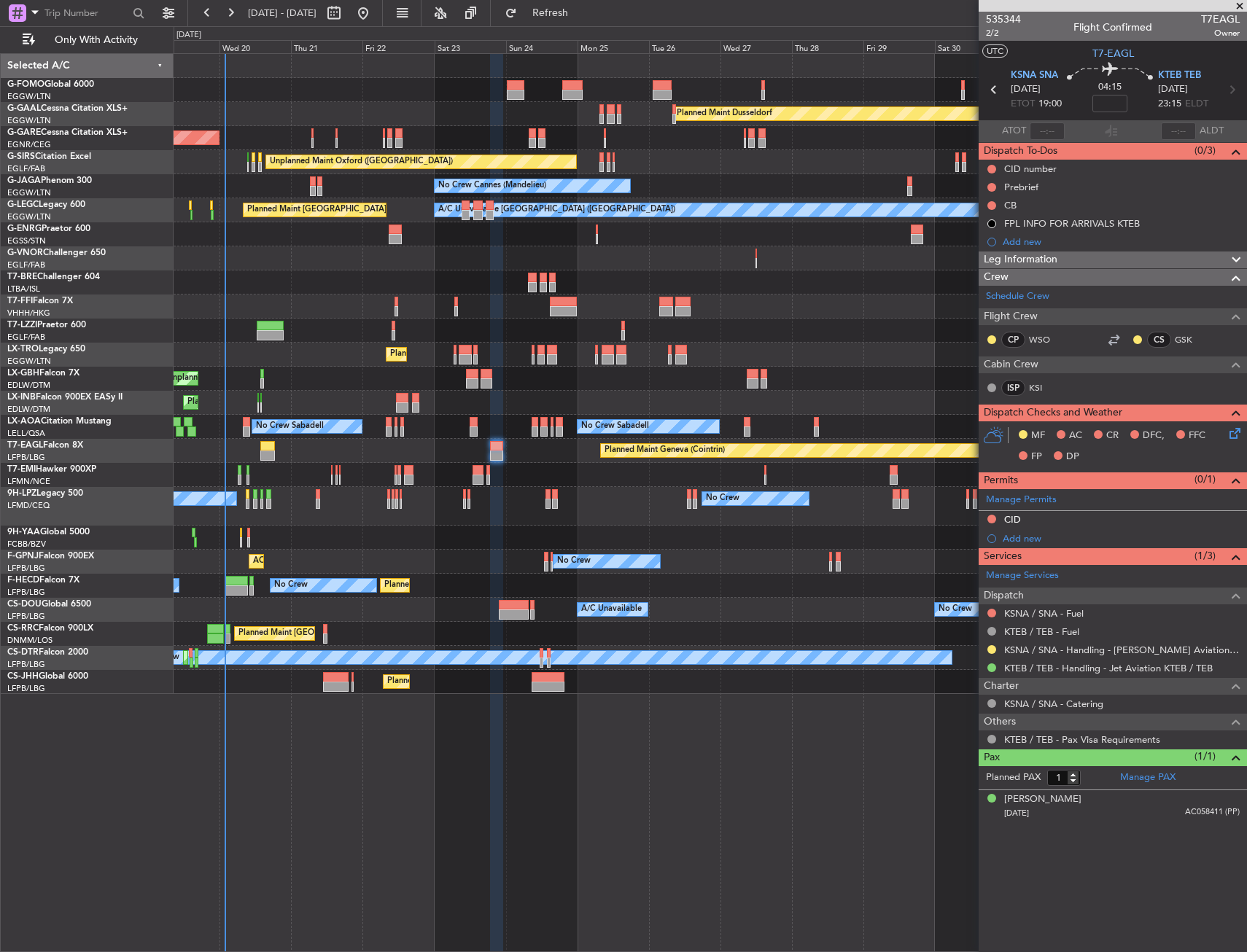
click at [259, 451] on div "Planned Maint Geneva (Cointrin)" at bounding box center [710, 450] width 1073 height 24
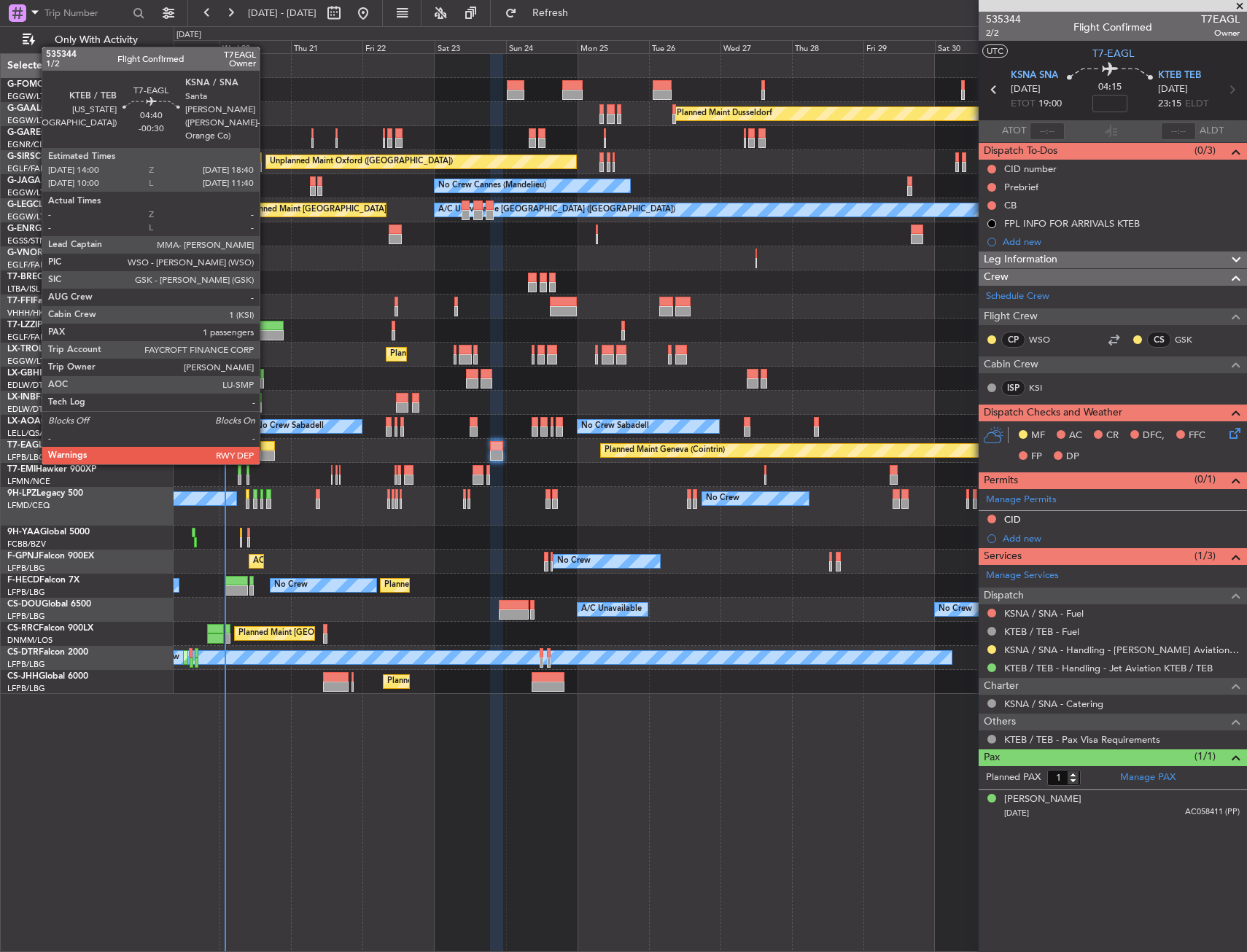
click at [267, 450] on div at bounding box center [267, 446] width 14 height 10
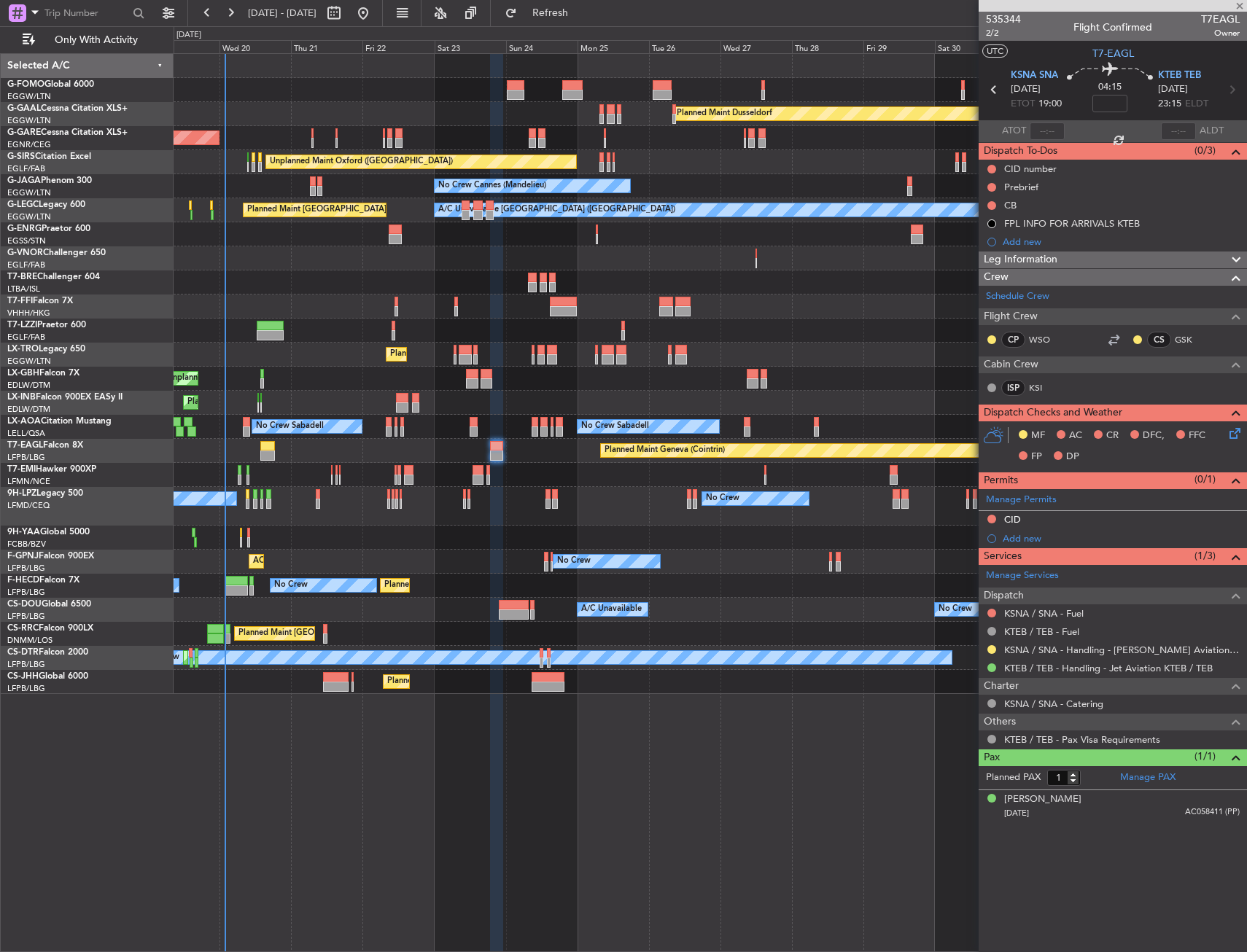
type input "-00:30"
